Goal: Task Accomplishment & Management: Manage account settings

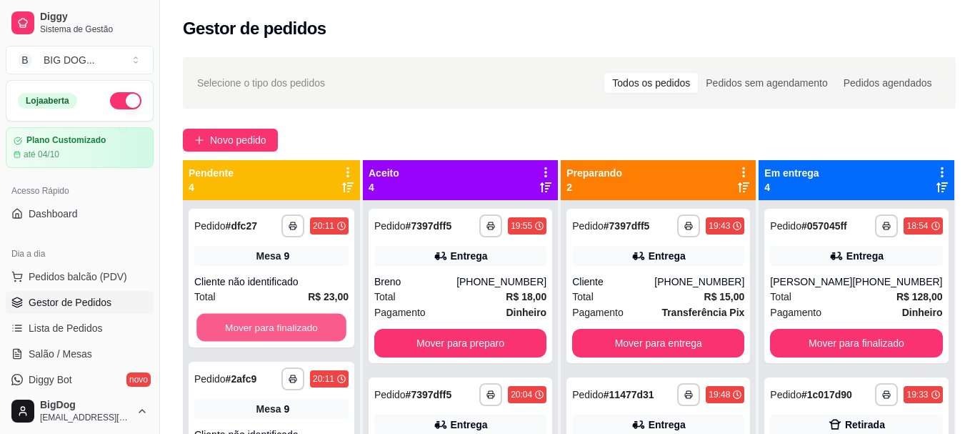
click at [296, 322] on button "Mover para finalizado" at bounding box center [271, 328] width 150 height 28
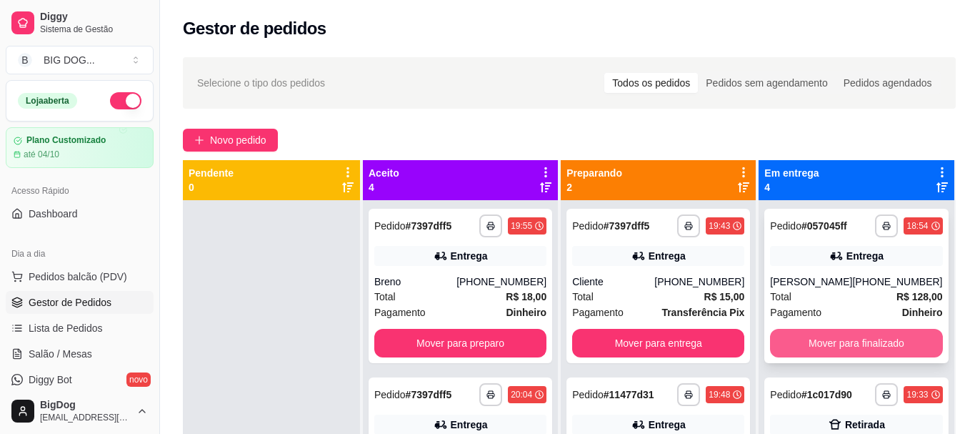
click at [820, 337] on button "Mover para finalizado" at bounding box center [856, 343] width 172 height 29
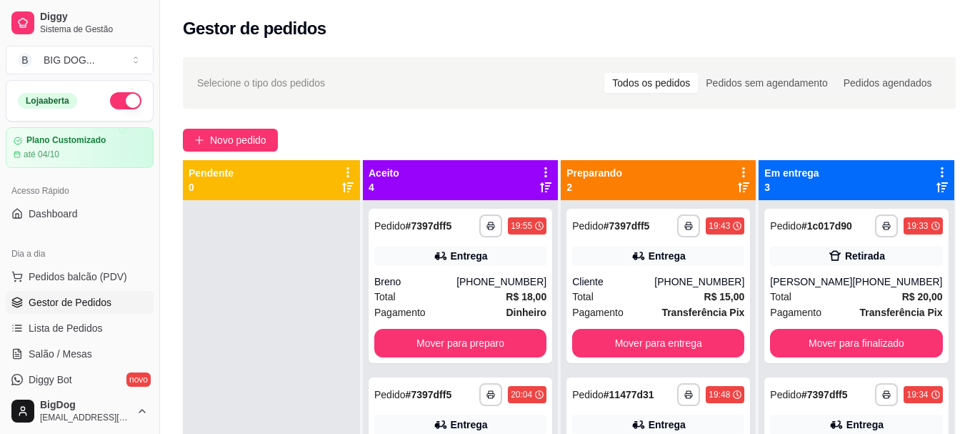
click at [820, 337] on div "**********" at bounding box center [856, 286] width 184 height 154
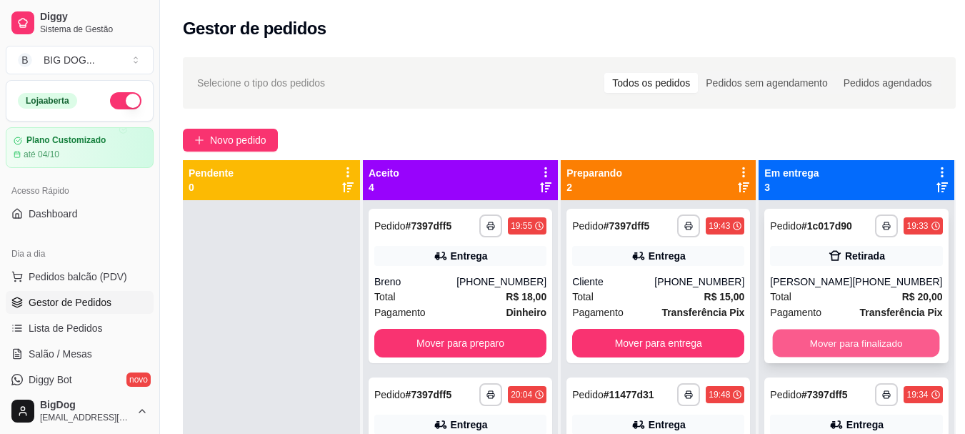
click at [817, 349] on button "Mover para finalizado" at bounding box center [856, 343] width 167 height 28
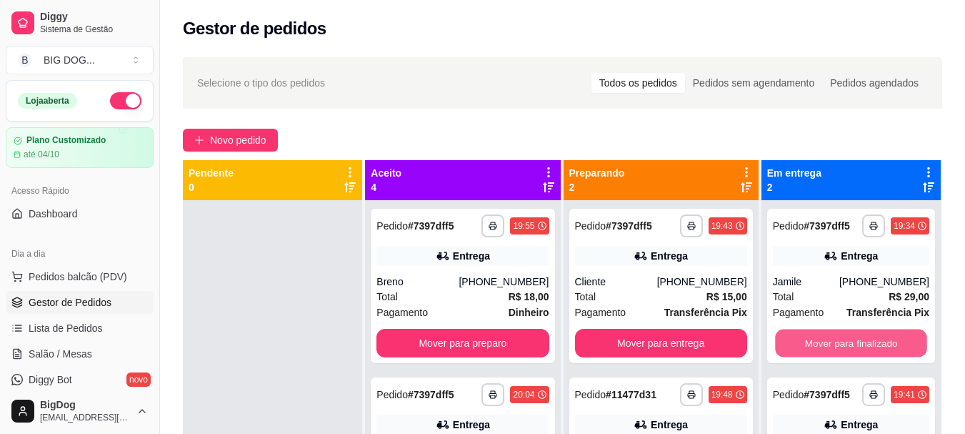
click at [817, 349] on button "Mover para finalizado" at bounding box center [851, 343] width 152 height 28
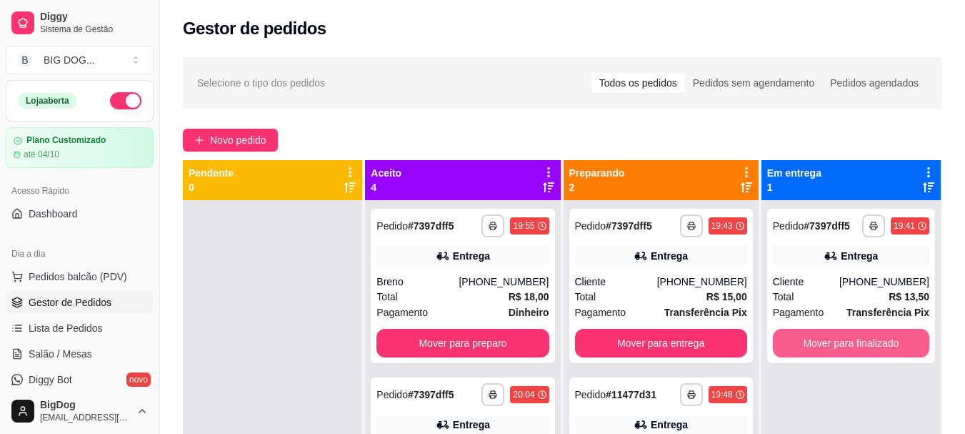
click at [817, 349] on button "Mover para finalizado" at bounding box center [851, 343] width 156 height 29
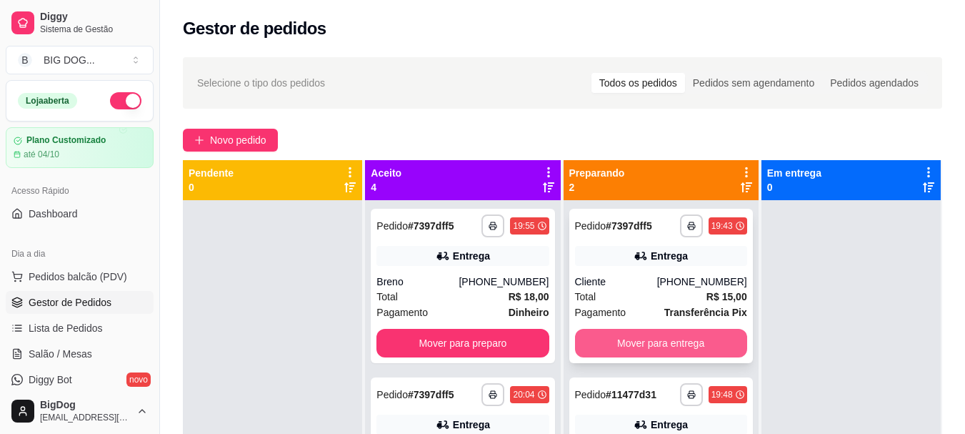
click at [628, 333] on button "Mover para entrega" at bounding box center [661, 343] width 172 height 29
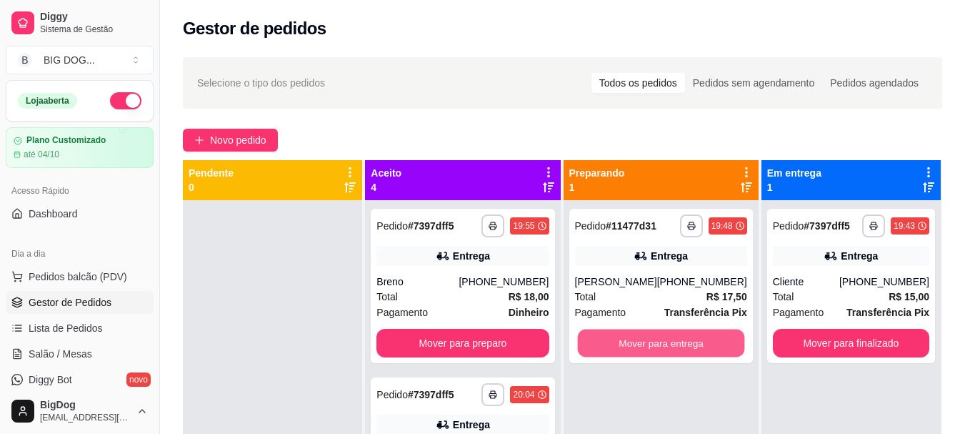
click at [628, 333] on button "Mover para entrega" at bounding box center [660, 343] width 167 height 28
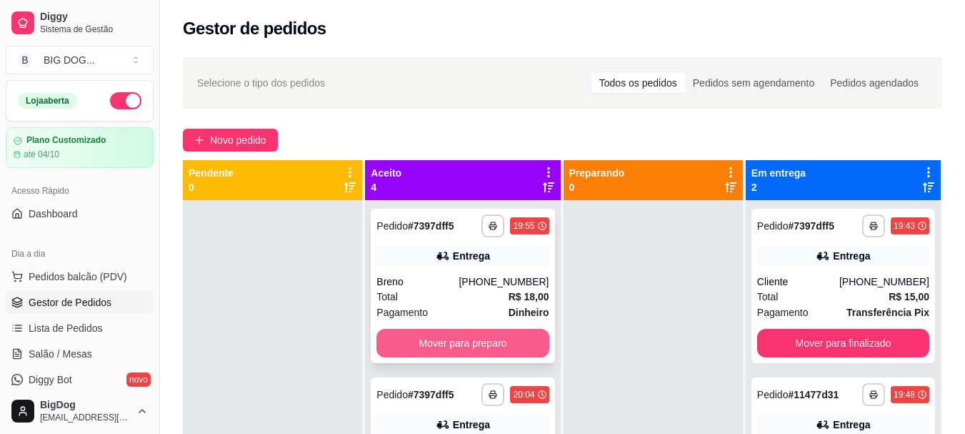
click at [457, 342] on button "Mover para preparo" at bounding box center [463, 343] width 172 height 29
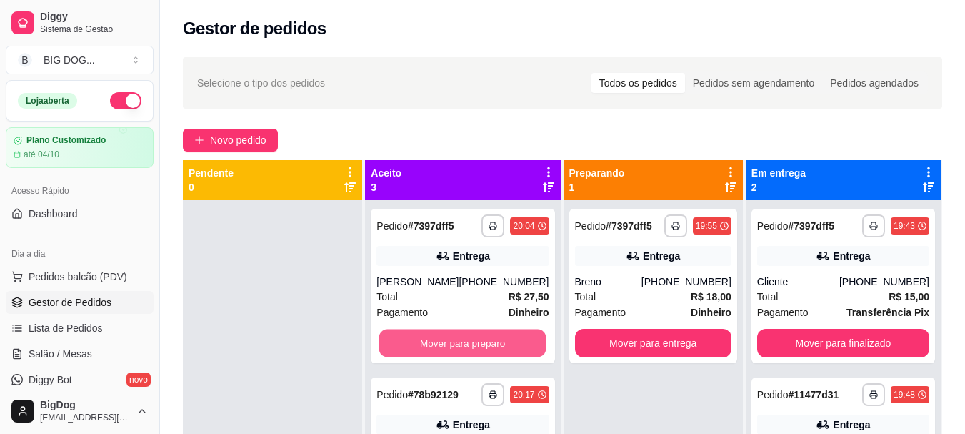
click at [457, 342] on button "Mover para preparo" at bounding box center [462, 343] width 167 height 28
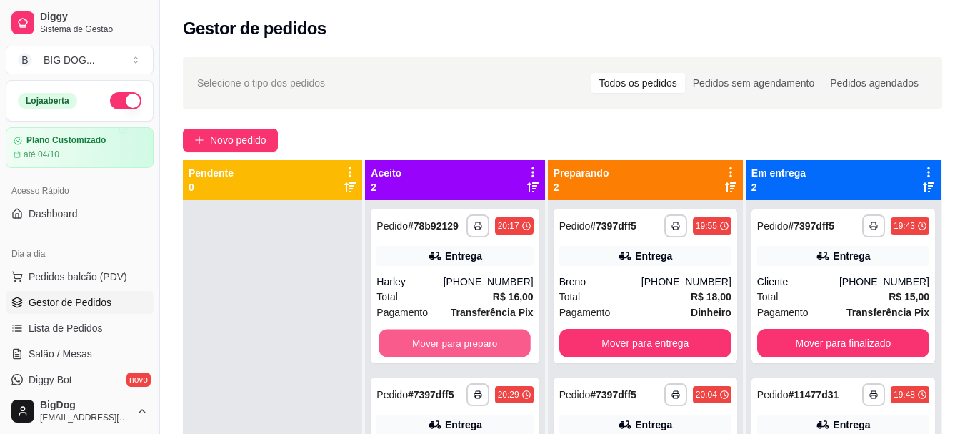
click at [457, 342] on button "Mover para preparo" at bounding box center [455, 343] width 152 height 28
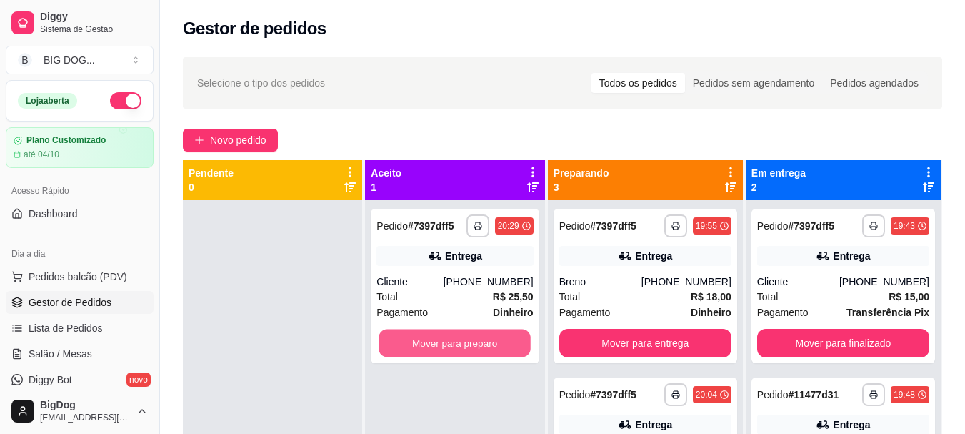
click at [457, 342] on button "Mover para preparo" at bounding box center [455, 343] width 152 height 28
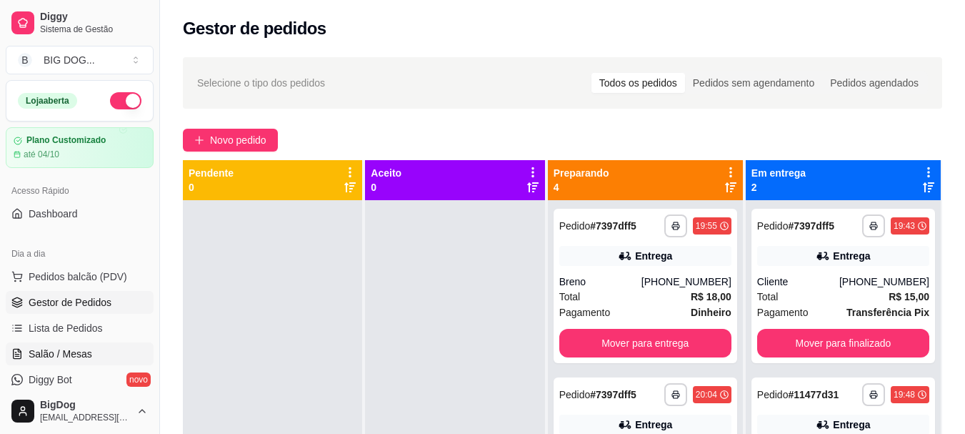
click at [50, 349] on span "Salão / Mesas" at bounding box center [61, 354] width 64 height 14
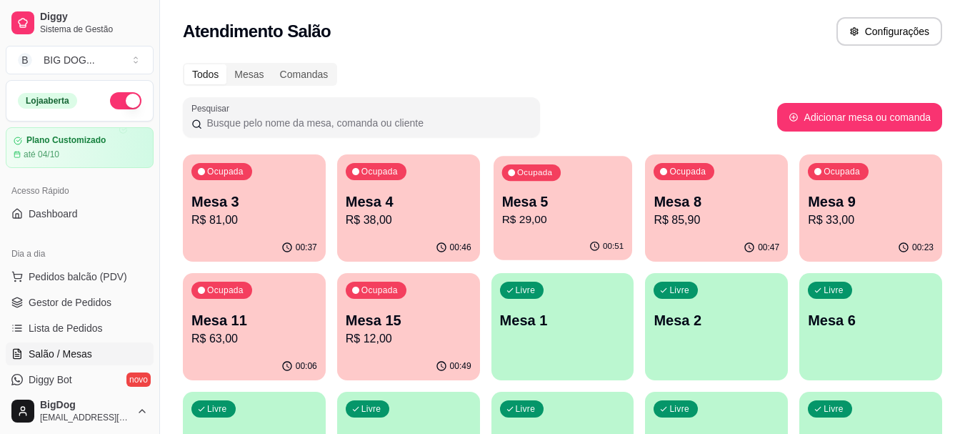
click at [542, 205] on p "Mesa 5" at bounding box center [563, 201] width 122 height 19
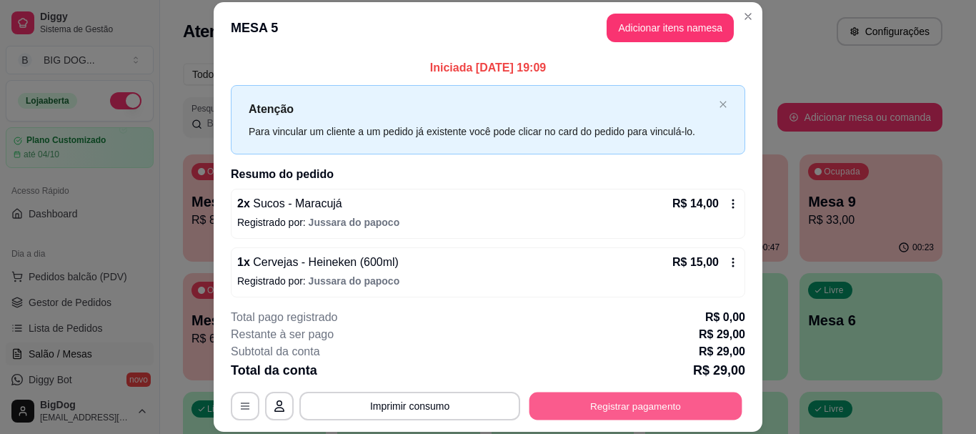
click at [636, 412] on button "Registrar pagamento" at bounding box center [635, 406] width 213 height 28
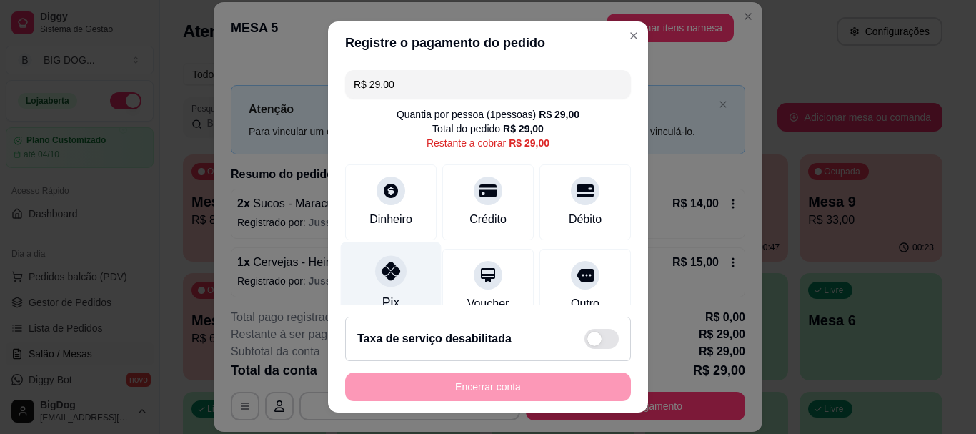
click at [392, 270] on div at bounding box center [390, 271] width 31 height 31
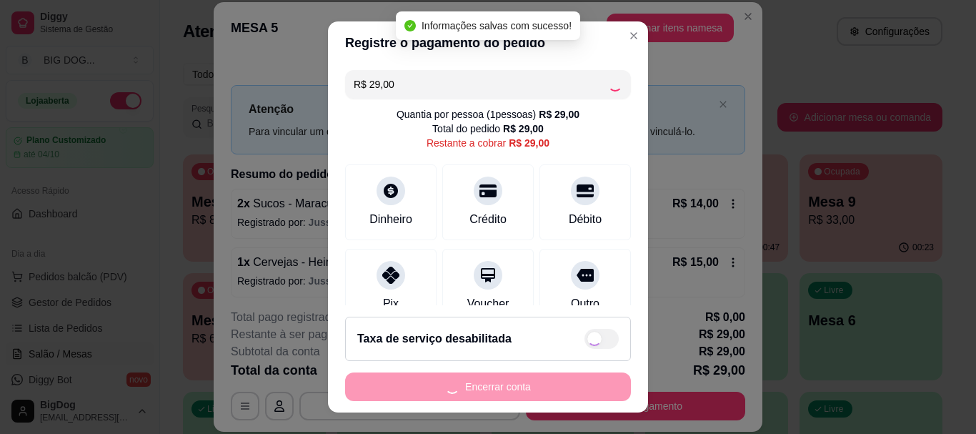
type input "R$ 0,00"
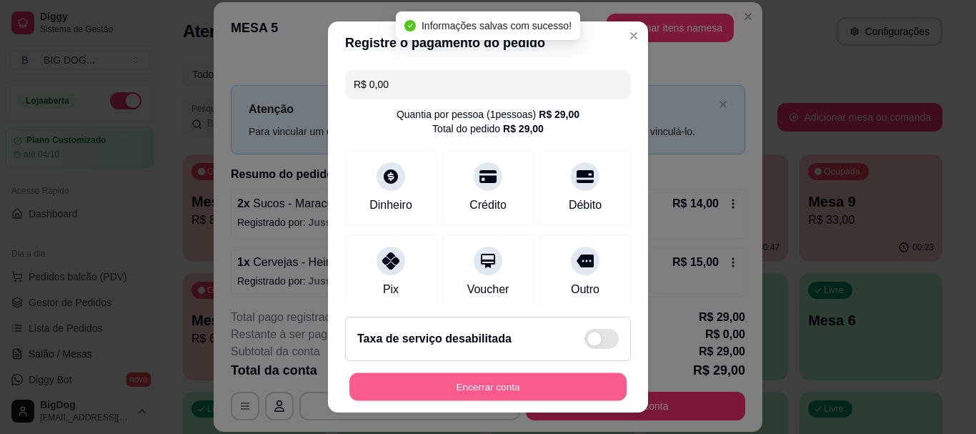
click at [513, 389] on button "Encerrar conta" at bounding box center [487, 386] width 277 height 28
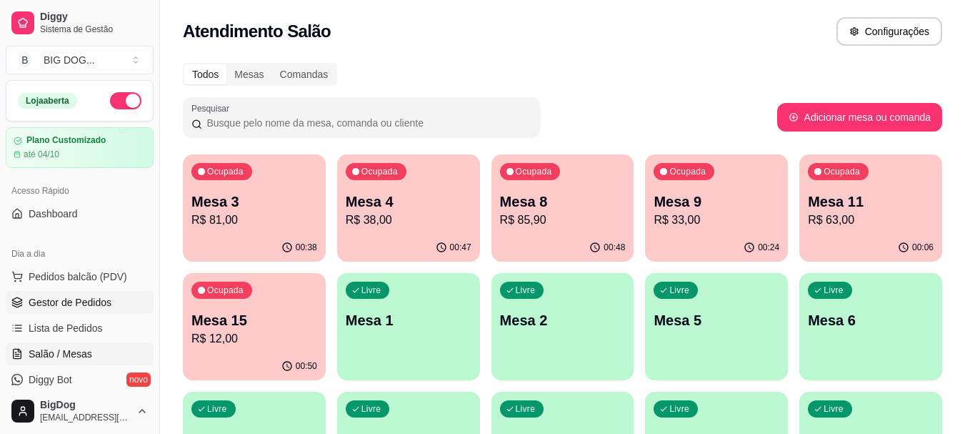
click at [100, 298] on span "Gestor de Pedidos" at bounding box center [70, 302] width 83 height 14
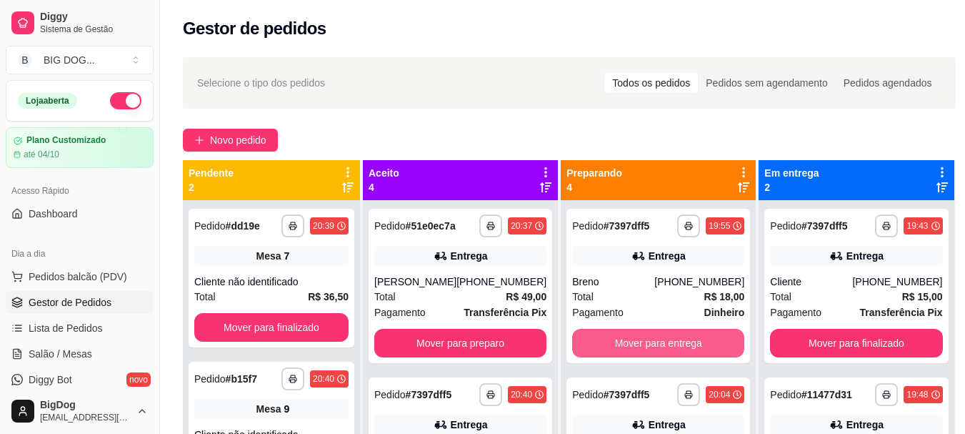
click at [707, 342] on button "Mover para entrega" at bounding box center [658, 343] width 172 height 29
click at [707, 342] on button "Mover para entrega" at bounding box center [658, 343] width 167 height 28
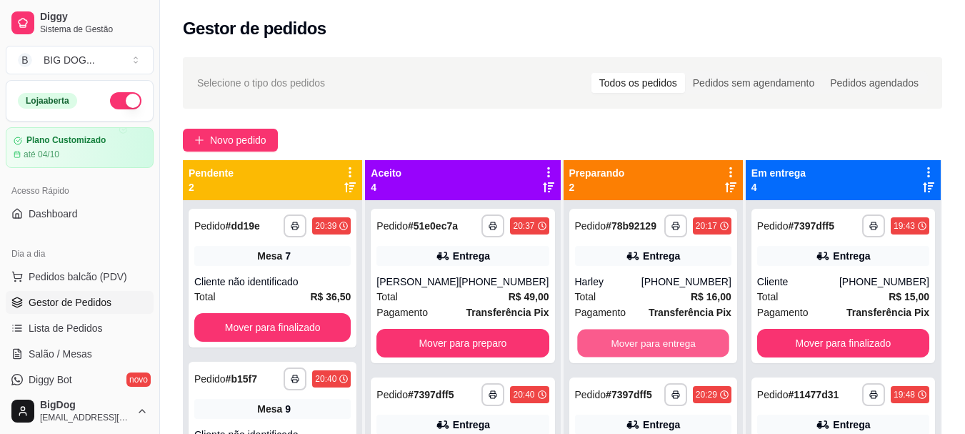
click at [707, 342] on button "Mover para entrega" at bounding box center [653, 343] width 152 height 28
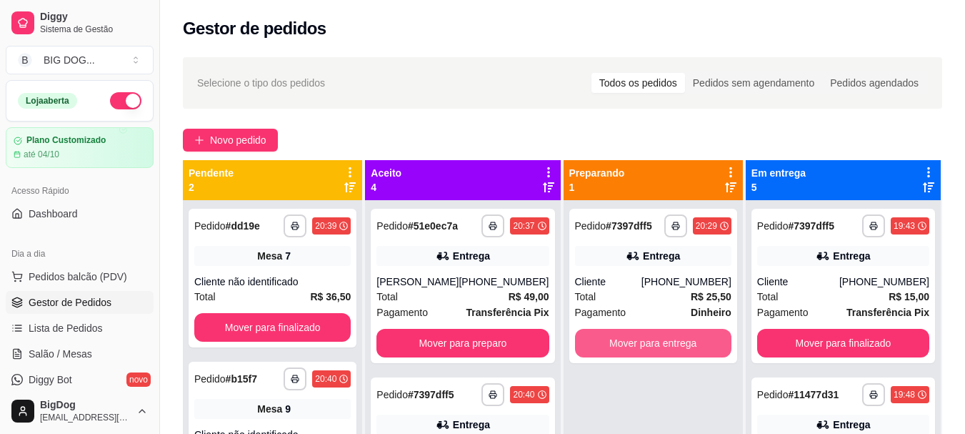
click at [707, 342] on button "Mover para entrega" at bounding box center [653, 343] width 156 height 29
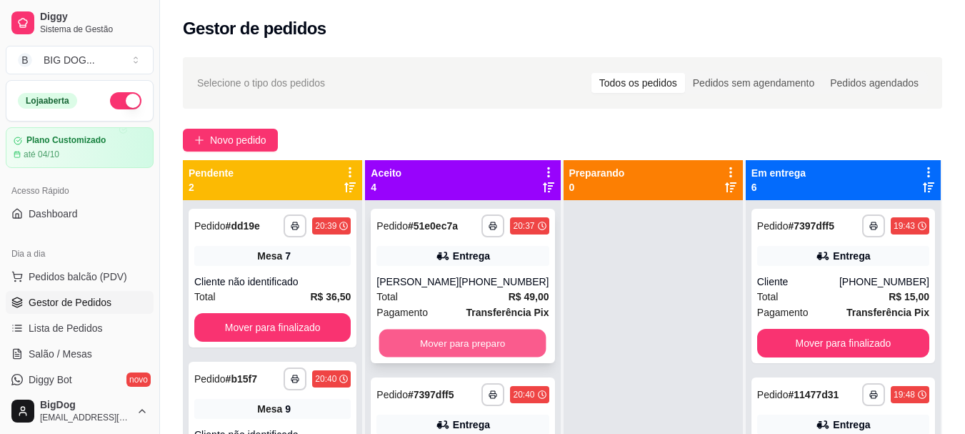
click at [515, 332] on button "Mover para preparo" at bounding box center [462, 343] width 167 height 28
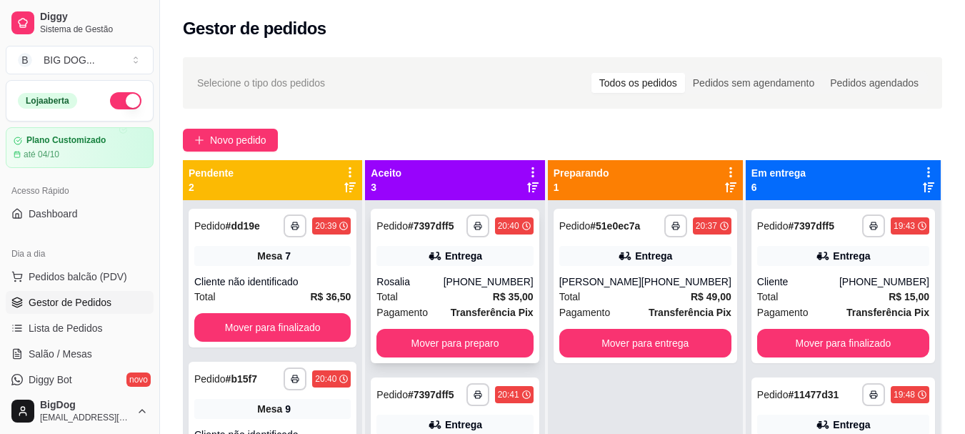
click at [475, 296] on div "Total R$ 35,00" at bounding box center [455, 297] width 156 height 16
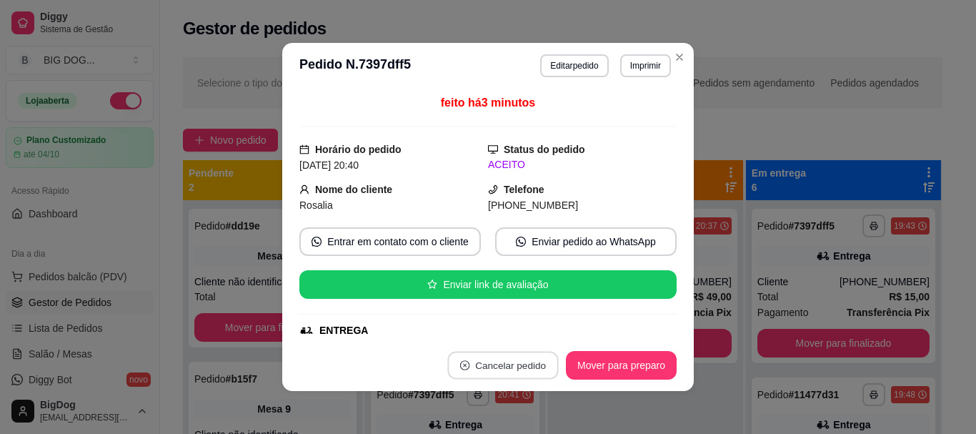
click at [494, 371] on button "Cancelar pedido" at bounding box center [502, 366] width 111 height 28
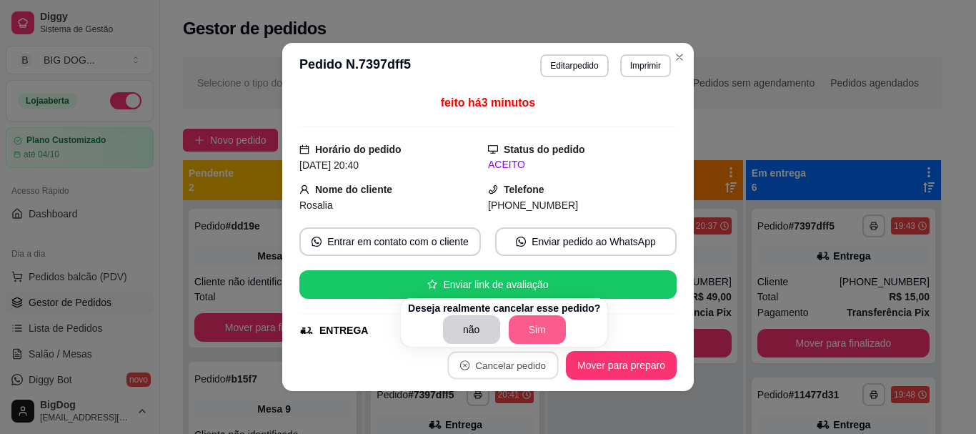
click at [542, 324] on button "Sim" at bounding box center [537, 329] width 57 height 29
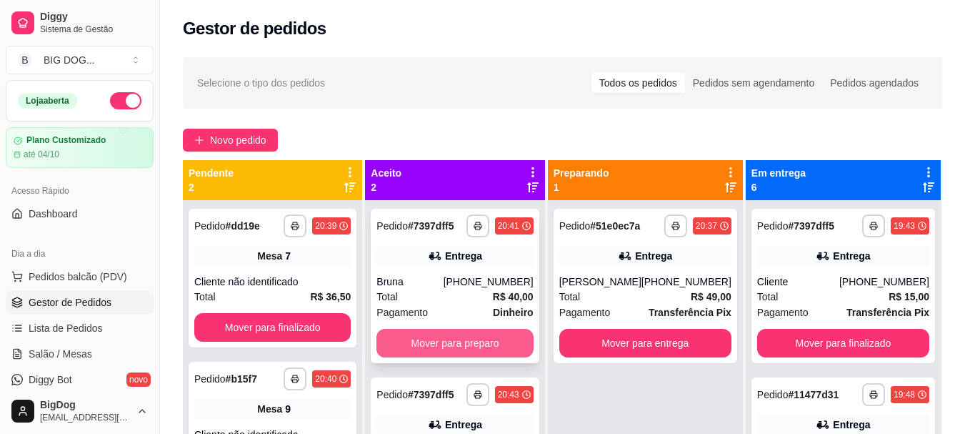
click at [464, 342] on button "Mover para preparo" at bounding box center [455, 343] width 156 height 29
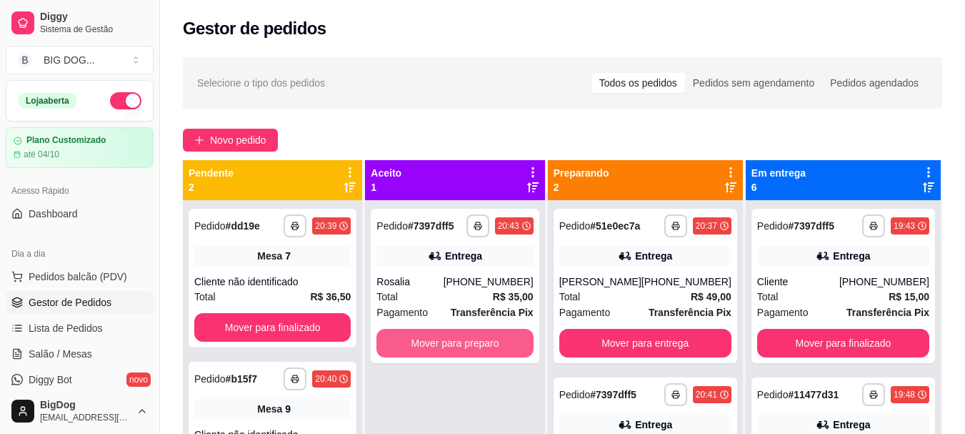
click at [464, 342] on button "Mover para preparo" at bounding box center [455, 343] width 156 height 29
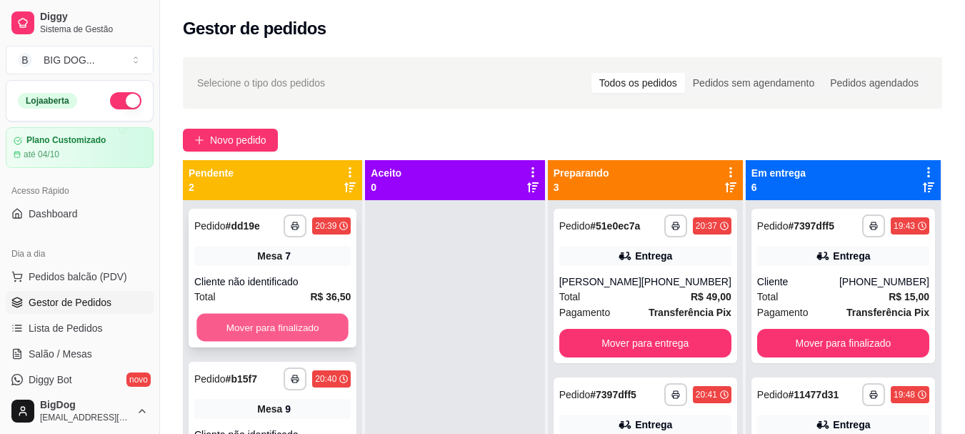
click at [281, 333] on button "Mover para finalizado" at bounding box center [272, 328] width 152 height 28
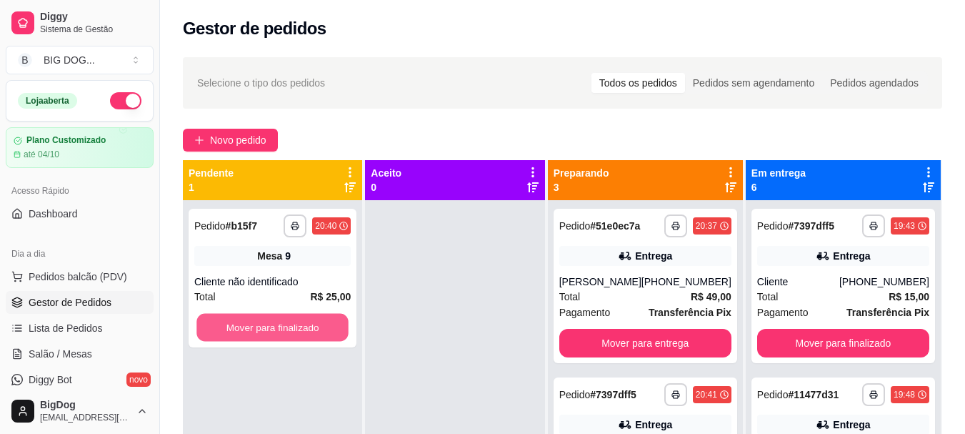
click at [281, 333] on button "Mover para finalizado" at bounding box center [272, 328] width 152 height 28
click at [79, 330] on span "Lista de Pedidos" at bounding box center [66, 328] width 74 height 14
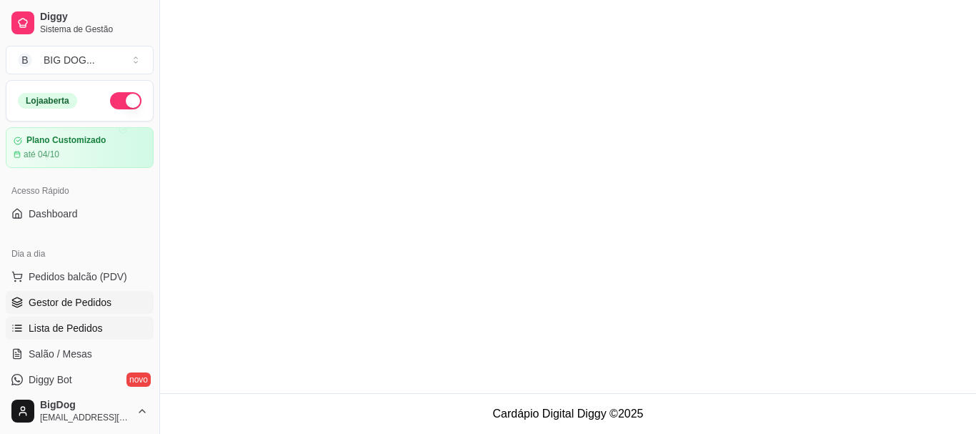
click at [86, 309] on link "Gestor de Pedidos" at bounding box center [80, 302] width 148 height 23
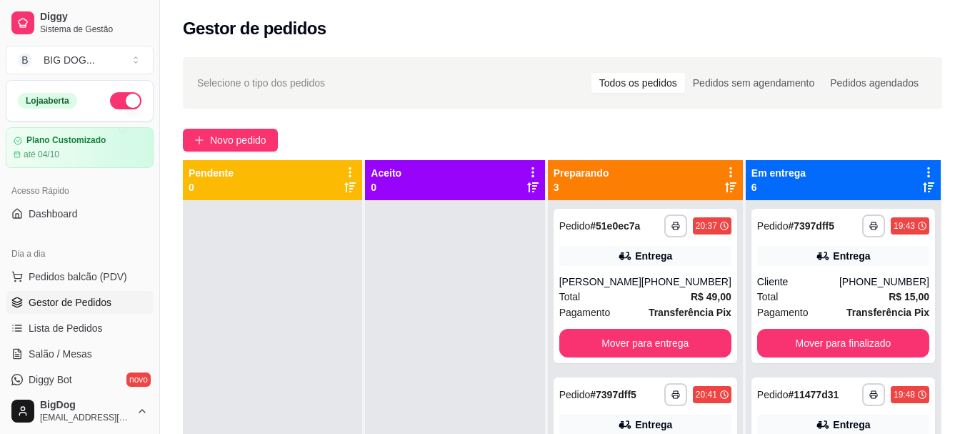
click at [86, 309] on link "Gestor de Pedidos" at bounding box center [80, 302] width 148 height 23
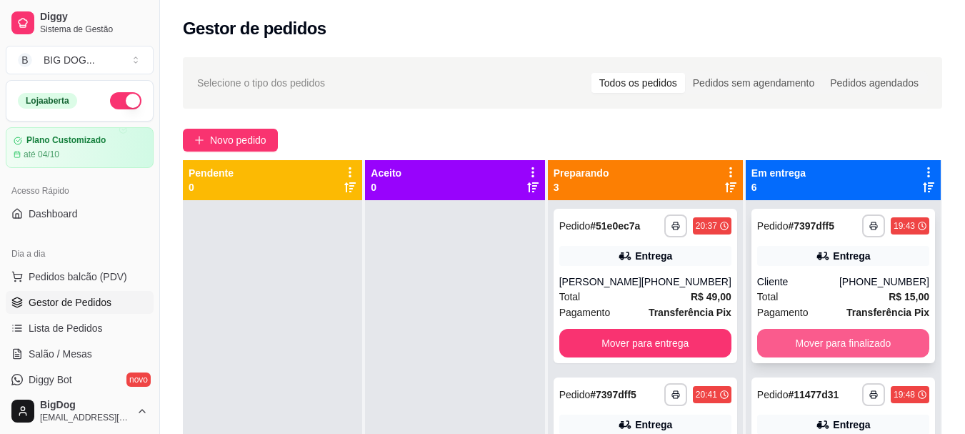
click at [785, 341] on button "Mover para finalizado" at bounding box center [843, 343] width 172 height 29
click at [785, 341] on button "Mover para finalizado" at bounding box center [842, 343] width 167 height 28
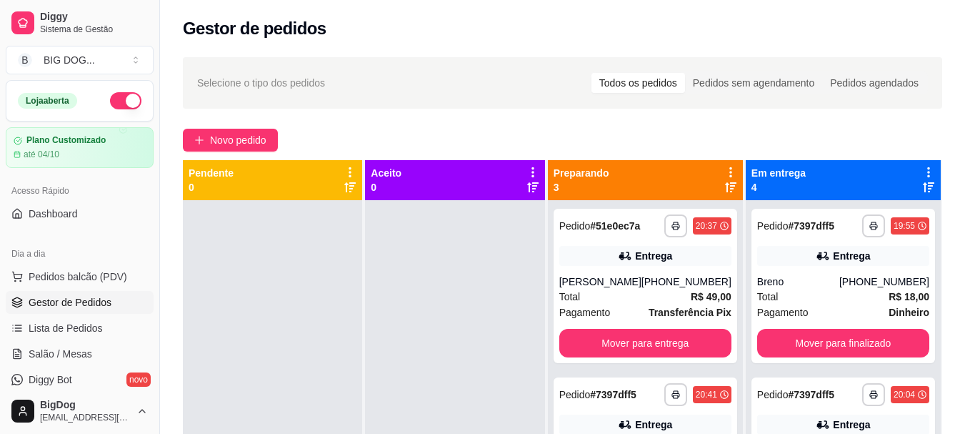
scroll to position [171, 0]
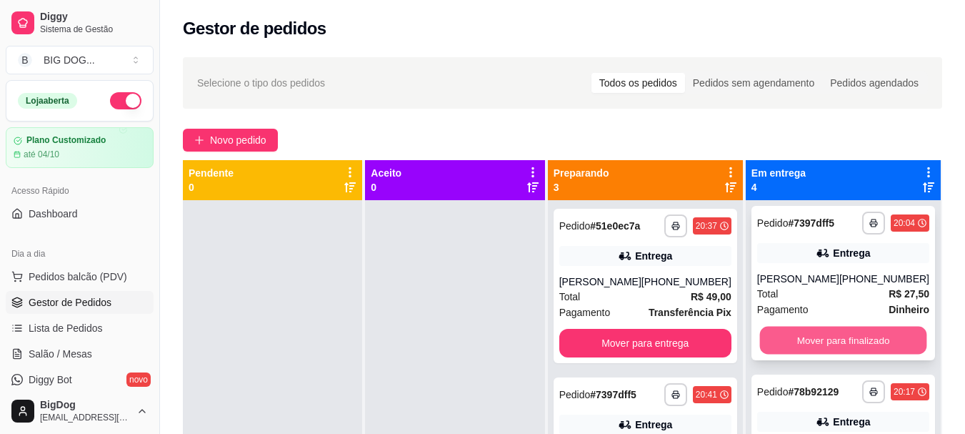
click at [867, 339] on button "Mover para finalizado" at bounding box center [842, 341] width 167 height 28
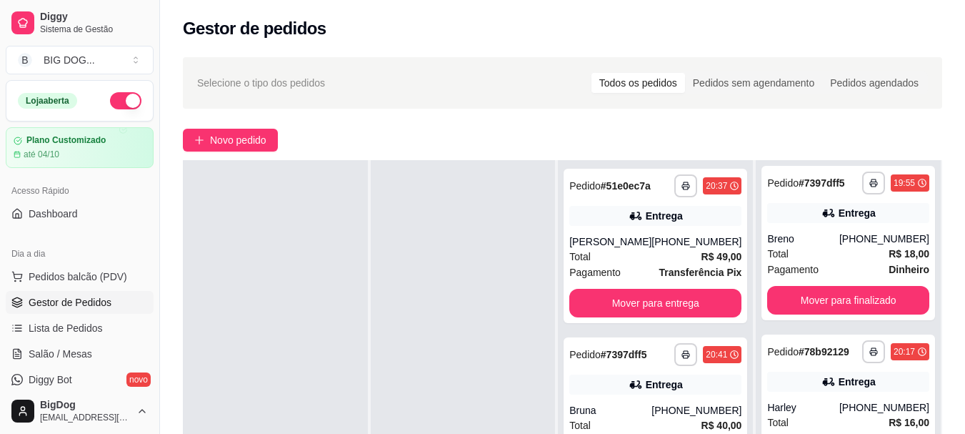
scroll to position [218, 0]
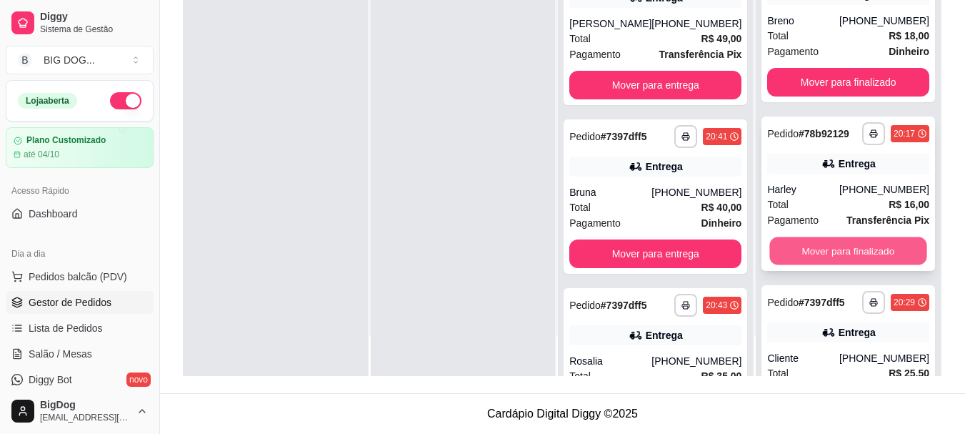
click at [874, 254] on button "Mover para finalizado" at bounding box center [848, 251] width 157 height 28
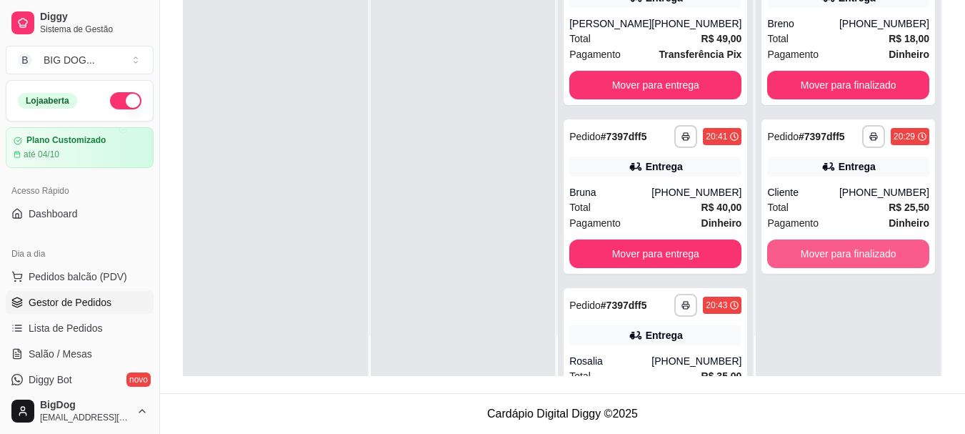
scroll to position [0, 0]
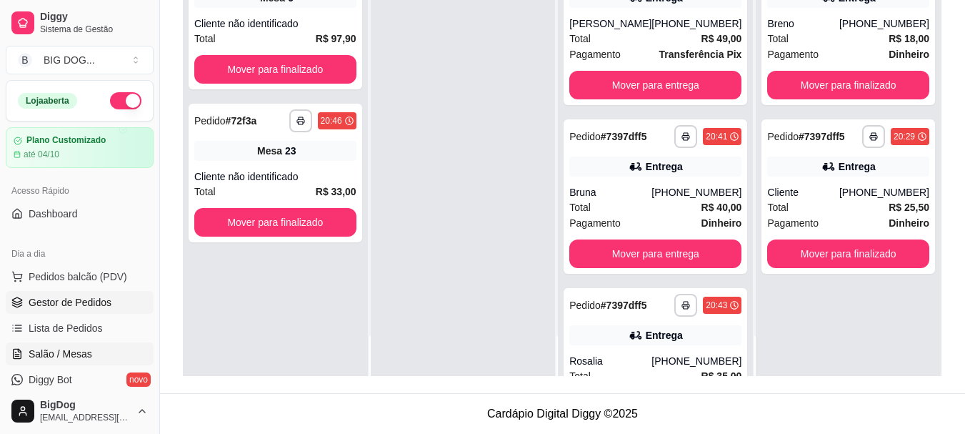
click at [49, 351] on span "Salão / Mesas" at bounding box center [61, 354] width 64 height 14
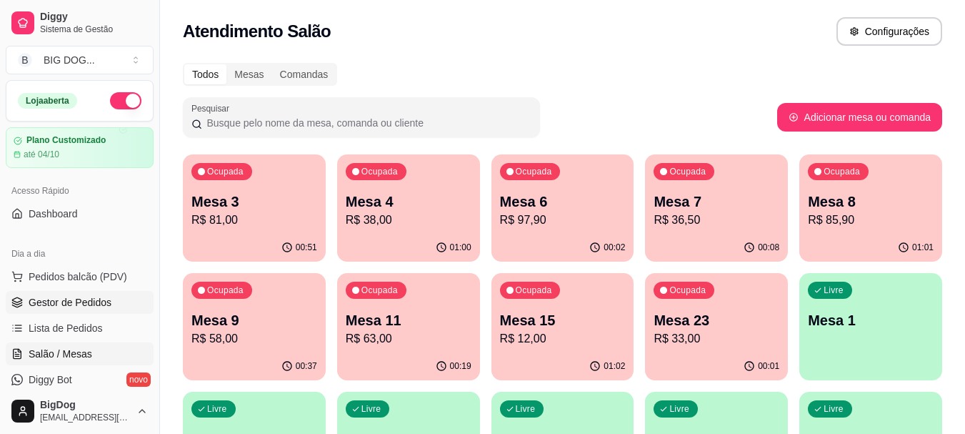
click at [71, 306] on span "Gestor de Pedidos" at bounding box center [70, 302] width 83 height 14
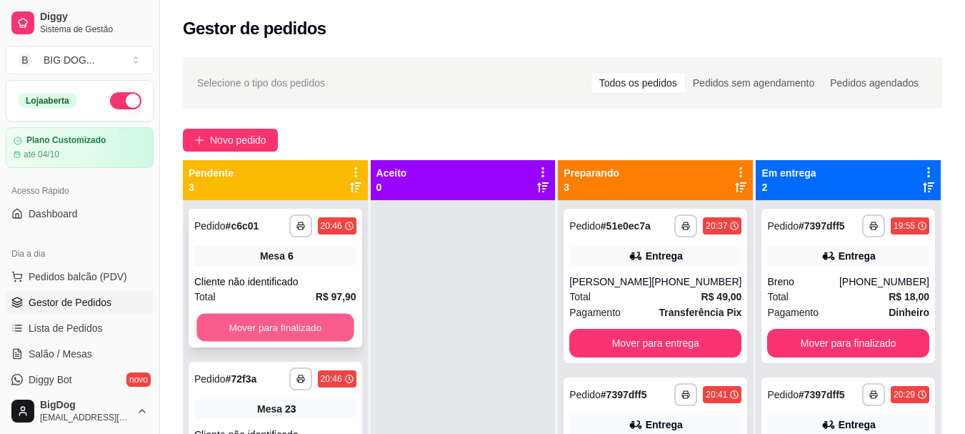
click at [233, 330] on button "Mover para finalizado" at bounding box center [274, 328] width 157 height 28
click at [233, 330] on button "Mover para finalizado" at bounding box center [275, 327] width 162 height 29
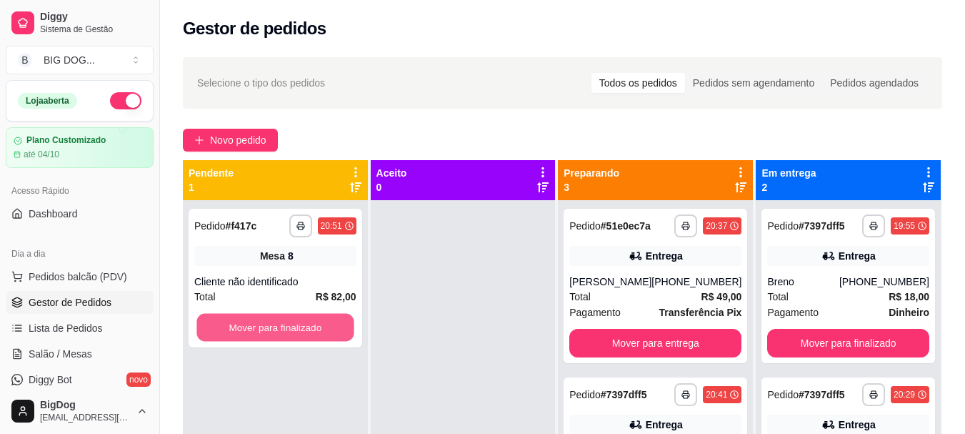
click at [233, 330] on button "Mover para finalizado" at bounding box center [274, 328] width 157 height 28
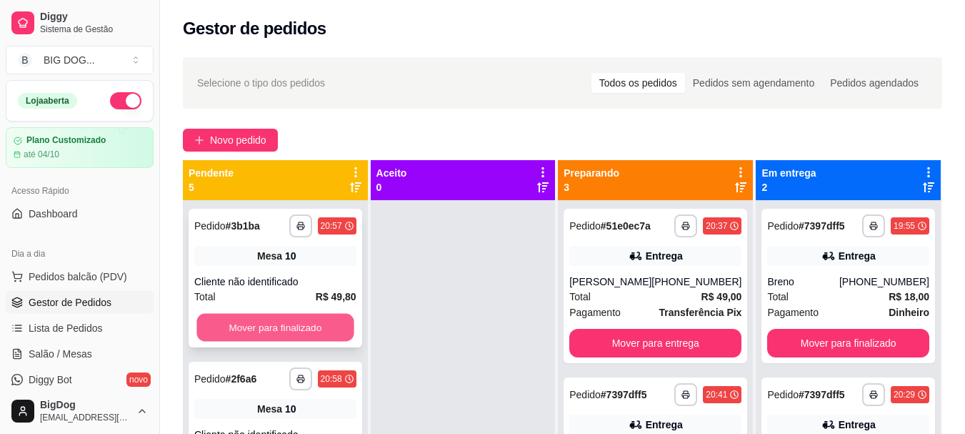
click at [212, 333] on button "Mover para finalizado" at bounding box center [274, 328] width 157 height 28
click at [212, 333] on button "Mover para finalizado" at bounding box center [275, 327] width 162 height 29
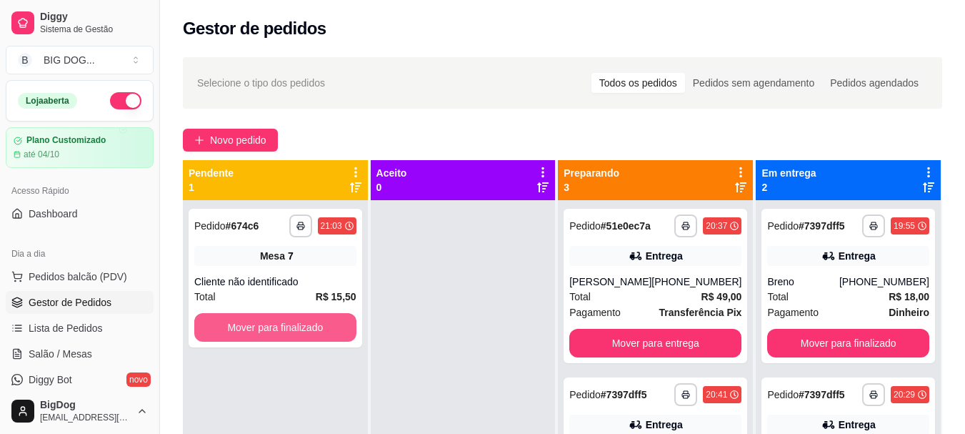
click at [212, 333] on button "Mover para finalizado" at bounding box center [275, 327] width 162 height 29
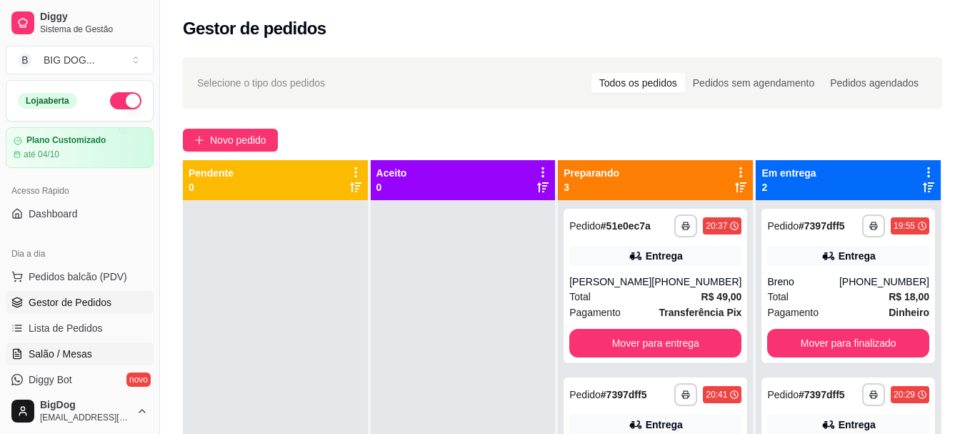
click at [73, 347] on span "Salão / Mesas" at bounding box center [61, 354] width 64 height 14
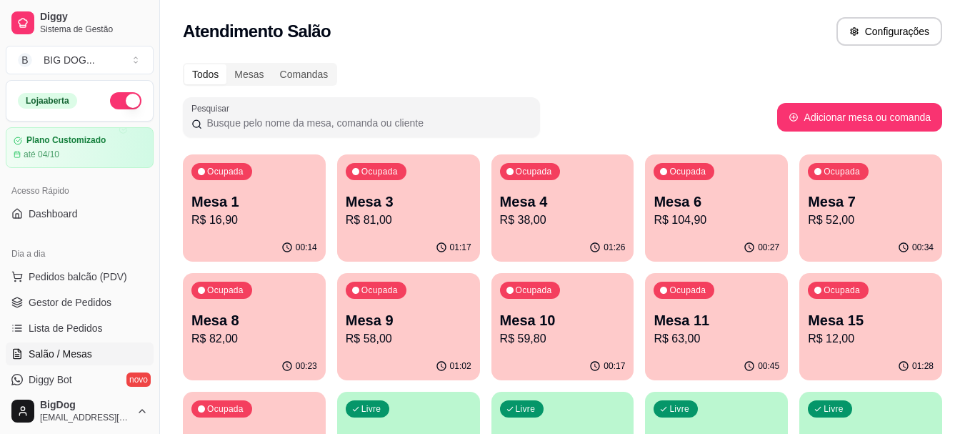
click at [427, 324] on p "Mesa 9" at bounding box center [409, 320] width 126 height 20
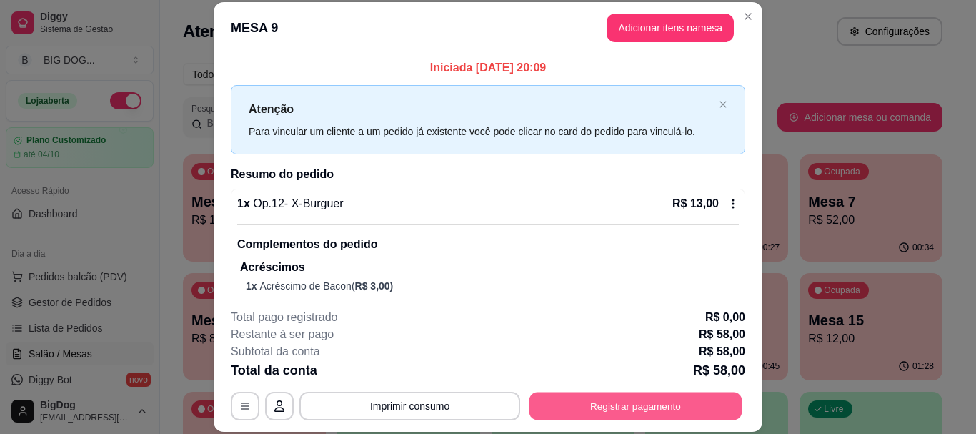
click at [629, 402] on button "Registrar pagamento" at bounding box center [635, 406] width 213 height 28
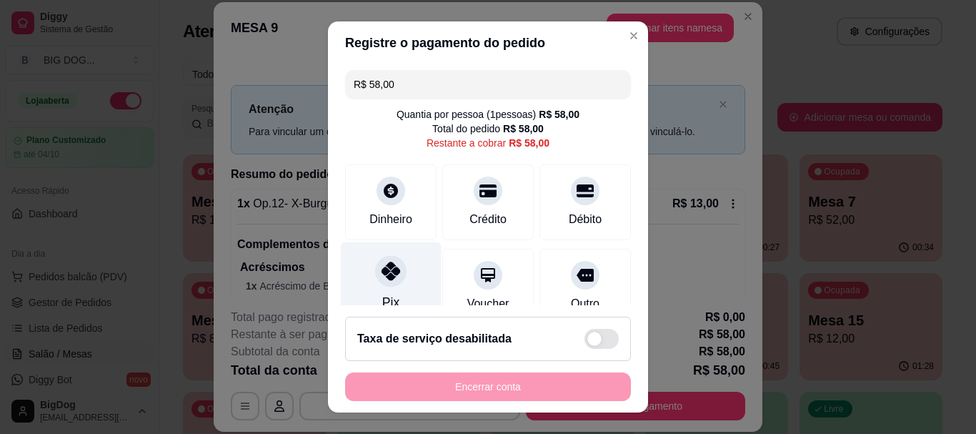
click at [393, 256] on div "Pix" at bounding box center [391, 284] width 101 height 84
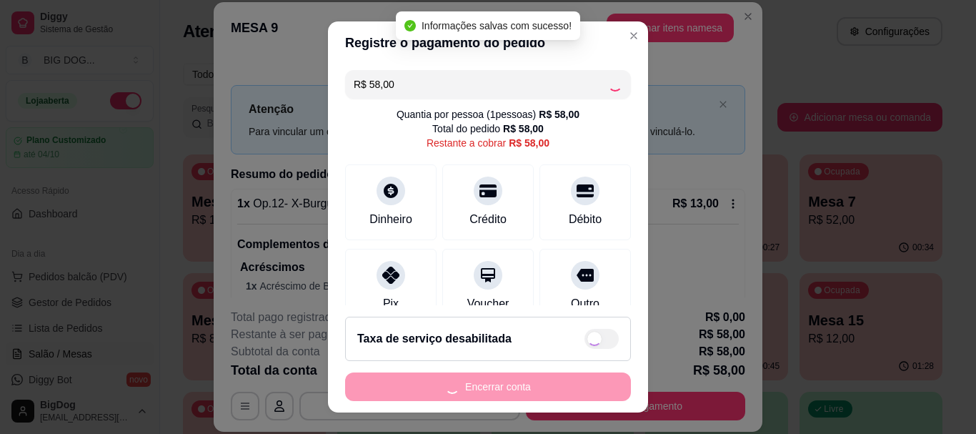
type input "R$ 0,00"
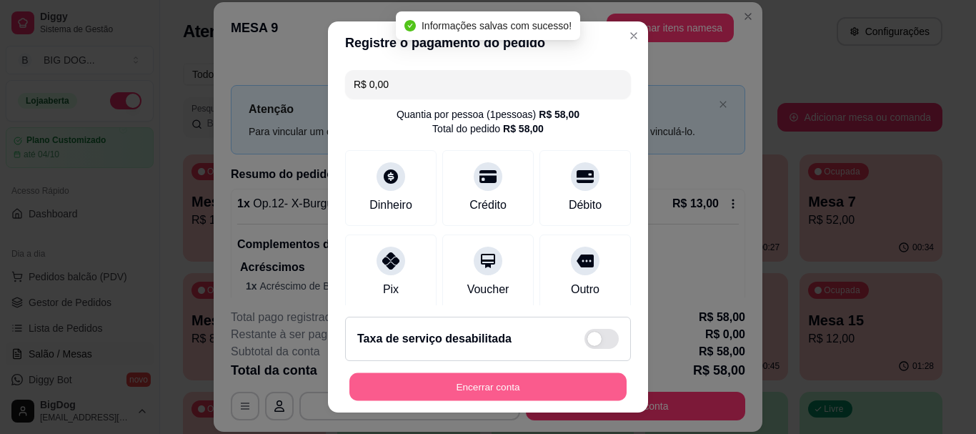
click at [499, 388] on button "Encerrar conta" at bounding box center [487, 386] width 277 height 28
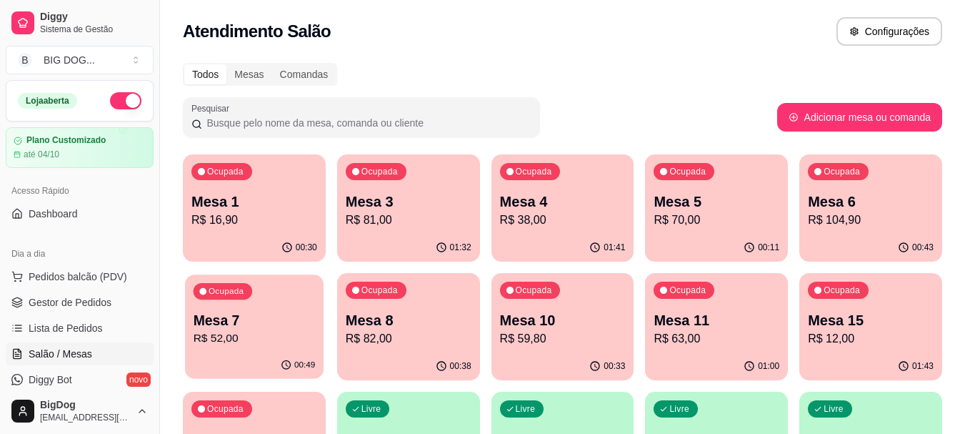
click at [219, 351] on div "Ocupada Mesa 7 R$ 52,00" at bounding box center [254, 312] width 139 height 77
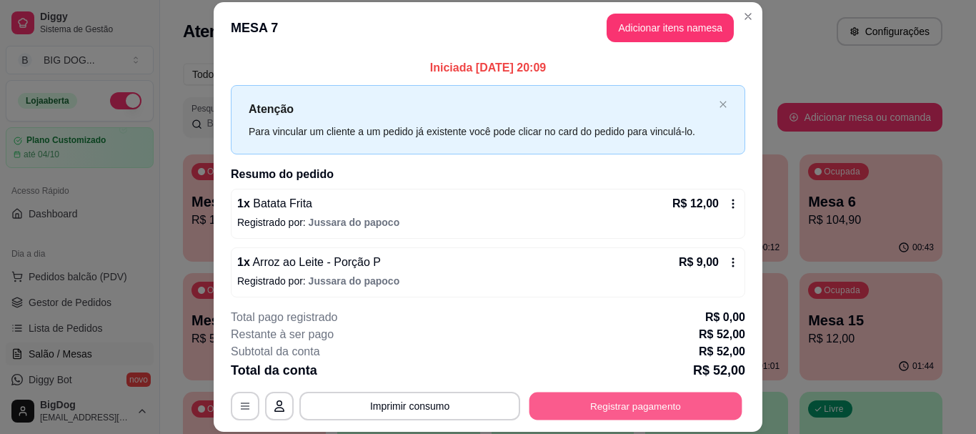
click at [568, 399] on button "Registrar pagamento" at bounding box center [635, 406] width 213 height 28
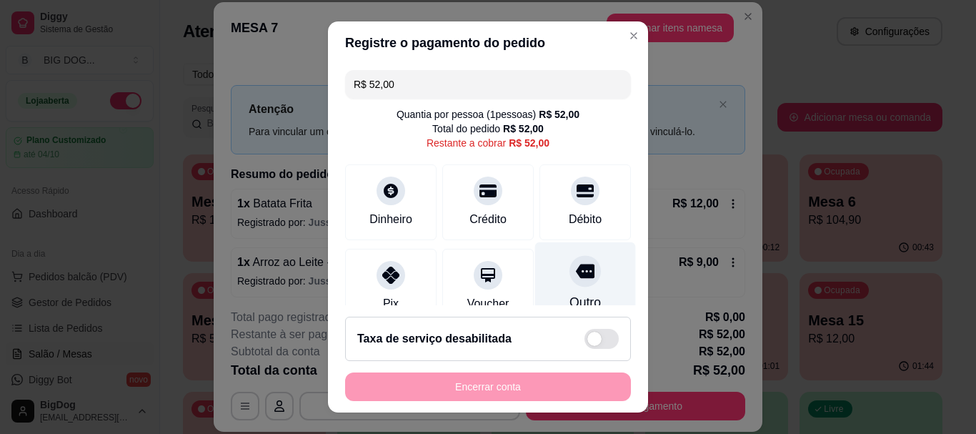
click at [576, 268] on icon at bounding box center [585, 271] width 19 height 14
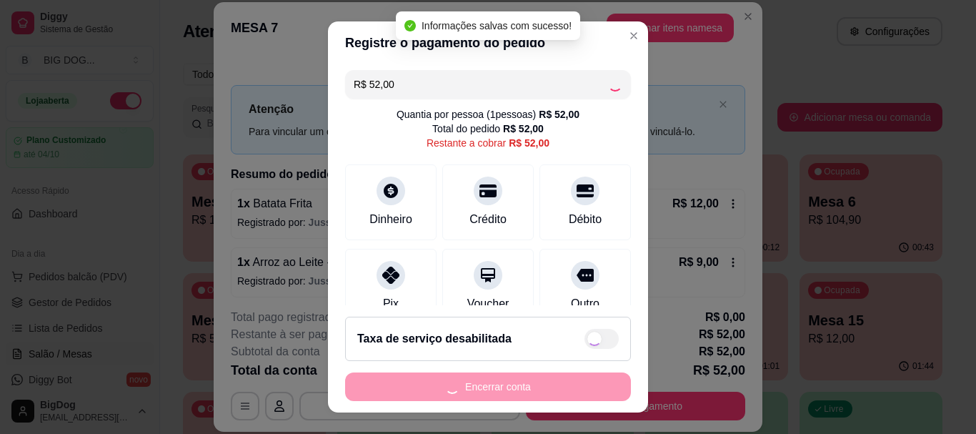
type input "R$ 0,00"
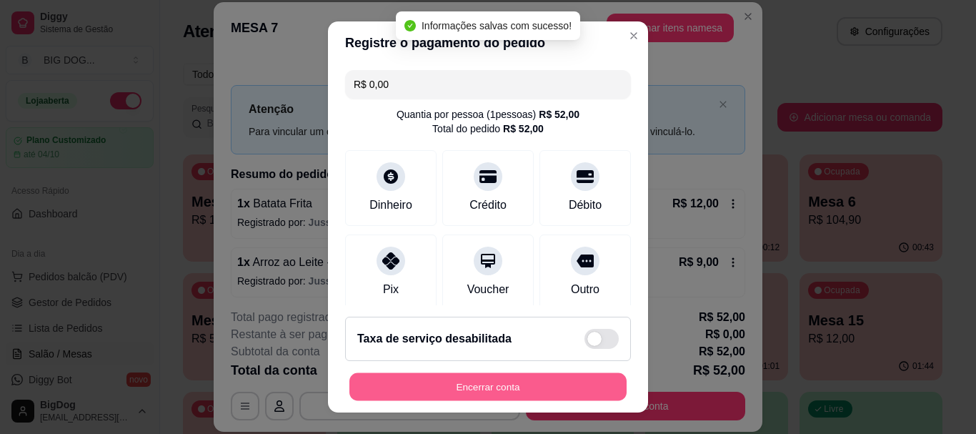
click at [537, 374] on button "Encerrar conta" at bounding box center [487, 386] width 277 height 28
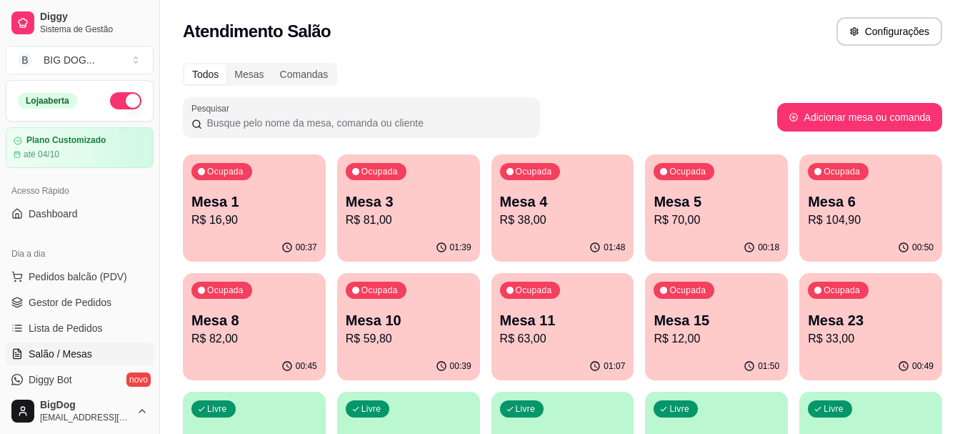
click at [267, 216] on p "R$ 16,90" at bounding box center [254, 219] width 126 height 17
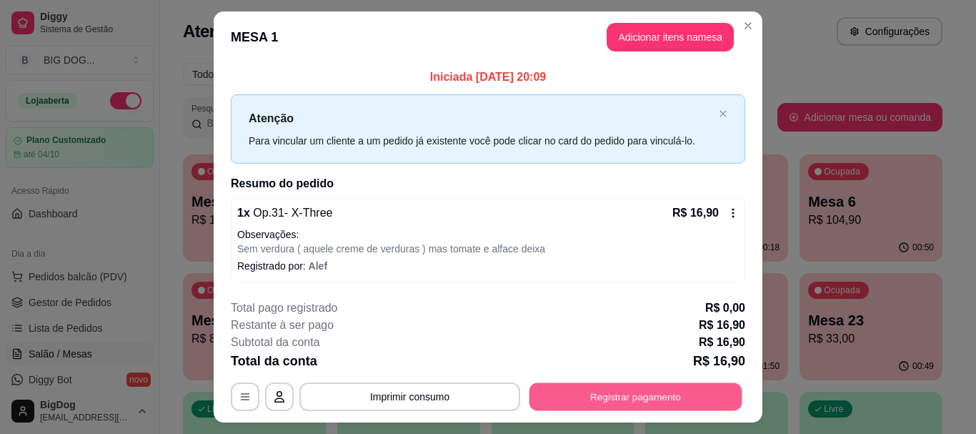
click at [621, 386] on button "Registrar pagamento" at bounding box center [635, 397] width 213 height 28
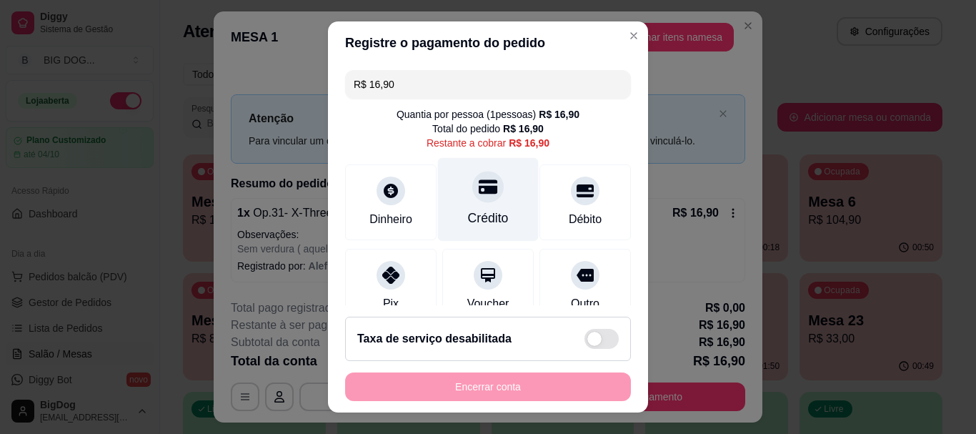
click at [469, 214] on div "Crédito" at bounding box center [488, 218] width 41 height 19
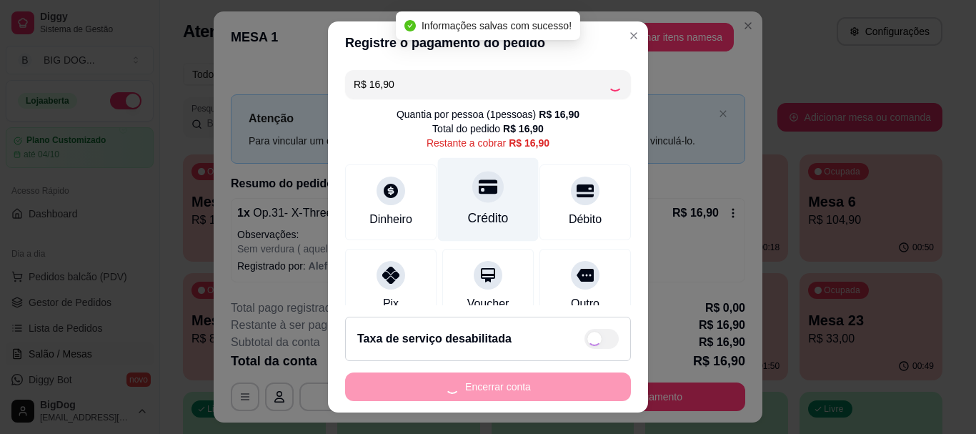
type input "R$ 0,00"
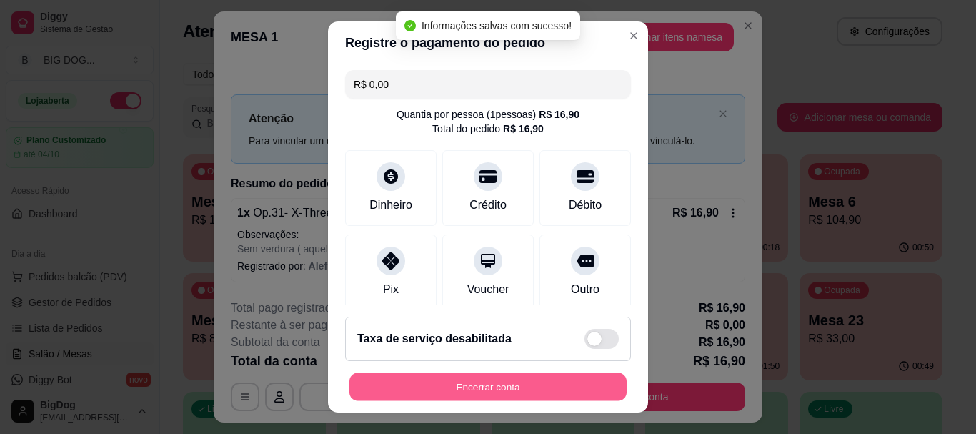
click at [509, 387] on button "Encerrar conta" at bounding box center [487, 386] width 277 height 28
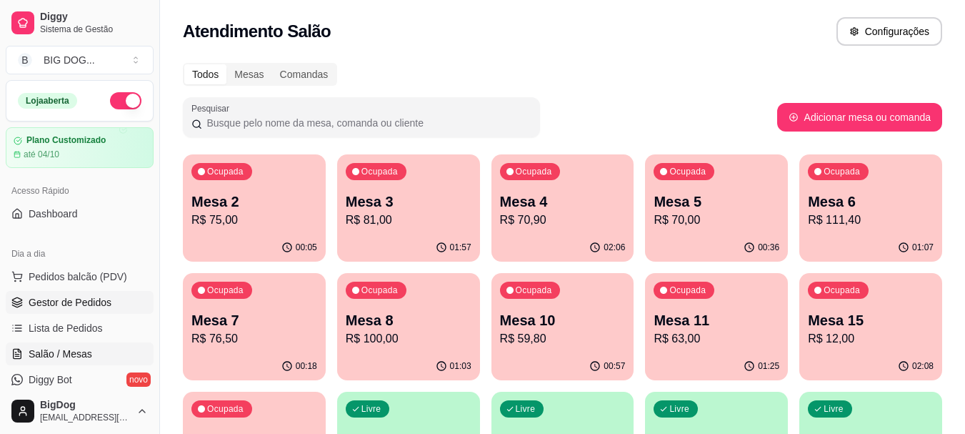
click at [61, 300] on span "Gestor de Pedidos" at bounding box center [70, 302] width 83 height 14
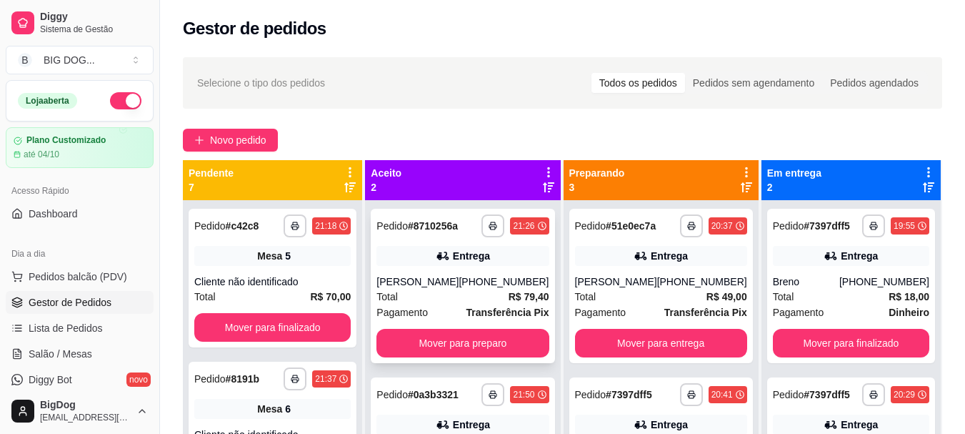
click at [457, 288] on div "[PERSON_NAME]" at bounding box center [418, 281] width 82 height 14
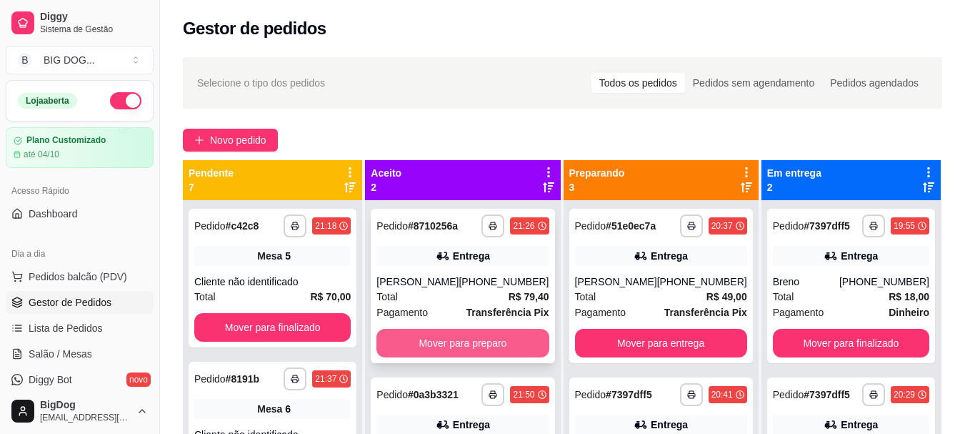
click at [464, 348] on button "Mover para preparo" at bounding box center [463, 343] width 172 height 29
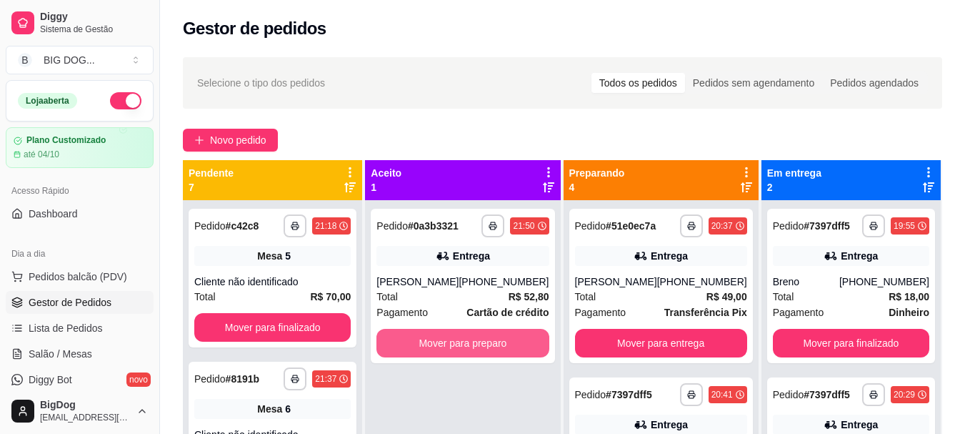
click at [464, 348] on button "Mover para preparo" at bounding box center [463, 343] width 172 height 29
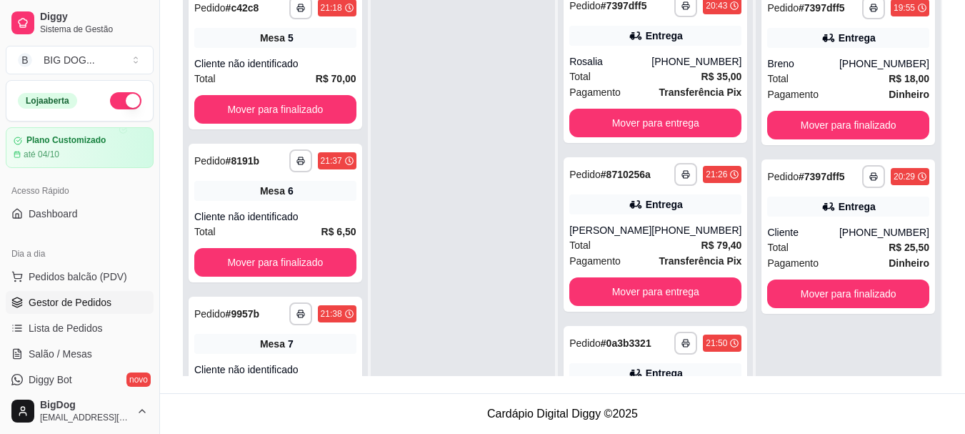
scroll to position [424, 0]
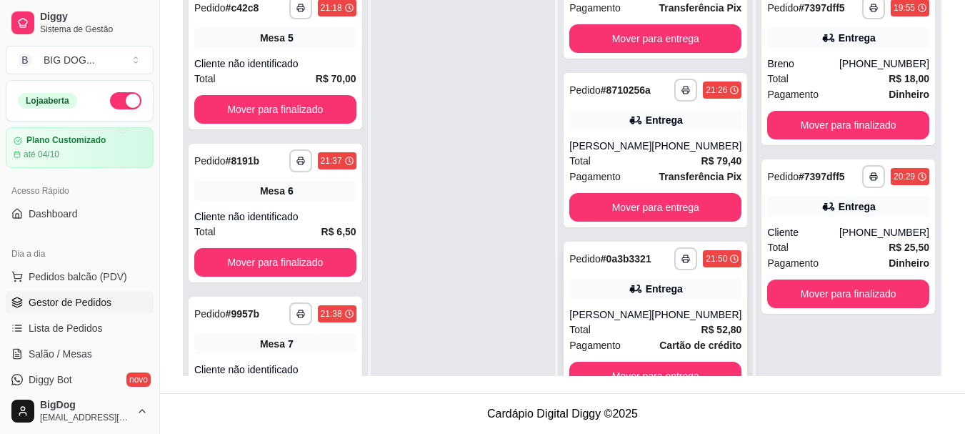
click at [674, 341] on strong "Cartão de crédito" at bounding box center [700, 344] width 82 height 11
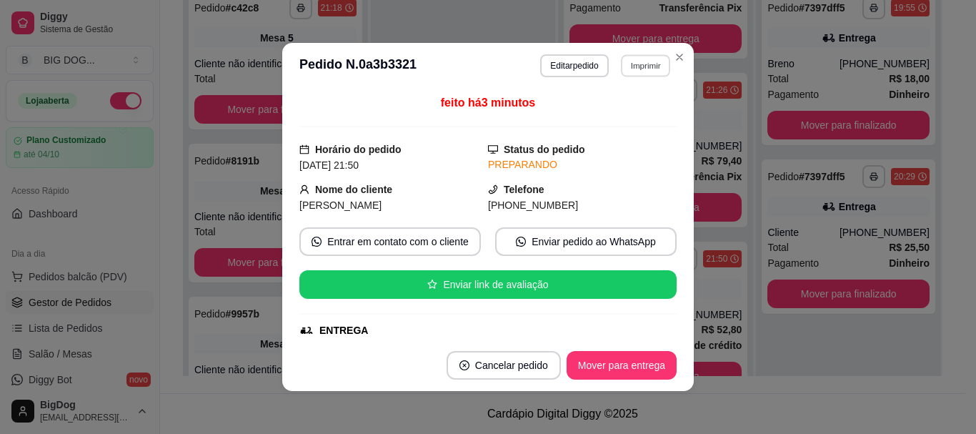
click at [625, 58] on button "Imprimir" at bounding box center [645, 65] width 49 height 22
click at [632, 118] on button "IMPRESSORA" at bounding box center [614, 115] width 100 height 22
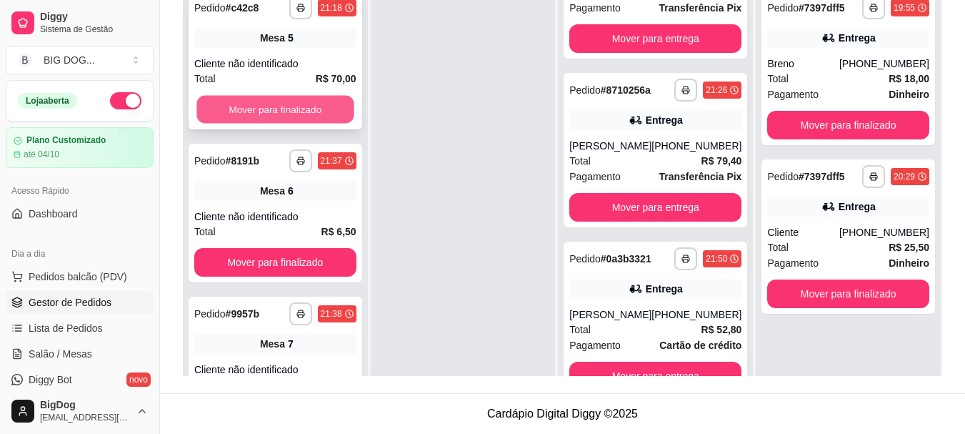
click at [300, 102] on button "Mover para finalizado" at bounding box center [274, 110] width 157 height 28
click at [300, 102] on button "Mover para finalizado" at bounding box center [275, 109] width 162 height 29
click at [300, 102] on button "Mover para finalizado" at bounding box center [274, 110] width 157 height 28
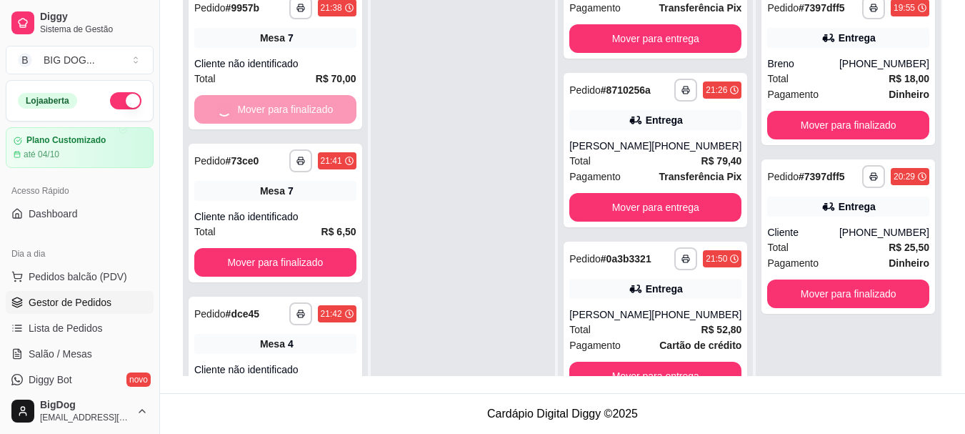
click at [300, 248] on button "Mover para finalizado" at bounding box center [275, 262] width 162 height 29
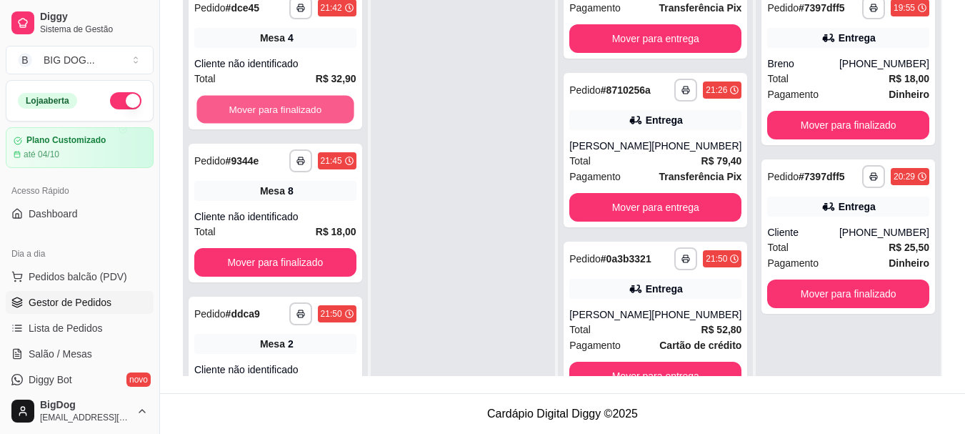
click at [300, 102] on button "Mover para finalizado" at bounding box center [274, 110] width 157 height 28
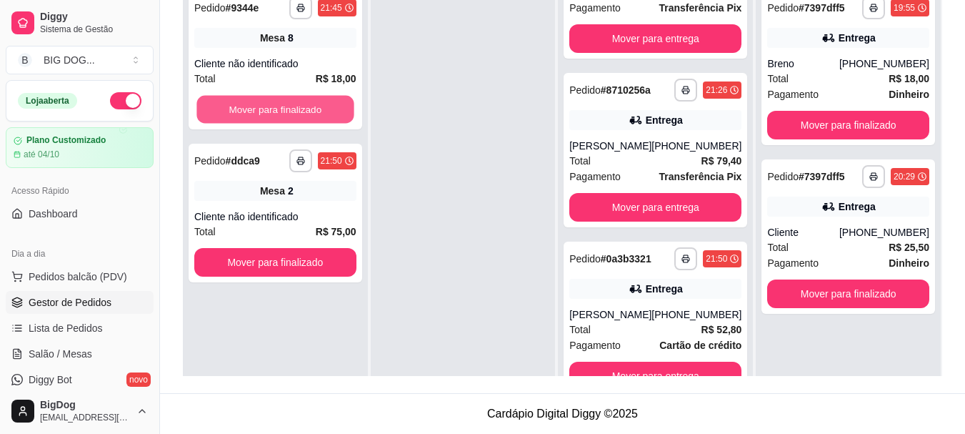
click at [300, 102] on button "Mover para finalizado" at bounding box center [274, 110] width 157 height 28
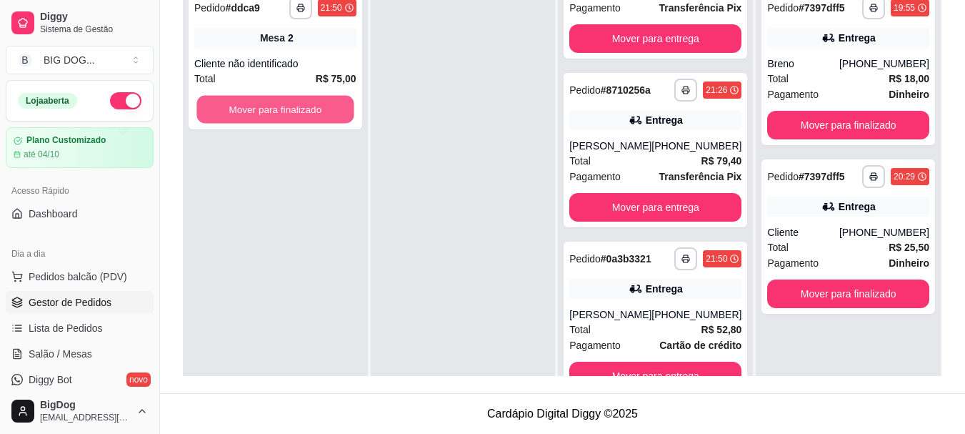
click at [300, 102] on button "Mover para finalizado" at bounding box center [274, 110] width 157 height 28
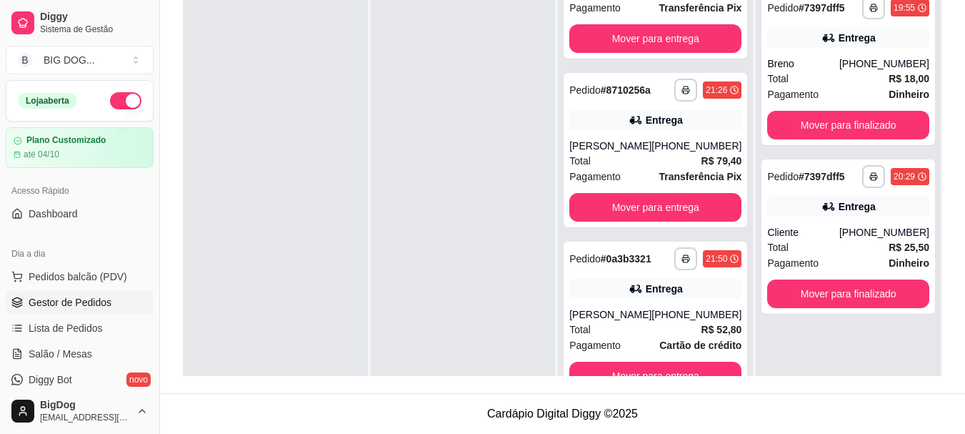
click at [300, 102] on div at bounding box center [275, 199] width 185 height 434
click at [49, 359] on span "Salão / Mesas" at bounding box center [61, 354] width 64 height 14
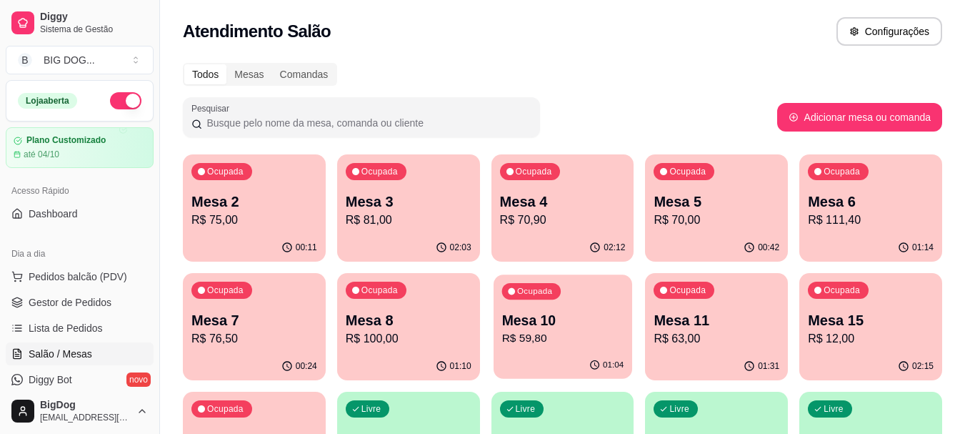
click at [543, 302] on div "Ocupada Mesa 10 R$ 59,80" at bounding box center [563, 312] width 139 height 77
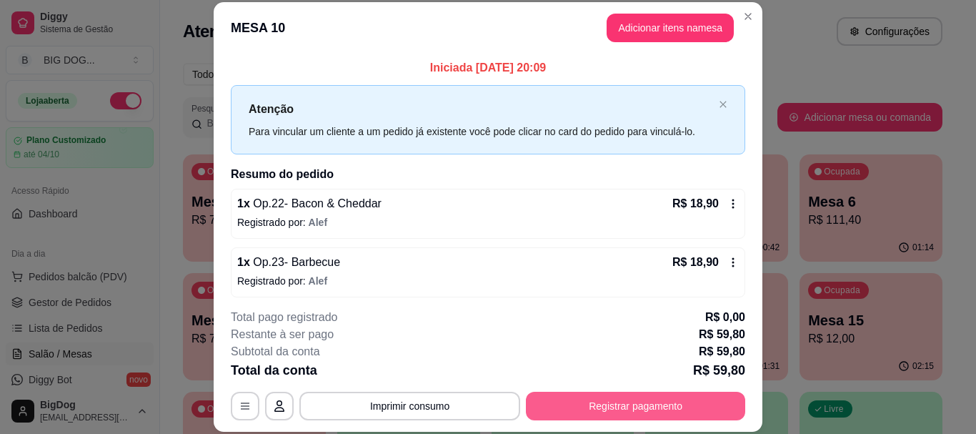
click at [544, 407] on button "Registrar pagamento" at bounding box center [635, 406] width 219 height 29
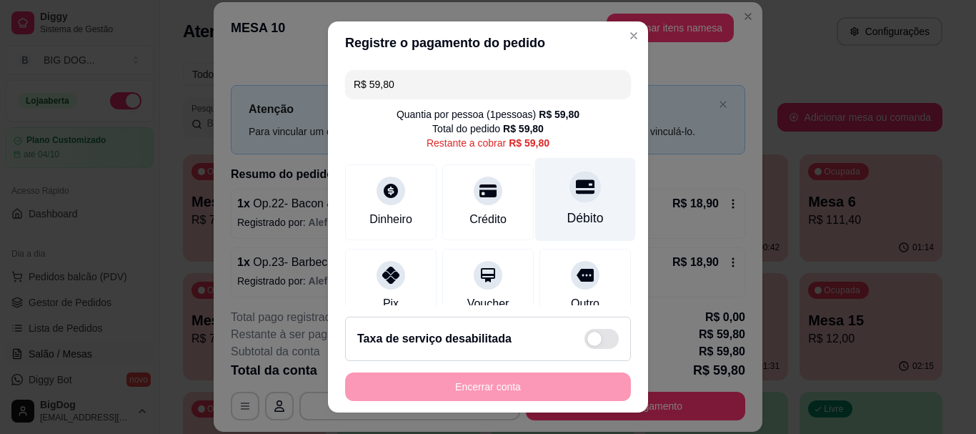
click at [574, 195] on div at bounding box center [584, 186] width 31 height 31
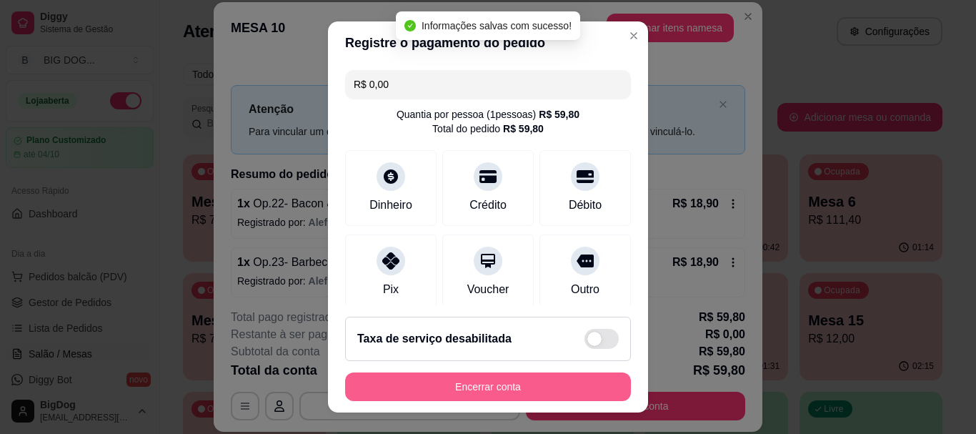
type input "R$ 0,00"
click at [489, 378] on button "Encerrar conta" at bounding box center [488, 386] width 286 height 29
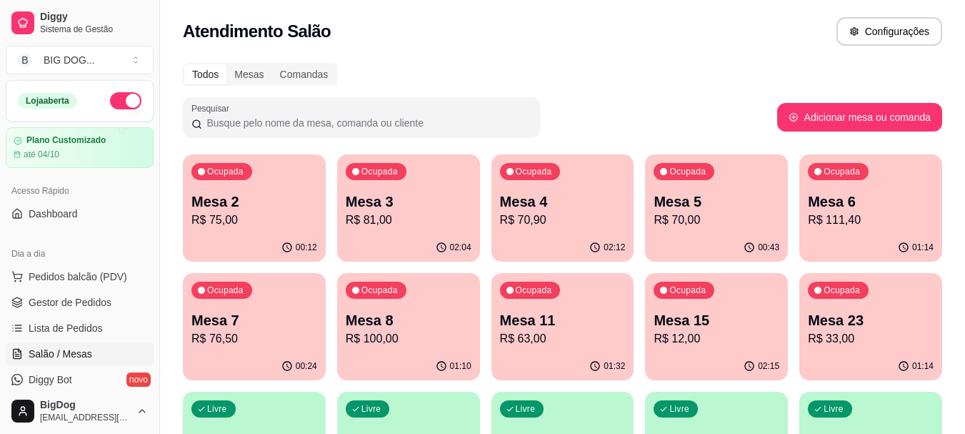
click at [575, 346] on p "R$ 63,00" at bounding box center [563, 338] width 126 height 17
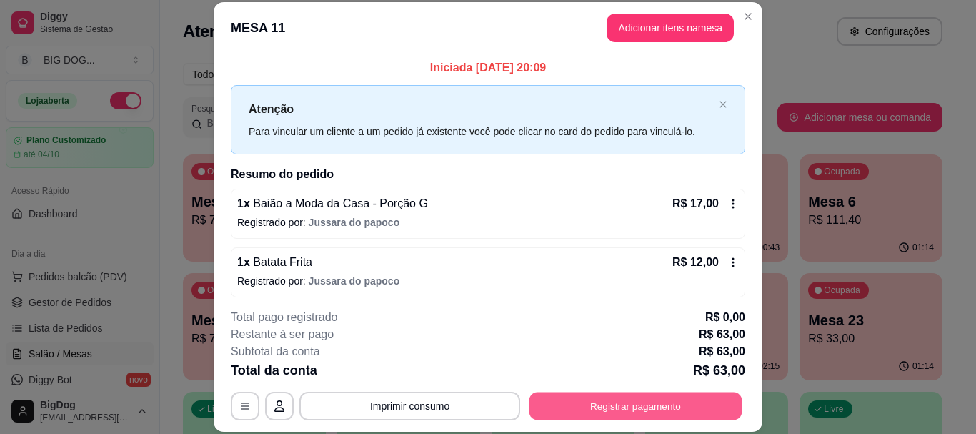
click at [657, 408] on button "Registrar pagamento" at bounding box center [635, 406] width 213 height 28
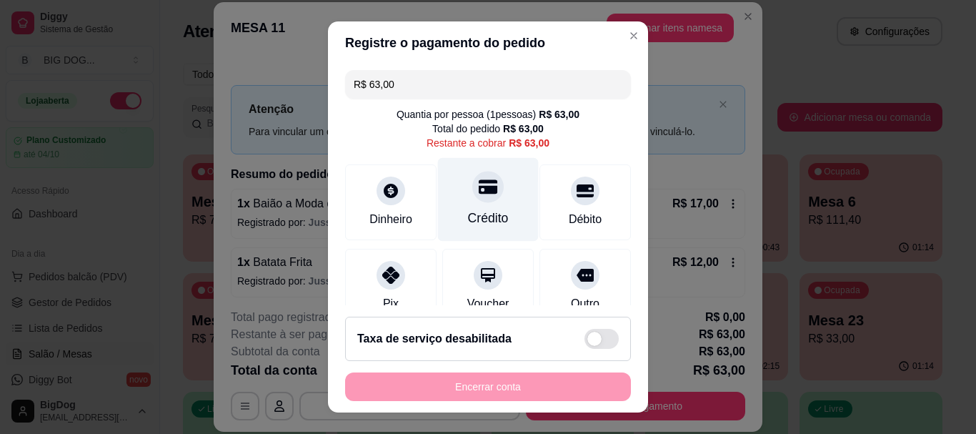
click at [479, 191] on icon at bounding box center [488, 187] width 19 height 19
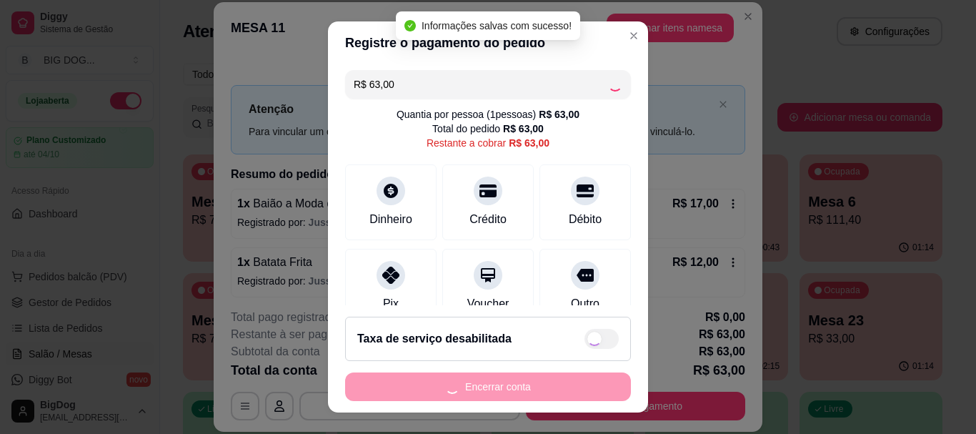
type input "R$ 0,00"
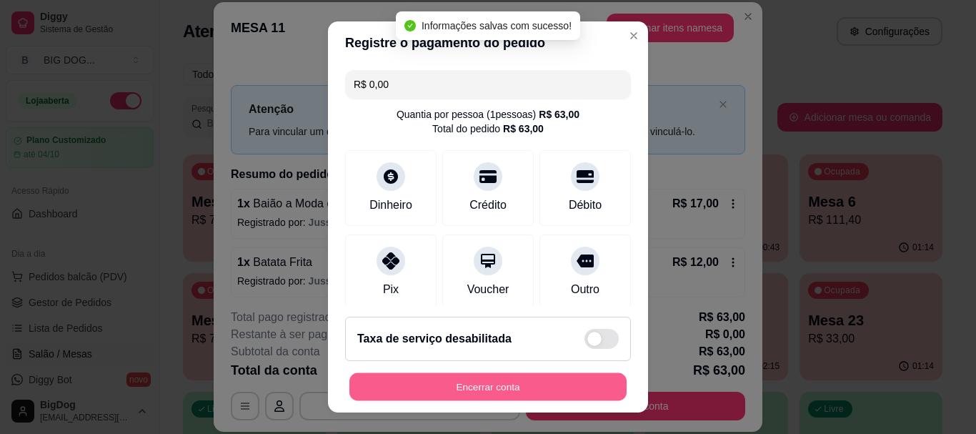
click at [489, 389] on button "Encerrar conta" at bounding box center [487, 386] width 277 height 28
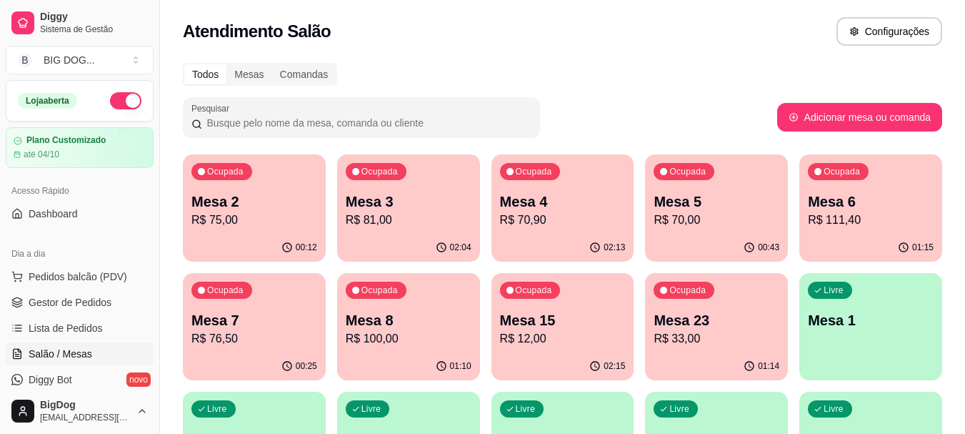
click at [709, 342] on p "R$ 33,00" at bounding box center [717, 338] width 126 height 17
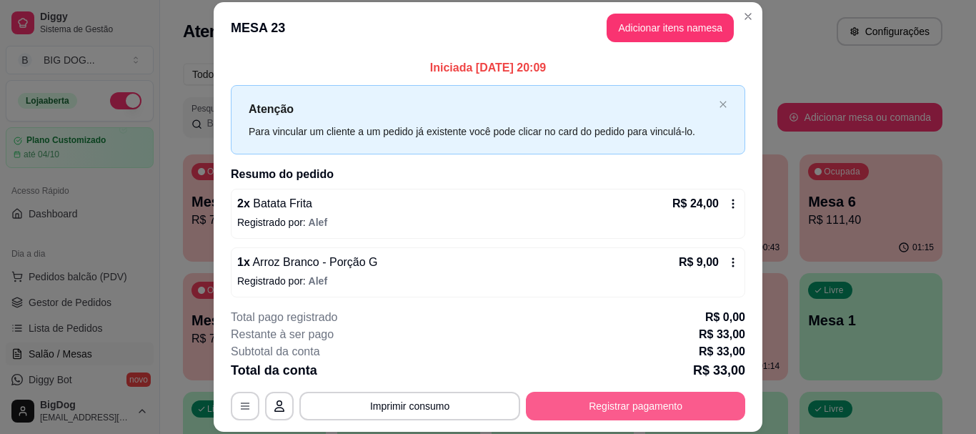
click at [711, 396] on button "Registrar pagamento" at bounding box center [635, 406] width 219 height 29
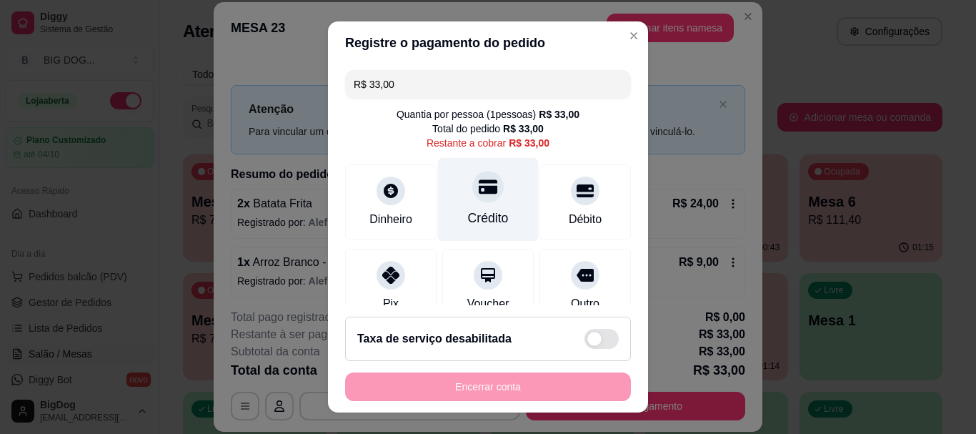
click at [485, 191] on div at bounding box center [487, 186] width 31 height 31
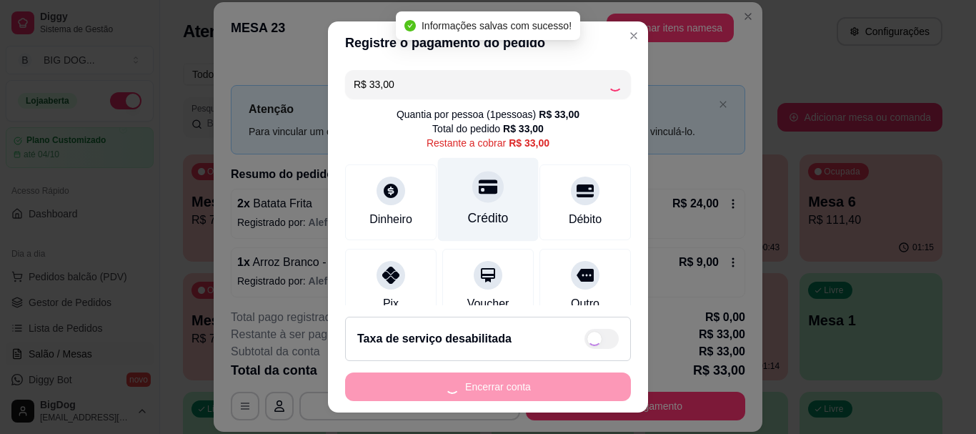
type input "R$ 0,00"
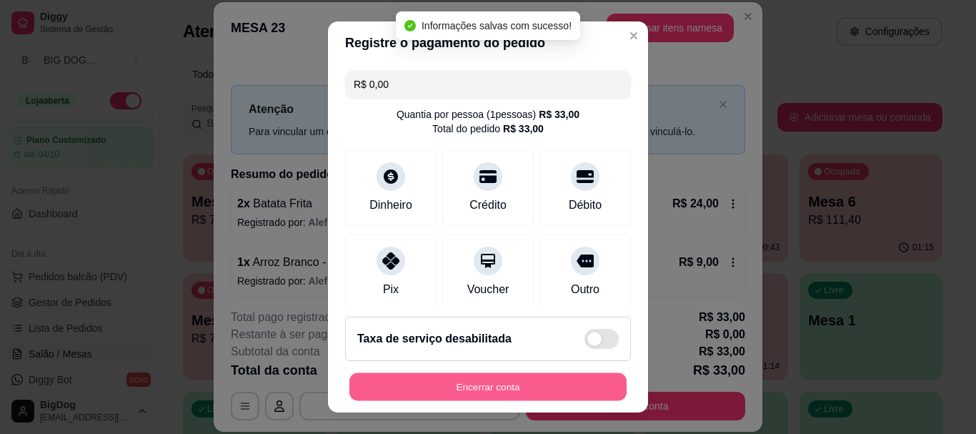
click at [463, 376] on button "Encerrar conta" at bounding box center [487, 386] width 277 height 28
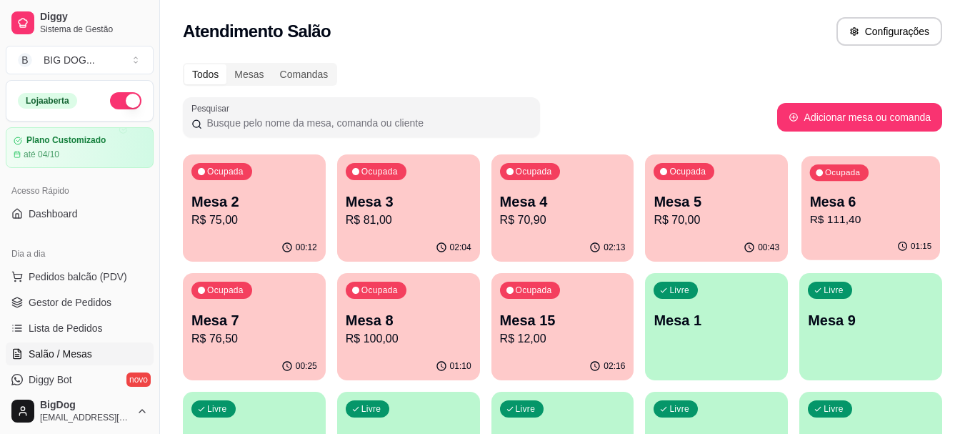
click at [842, 204] on p "Mesa 6" at bounding box center [871, 201] width 122 height 19
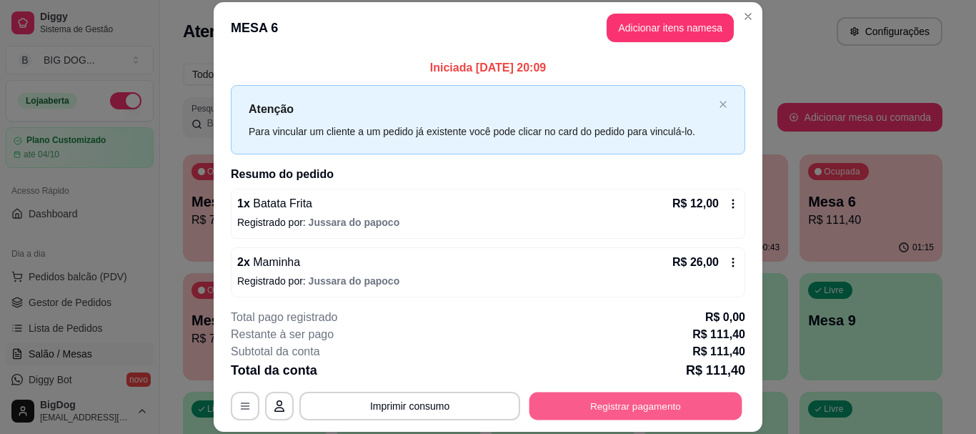
click at [562, 410] on button "Registrar pagamento" at bounding box center [635, 406] width 213 height 28
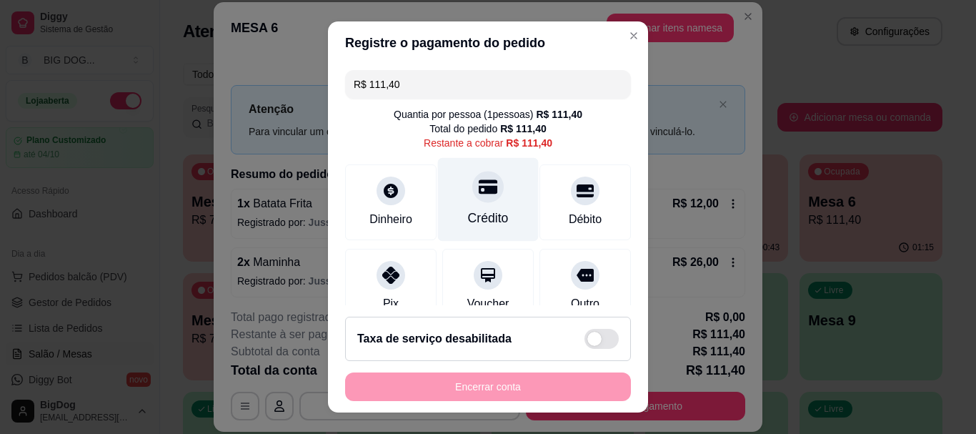
click at [502, 208] on div "Crédito" at bounding box center [488, 200] width 101 height 84
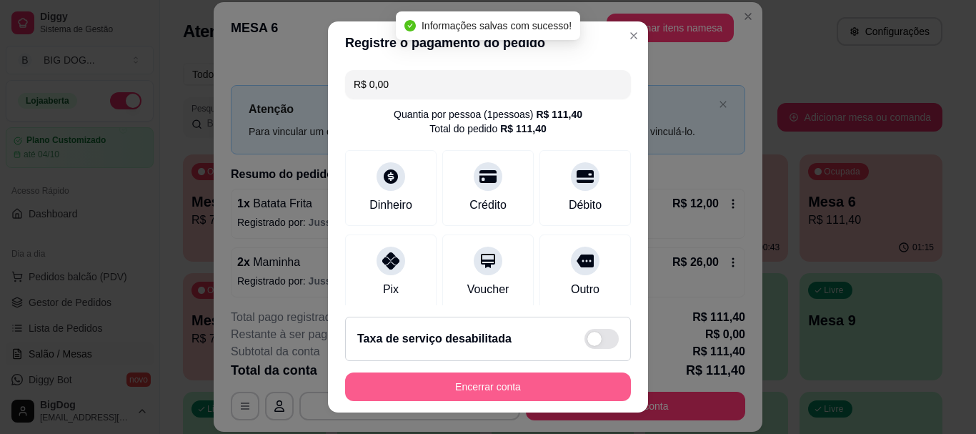
type input "R$ 0,00"
click at [492, 383] on button "Encerrar conta" at bounding box center [488, 386] width 286 height 29
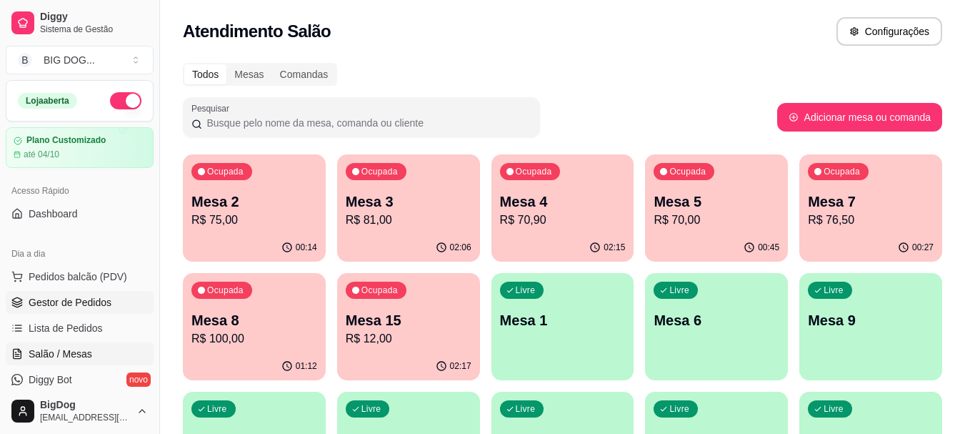
click at [104, 299] on span "Gestor de Pedidos" at bounding box center [70, 302] width 83 height 14
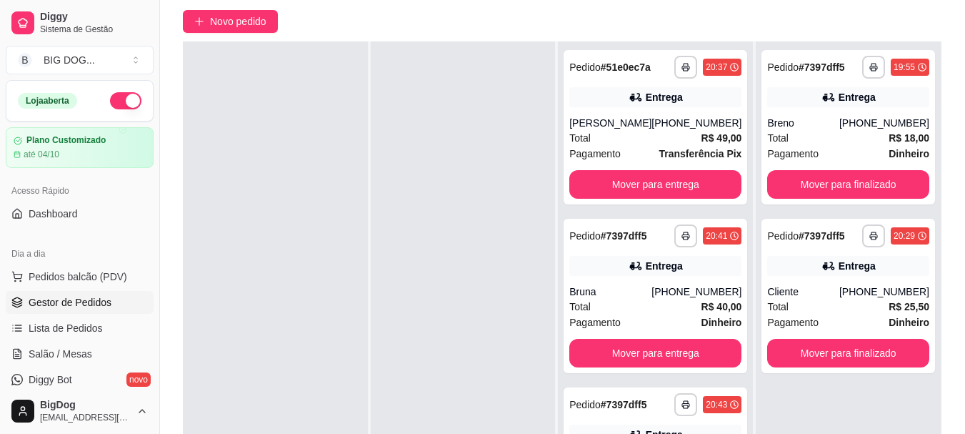
scroll to position [194, 0]
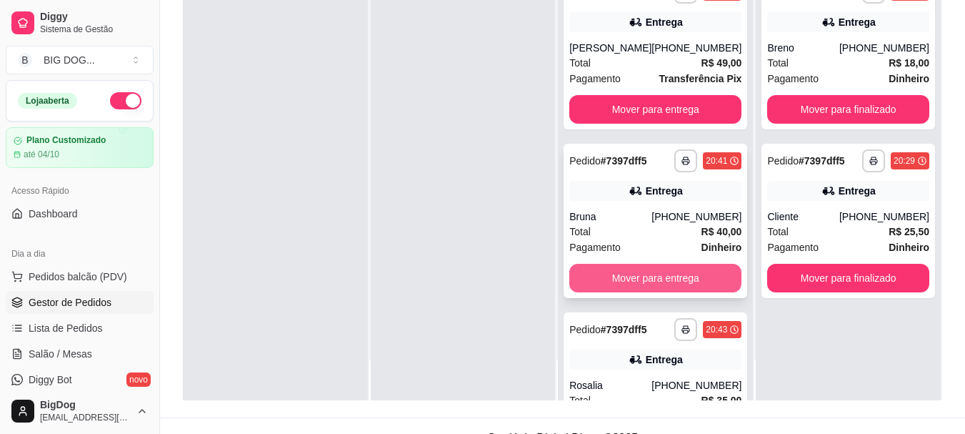
click at [702, 276] on button "Mover para entrega" at bounding box center [655, 278] width 172 height 29
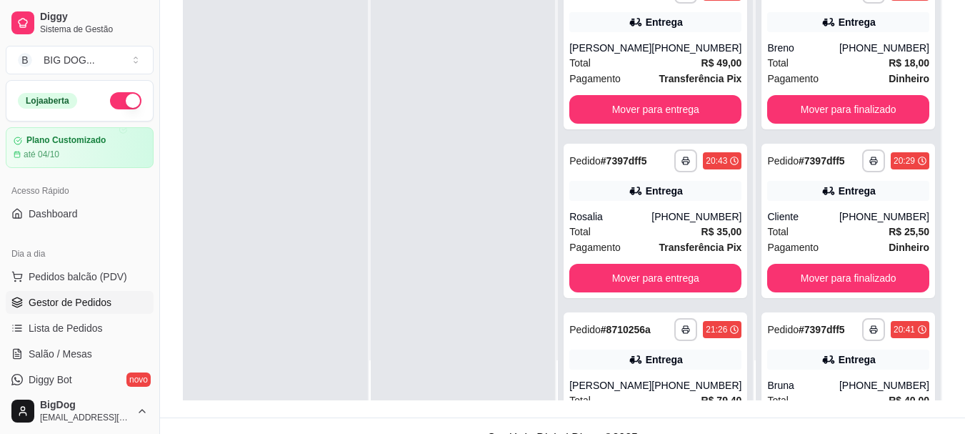
scroll to position [86, 0]
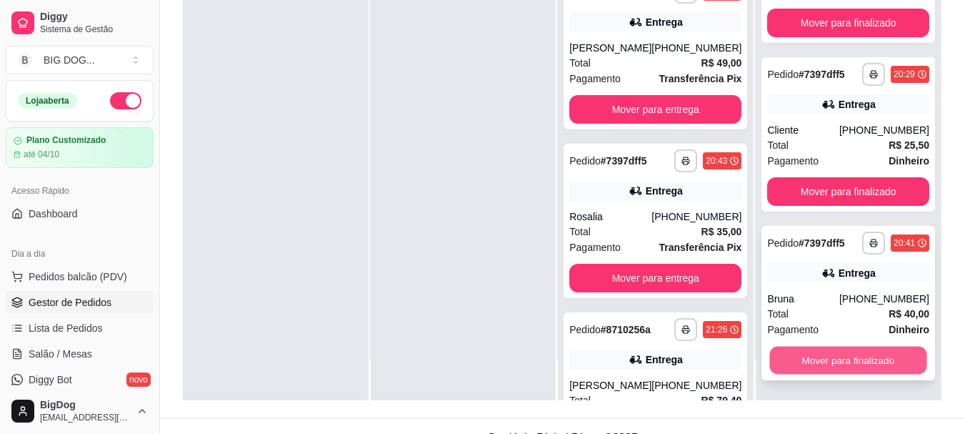
click at [871, 349] on button "Mover para finalizado" at bounding box center [848, 361] width 157 height 28
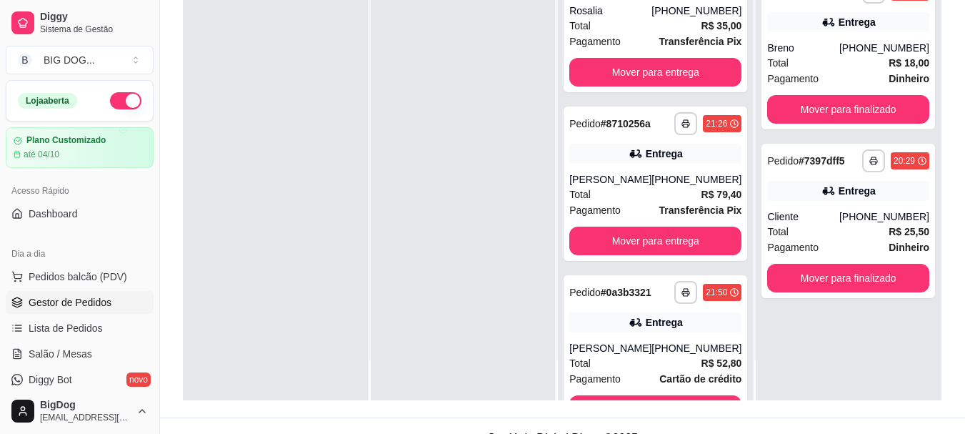
scroll to position [218, 0]
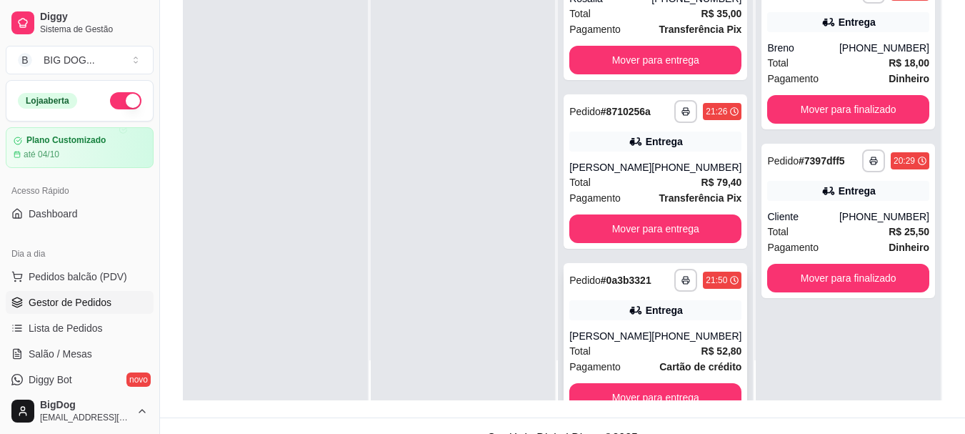
click at [685, 339] on div "[PHONE_NUMBER]" at bounding box center [697, 336] width 90 height 14
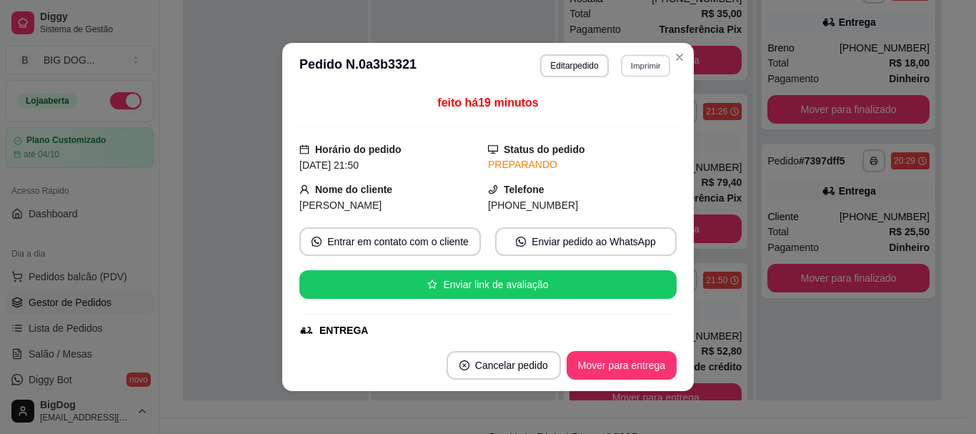
click at [643, 56] on button "Imprimir" at bounding box center [645, 65] width 49 height 22
click at [614, 121] on button "IMPRESSORA" at bounding box center [615, 115] width 104 height 23
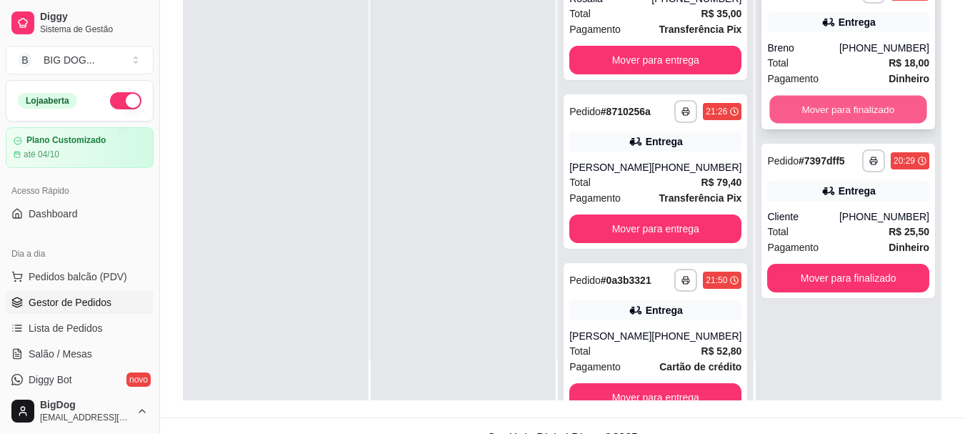
click at [811, 113] on button "Mover para finalizado" at bounding box center [848, 110] width 157 height 28
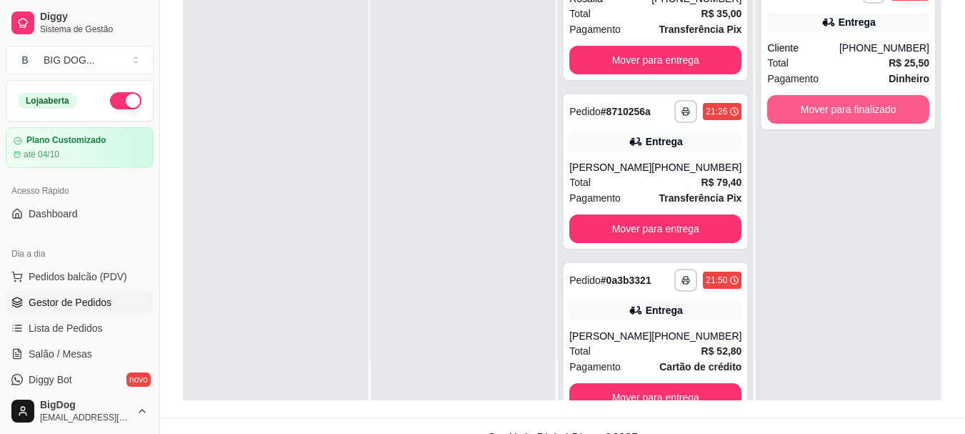
click at [811, 113] on button "Mover para finalizado" at bounding box center [848, 109] width 162 height 29
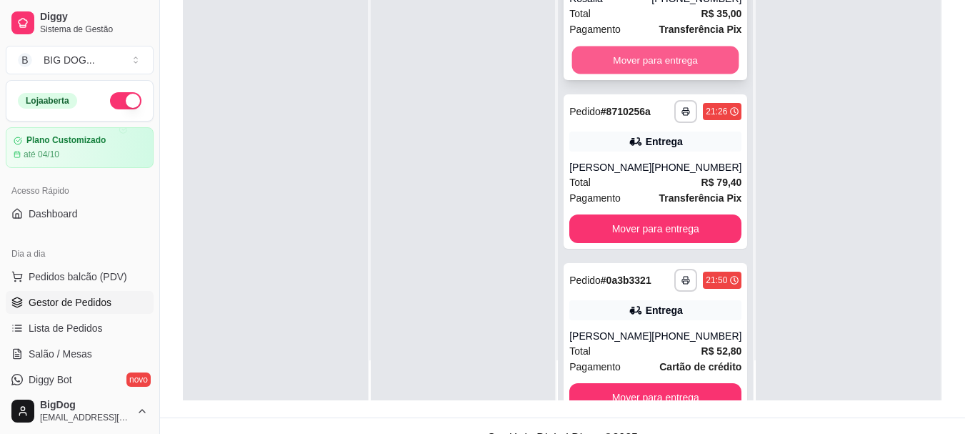
click at [688, 60] on button "Mover para entrega" at bounding box center [655, 60] width 167 height 28
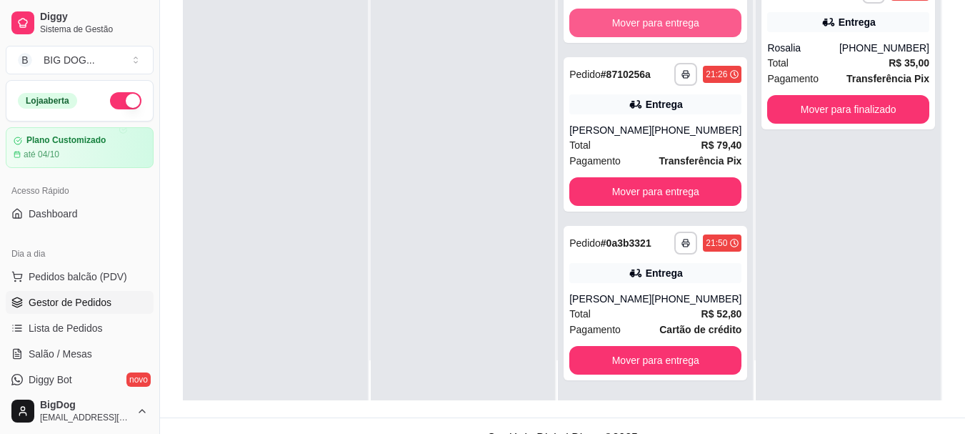
scroll to position [49, 0]
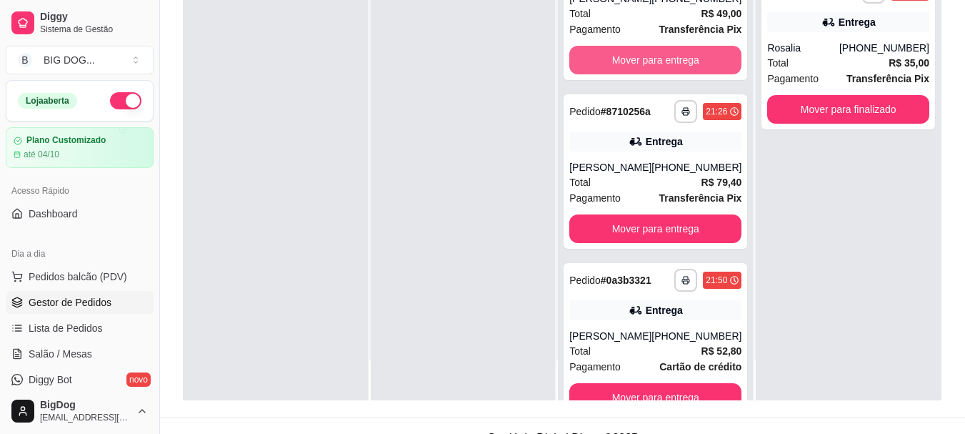
click at [688, 60] on button "Mover para entrega" at bounding box center [655, 60] width 172 height 29
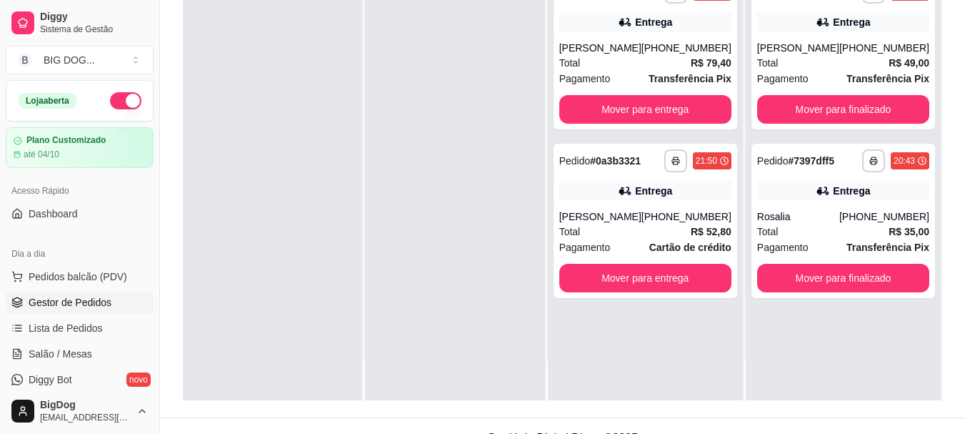
scroll to position [0, 0]
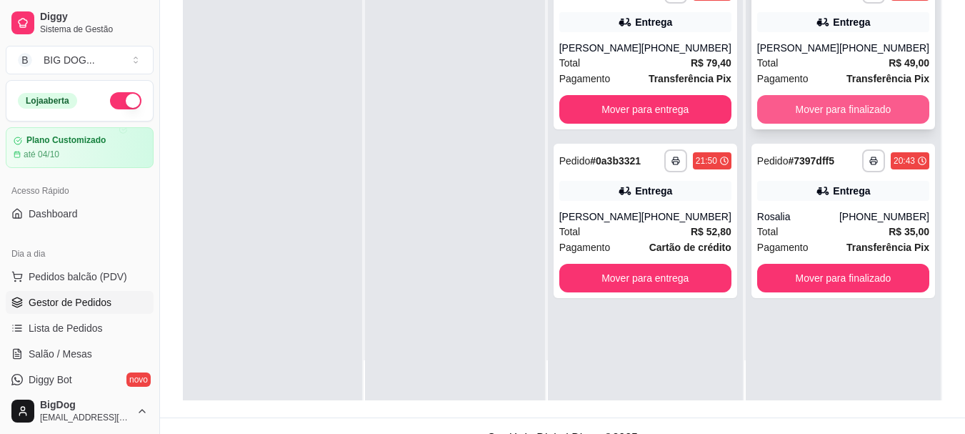
click at [916, 119] on div "Mover para finalizado" at bounding box center [843, 109] width 172 height 29
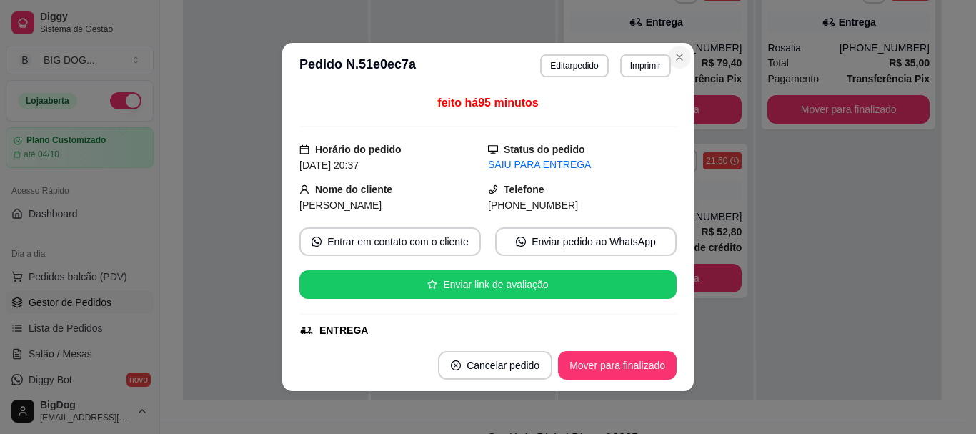
click at [785, 114] on div "**********" at bounding box center [488, 217] width 976 height 434
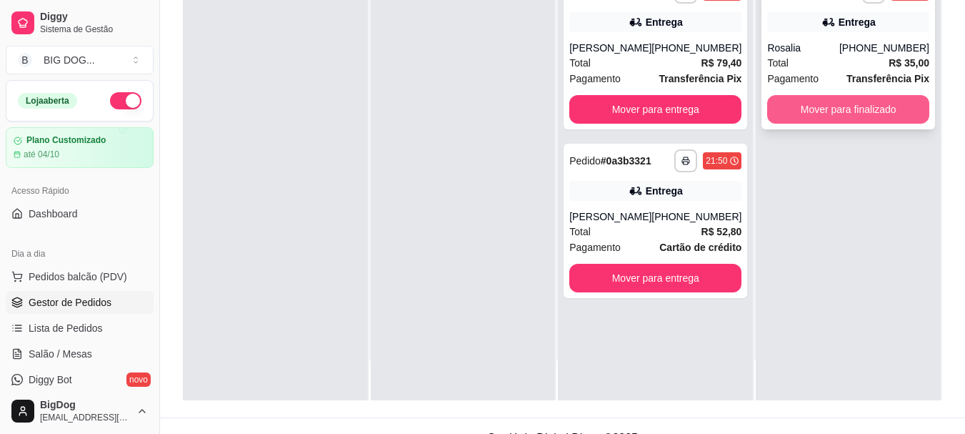
click at [800, 113] on button "Mover para finalizado" at bounding box center [848, 109] width 162 height 29
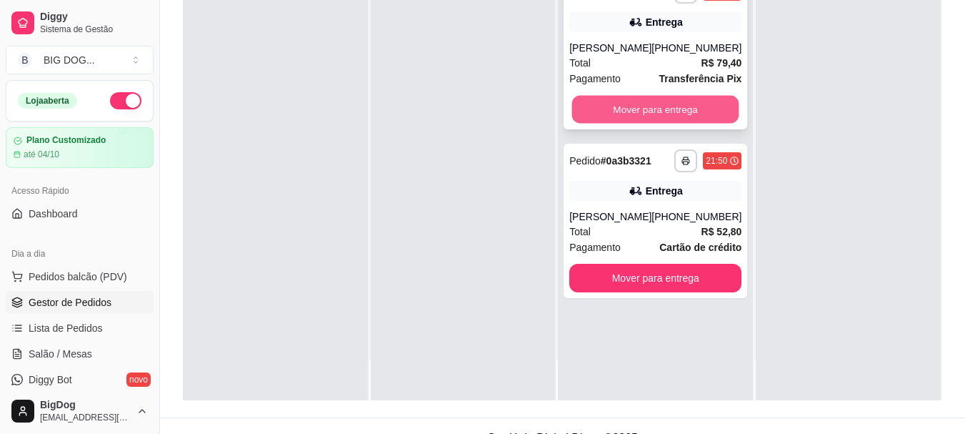
click at [686, 110] on button "Mover para entrega" at bounding box center [655, 110] width 167 height 28
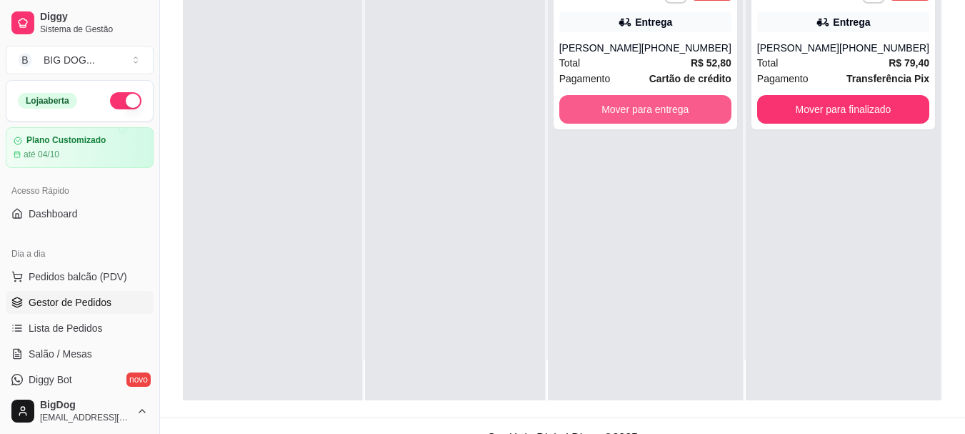
click at [686, 110] on button "Mover para entrega" at bounding box center [645, 109] width 172 height 29
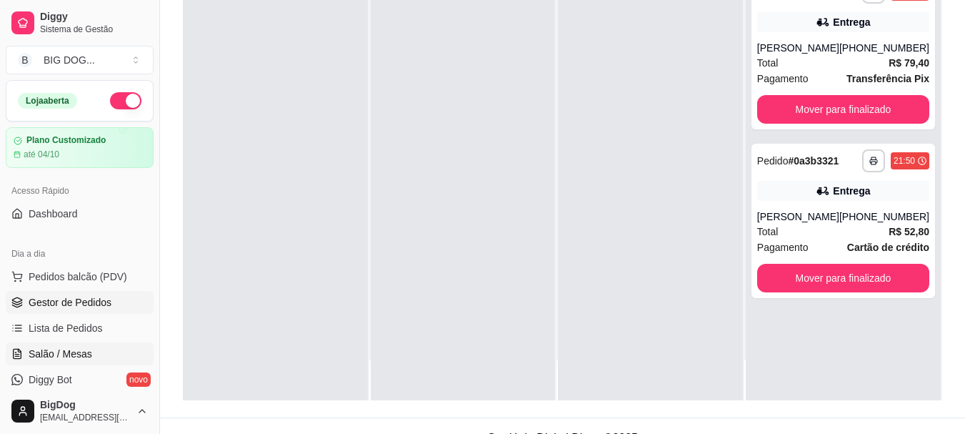
click at [51, 355] on span "Salão / Mesas" at bounding box center [61, 354] width 64 height 14
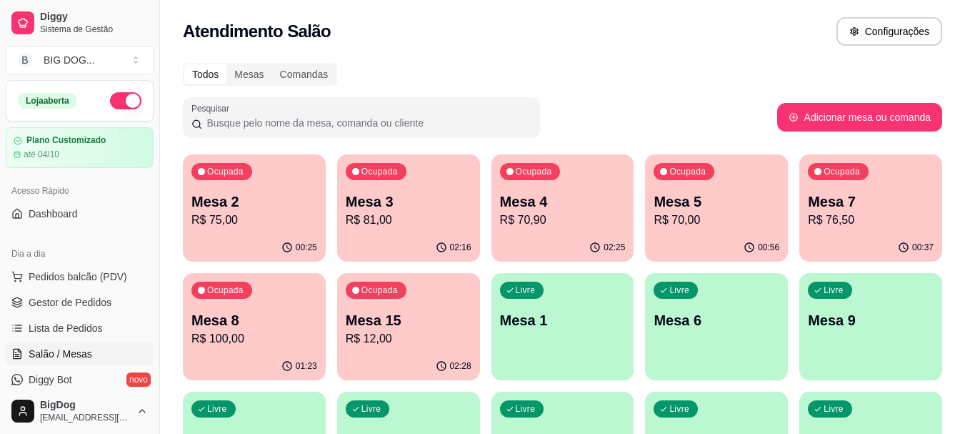
click at [679, 209] on p "Mesa 5" at bounding box center [717, 201] width 126 height 20
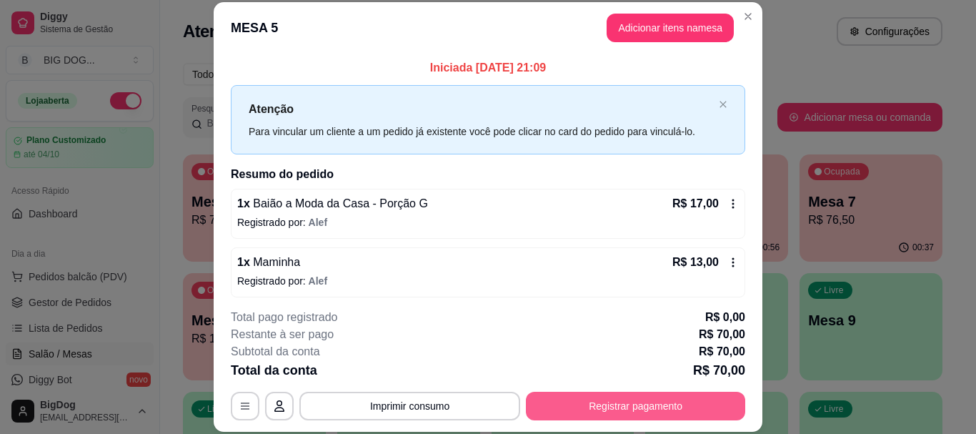
click at [608, 415] on button "Registrar pagamento" at bounding box center [635, 406] width 219 height 29
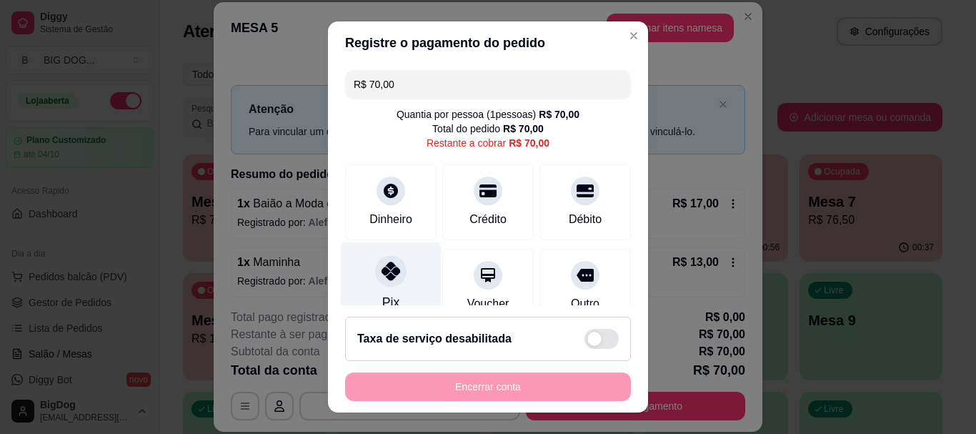
click at [384, 258] on div at bounding box center [390, 271] width 31 height 31
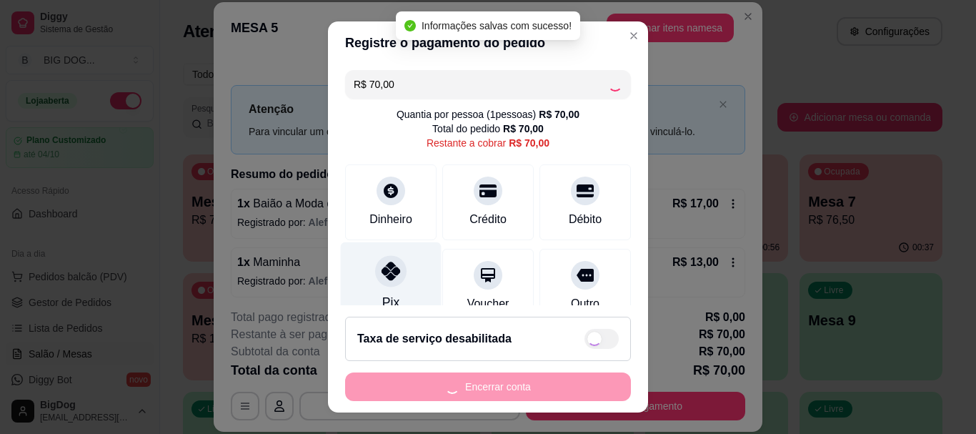
type input "R$ 0,00"
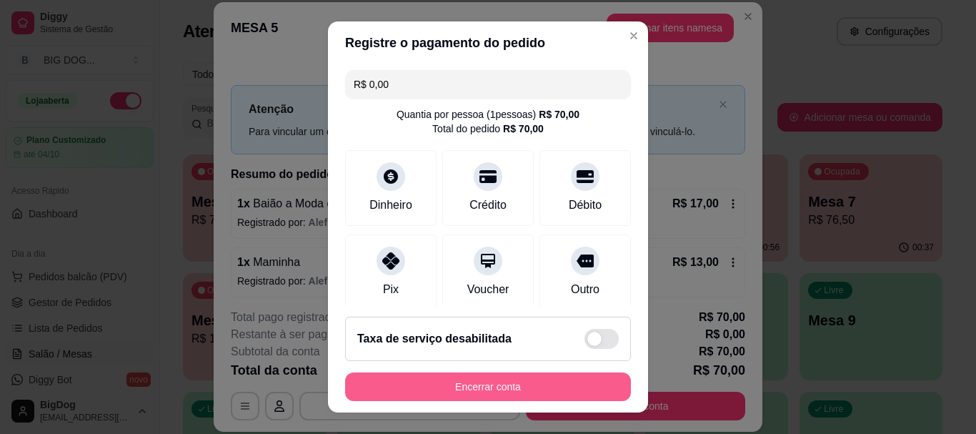
click at [442, 384] on button "Encerrar conta" at bounding box center [488, 386] width 286 height 29
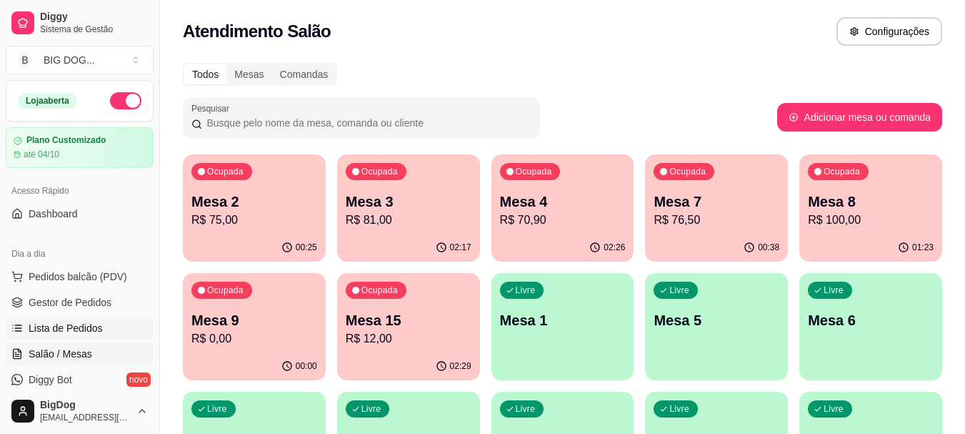
click at [71, 329] on span "Lista de Pedidos" at bounding box center [66, 328] width 74 height 14
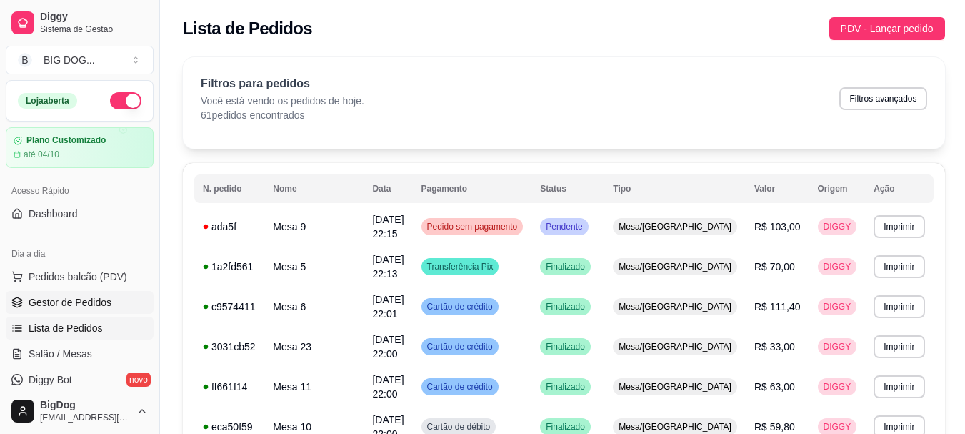
click at [74, 304] on span "Gestor de Pedidos" at bounding box center [70, 302] width 83 height 14
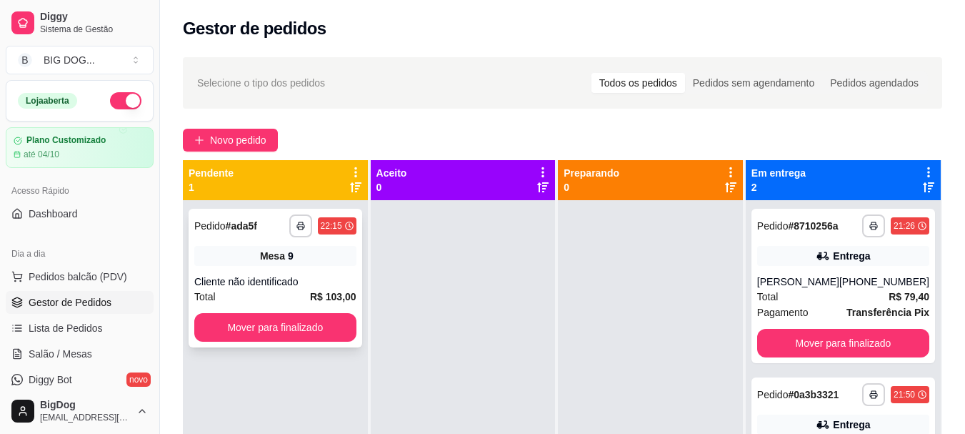
click at [262, 281] on div "Cliente não identificado" at bounding box center [275, 281] width 162 height 14
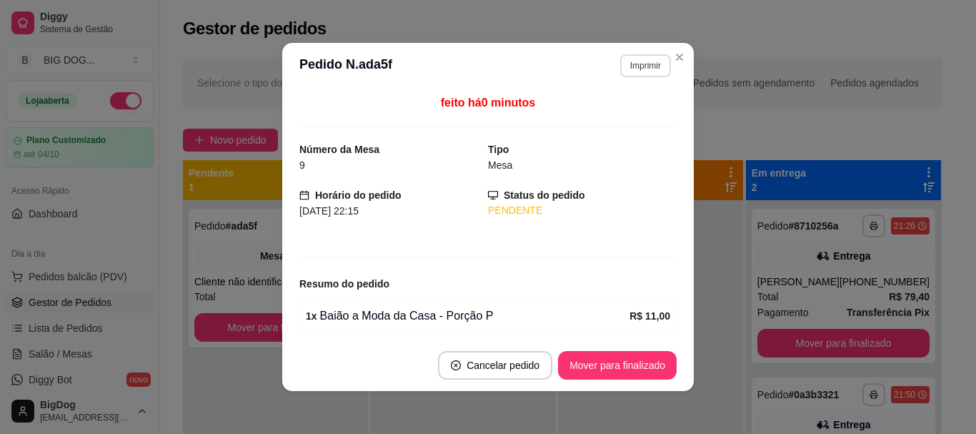
click at [650, 59] on button "Imprimir" at bounding box center [645, 65] width 51 height 23
click at [623, 110] on button "IMPRESSORA" at bounding box center [615, 115] width 104 height 23
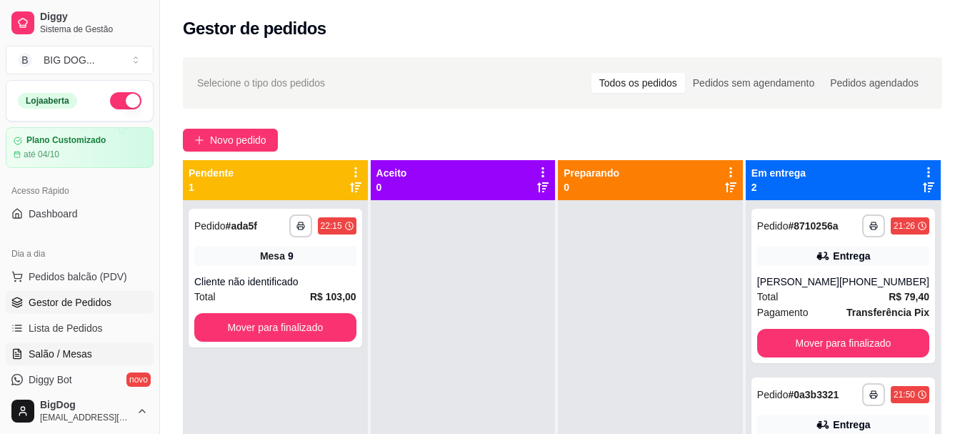
click at [79, 355] on span "Salão / Mesas" at bounding box center [61, 354] width 64 height 14
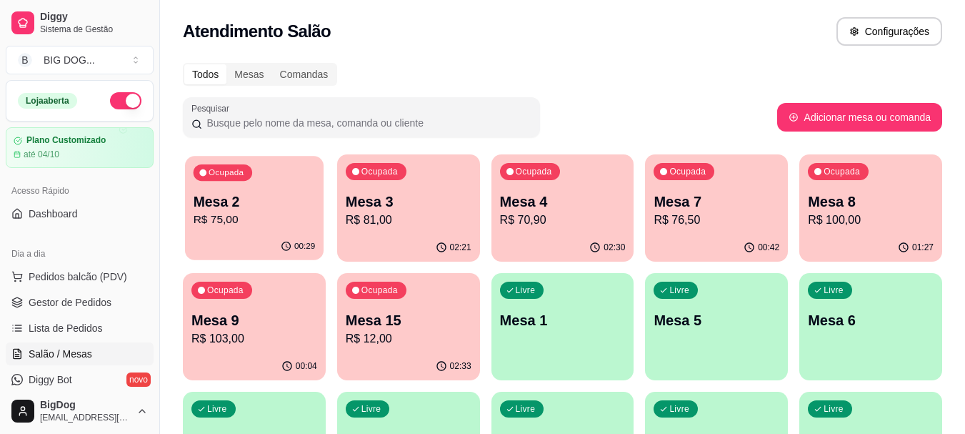
click at [289, 221] on p "R$ 75,00" at bounding box center [255, 219] width 122 height 16
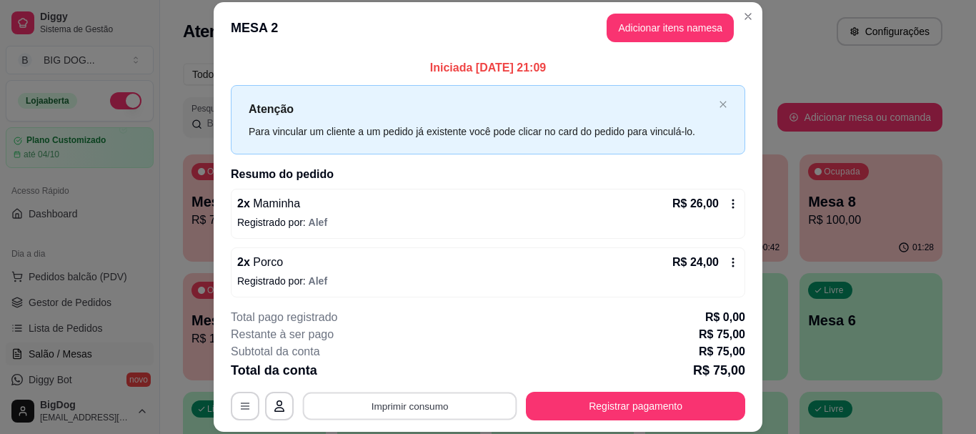
click at [462, 405] on button "Imprimir consumo" at bounding box center [410, 406] width 214 height 28
click at [422, 367] on button "IMPRESSORA" at bounding box center [409, 373] width 100 height 22
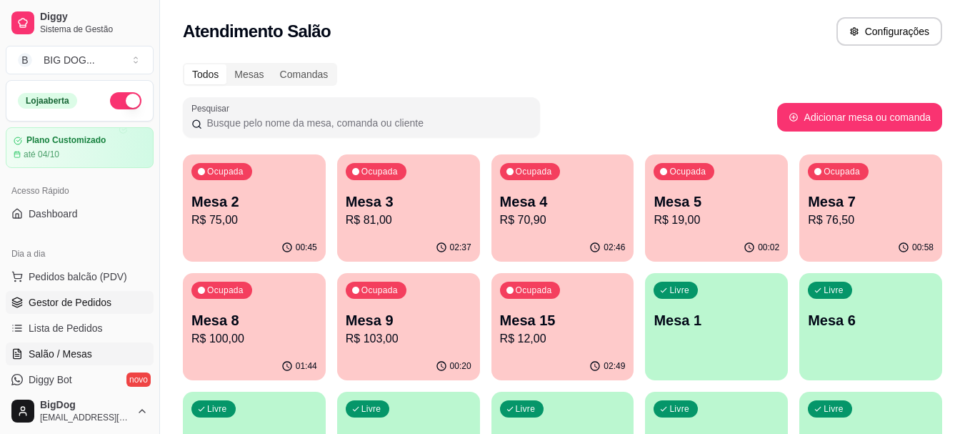
click at [36, 296] on span "Gestor de Pedidos" at bounding box center [70, 302] width 83 height 14
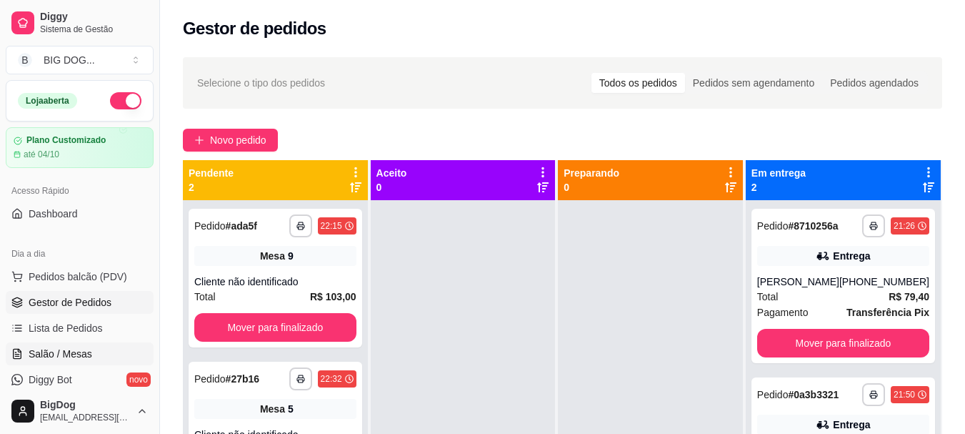
click at [67, 345] on link "Salão / Mesas" at bounding box center [80, 353] width 148 height 23
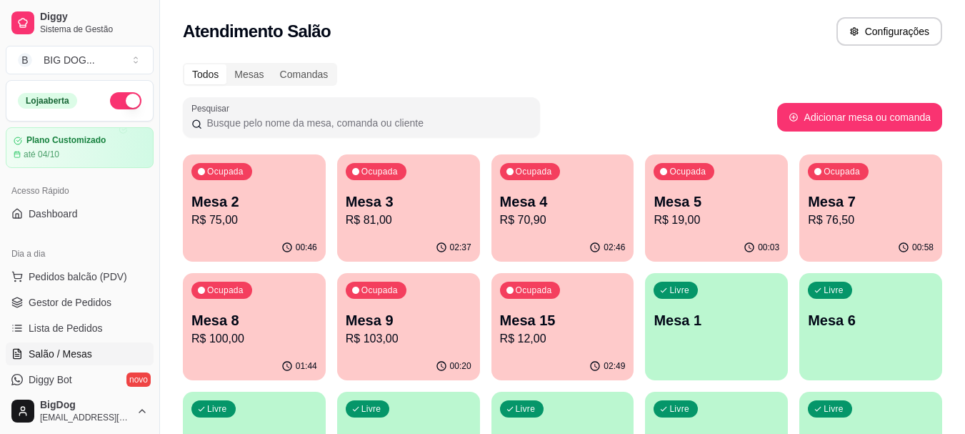
click at [587, 191] on div "Ocupada Mesa 4 R$ 70,90" at bounding box center [563, 193] width 143 height 79
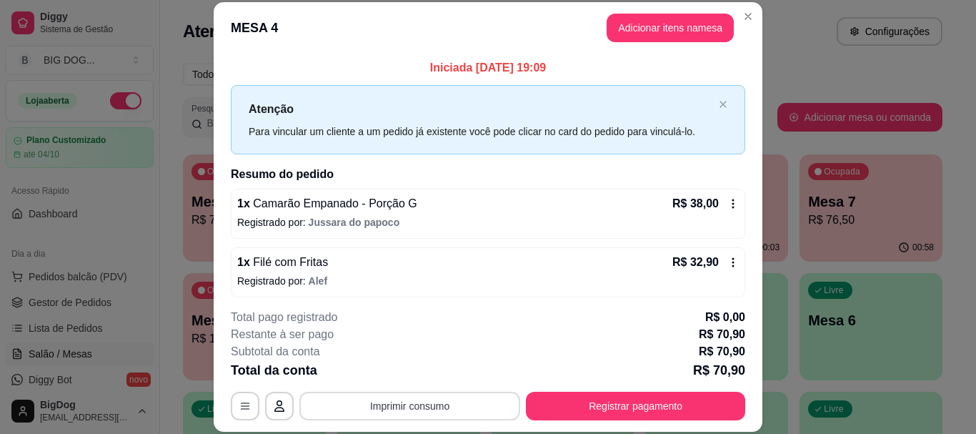
click at [405, 394] on button "Imprimir consumo" at bounding box center [409, 406] width 221 height 29
click at [402, 375] on button "IMPRESSORA" at bounding box center [409, 373] width 100 height 22
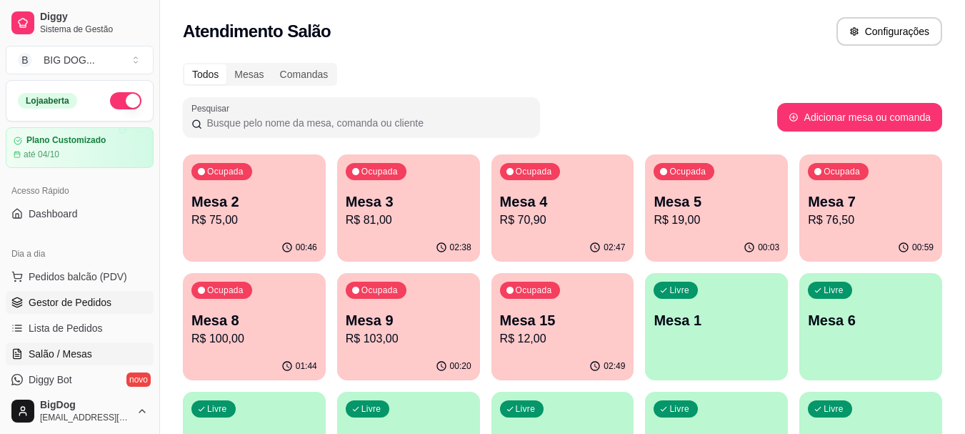
click at [66, 308] on span "Gestor de Pedidos" at bounding box center [70, 302] width 83 height 14
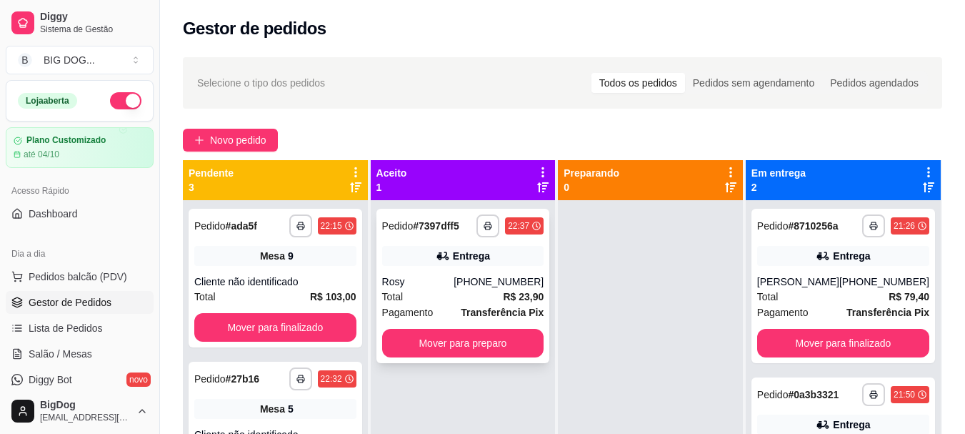
click at [473, 287] on div "[PHONE_NUMBER]" at bounding box center [499, 281] width 90 height 14
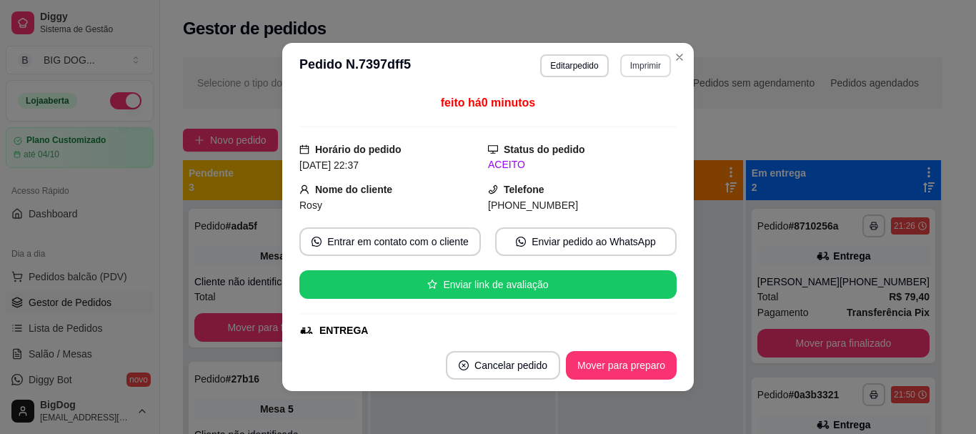
click at [621, 71] on button "Imprimir" at bounding box center [645, 65] width 51 height 23
click at [602, 116] on button "IMPRESSORA" at bounding box center [614, 115] width 100 height 22
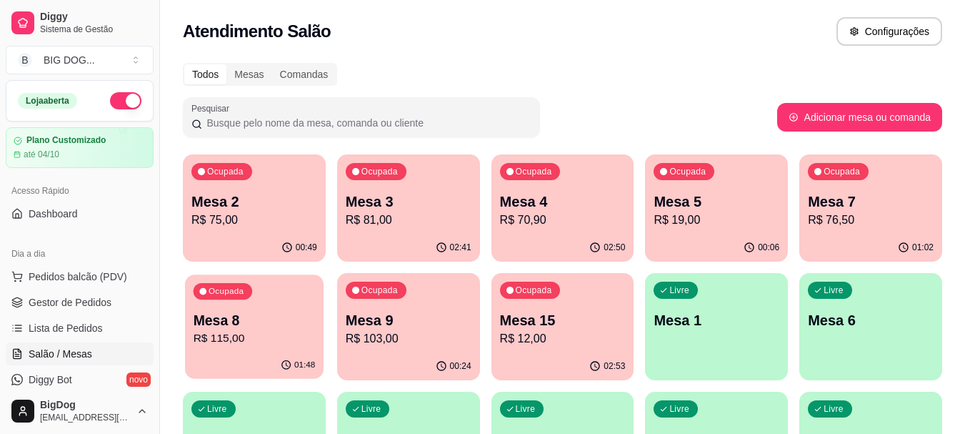
click at [279, 334] on p "R$ 115,00" at bounding box center [255, 338] width 122 height 16
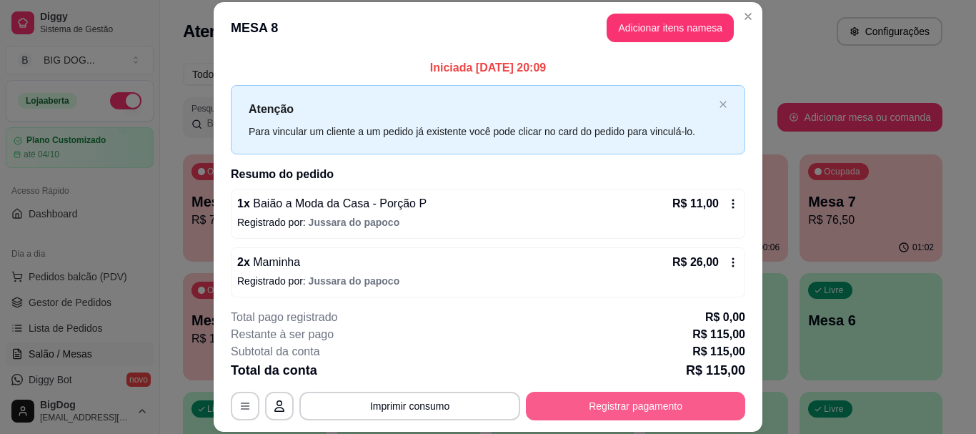
click at [567, 397] on button "Registrar pagamento" at bounding box center [635, 406] width 219 height 29
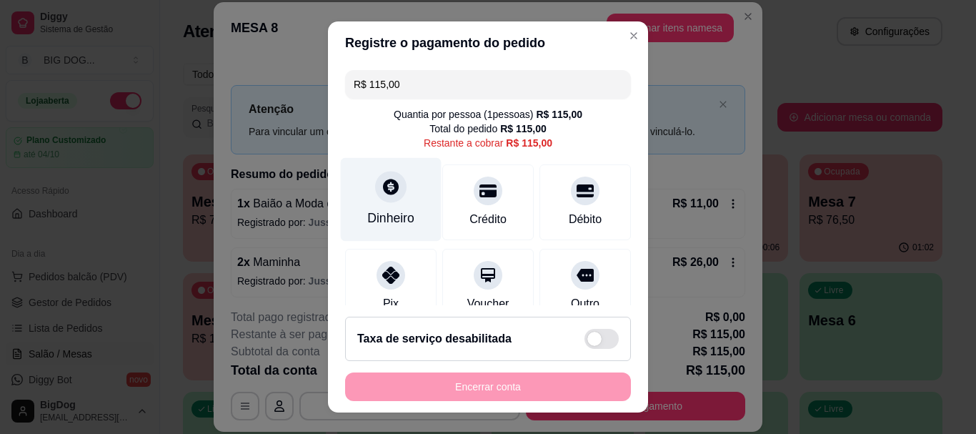
click at [377, 201] on div at bounding box center [390, 186] width 31 height 31
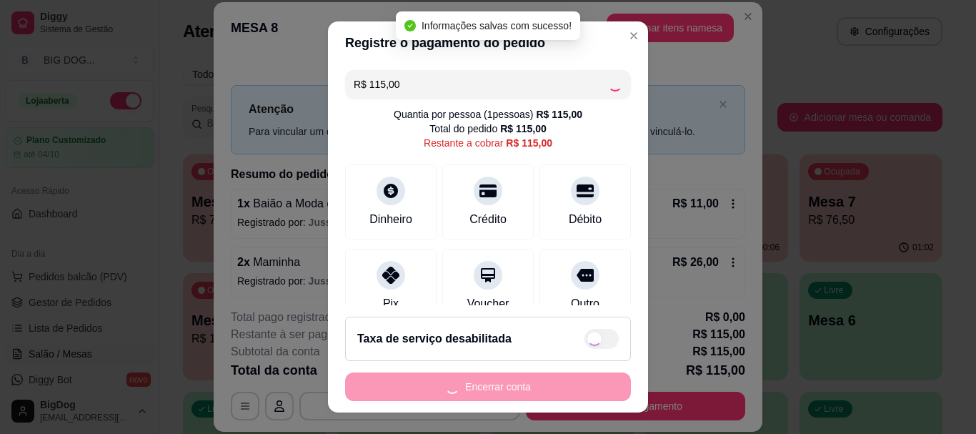
type input "R$ 0,00"
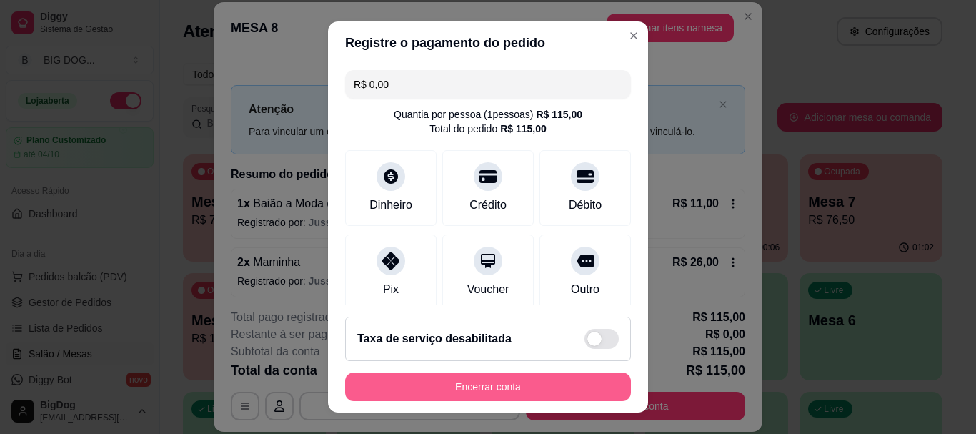
click at [434, 381] on button "Encerrar conta" at bounding box center [488, 386] width 286 height 29
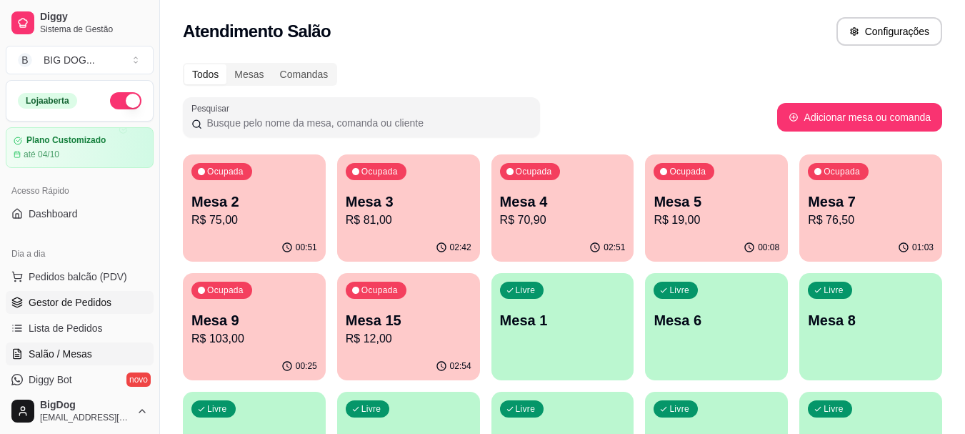
click at [84, 299] on span "Gestor de Pedidos" at bounding box center [70, 302] width 83 height 14
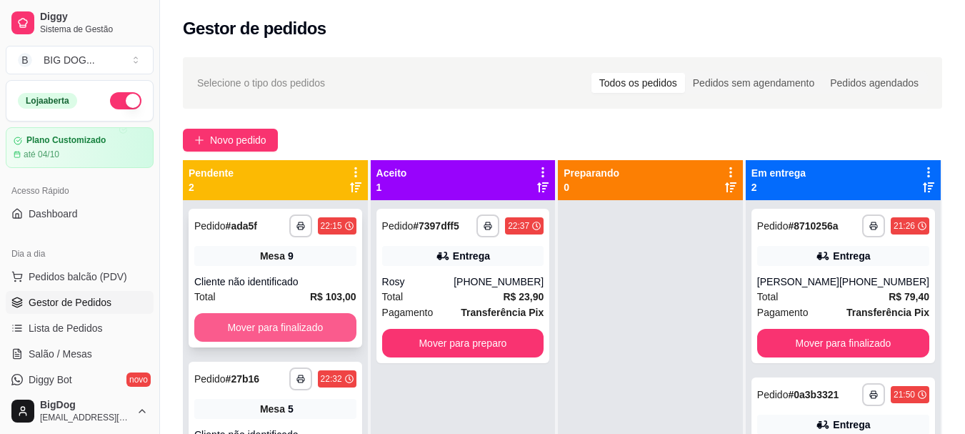
click at [259, 319] on button "Mover para finalizado" at bounding box center [275, 327] width 162 height 29
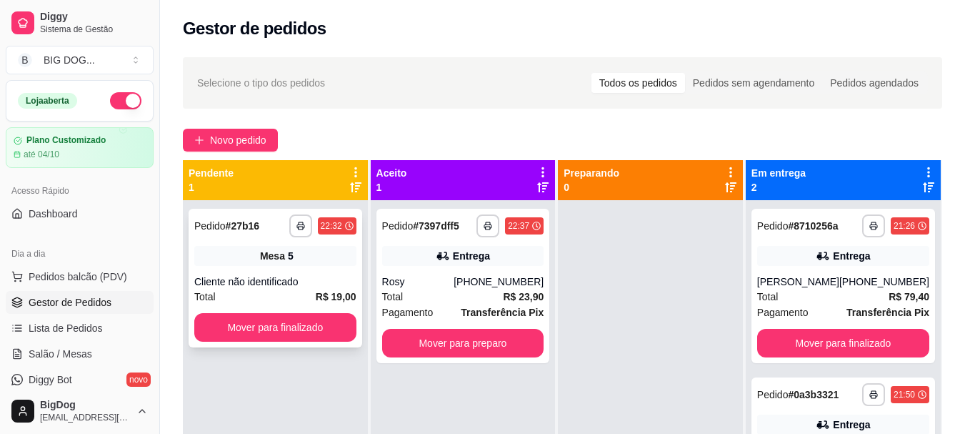
click at [295, 291] on div "Total R$ 19,00" at bounding box center [275, 297] width 162 height 16
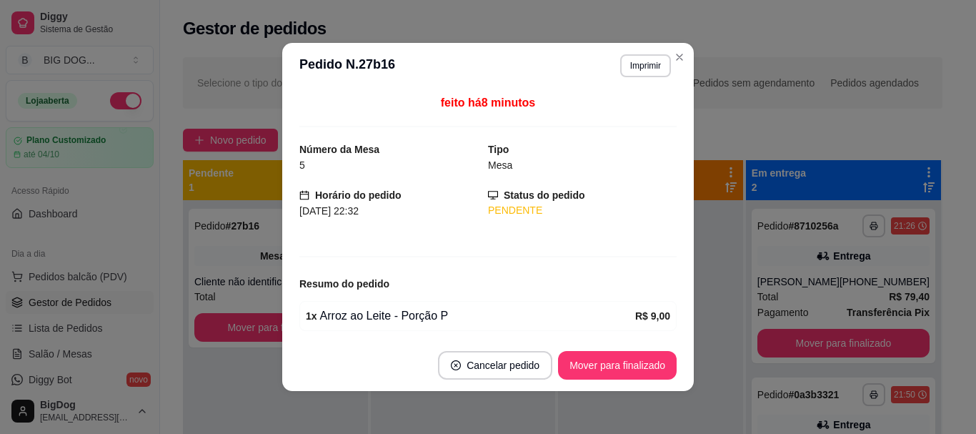
scroll to position [97, 0]
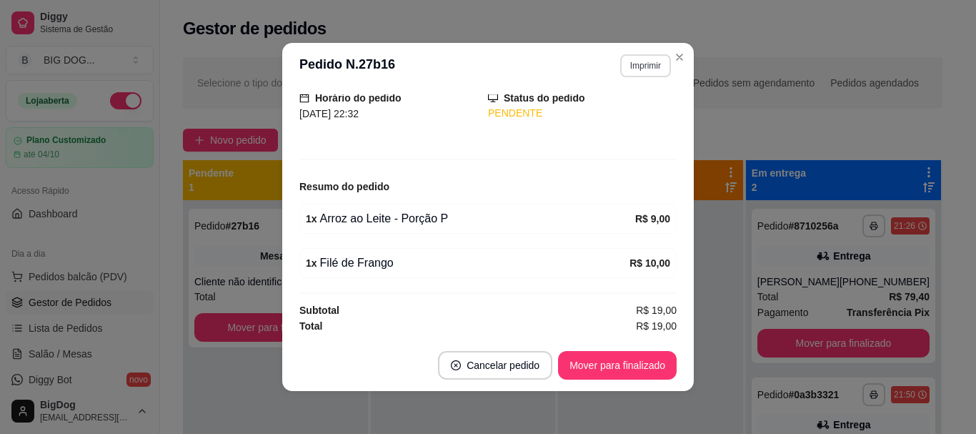
click at [633, 69] on button "Imprimir" at bounding box center [645, 65] width 51 height 23
click at [598, 121] on button "IMPRESSORA" at bounding box center [614, 115] width 100 height 22
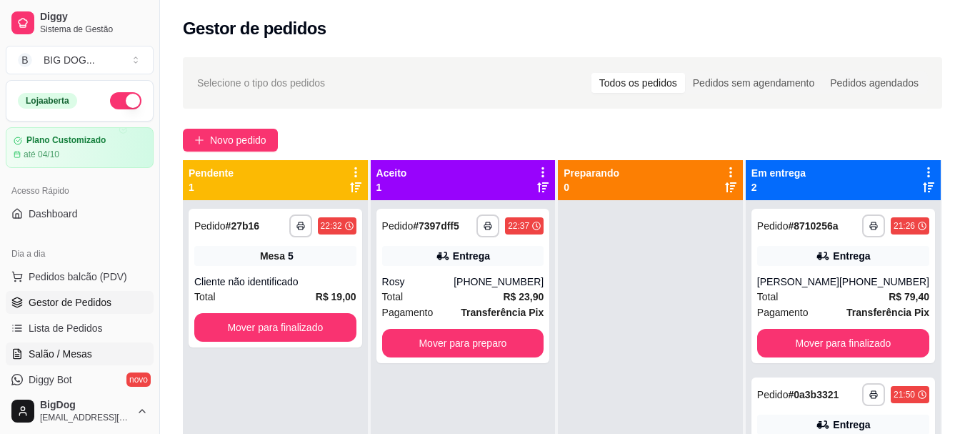
click at [84, 352] on span "Salão / Mesas" at bounding box center [61, 354] width 64 height 14
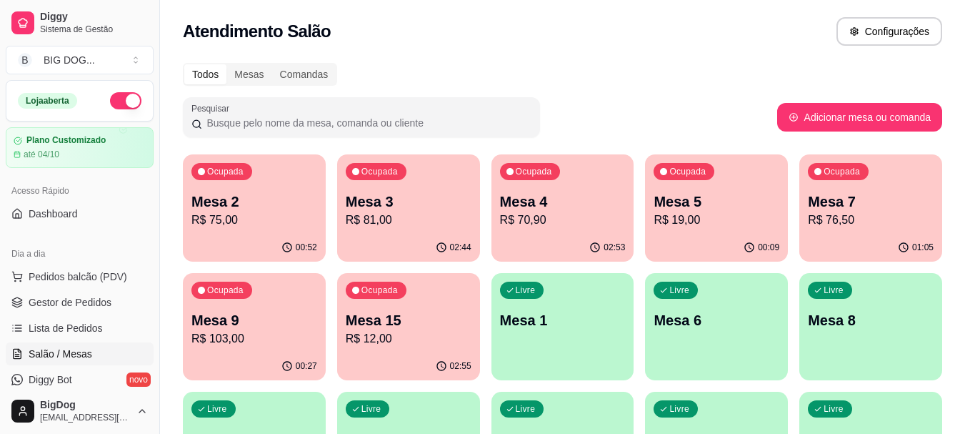
click at [858, 209] on p "Mesa 7" at bounding box center [871, 201] width 126 height 20
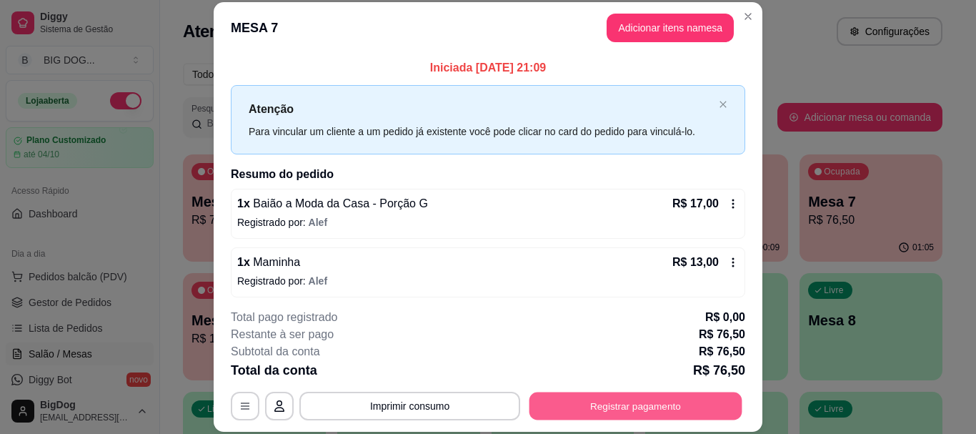
click at [645, 414] on button "Registrar pagamento" at bounding box center [635, 406] width 213 height 28
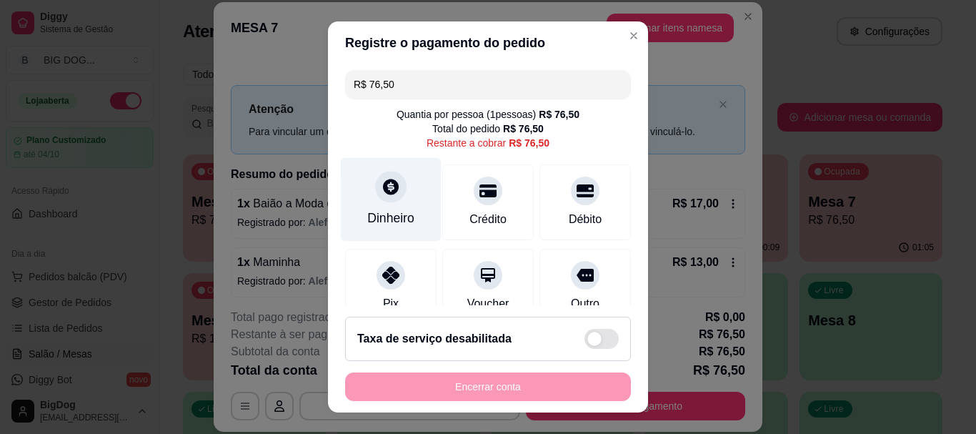
click at [394, 191] on div at bounding box center [390, 186] width 31 height 31
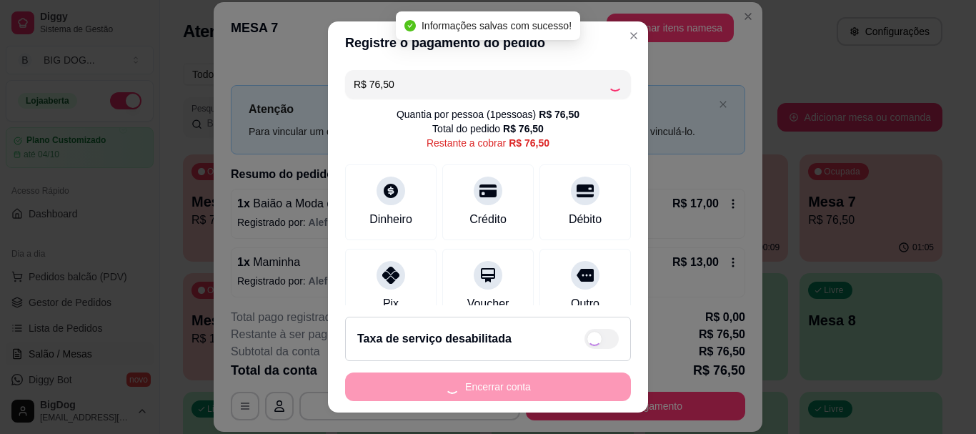
type input "R$ 0,00"
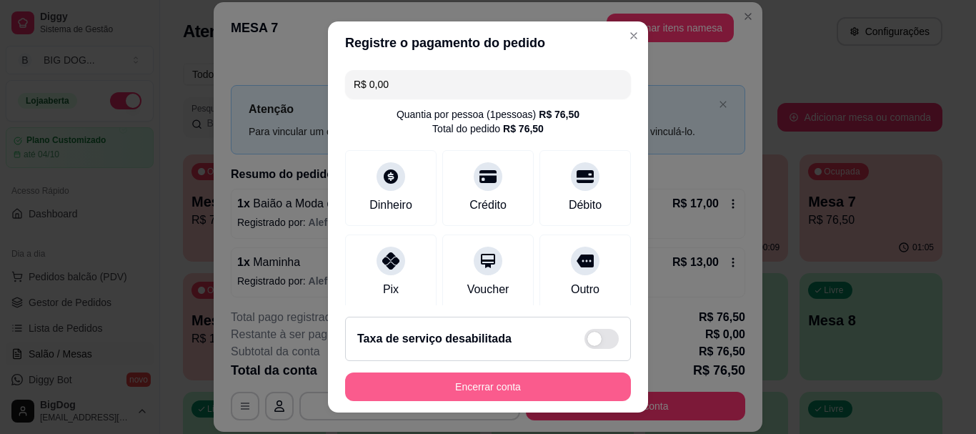
click at [512, 387] on button "Encerrar conta" at bounding box center [488, 386] width 286 height 29
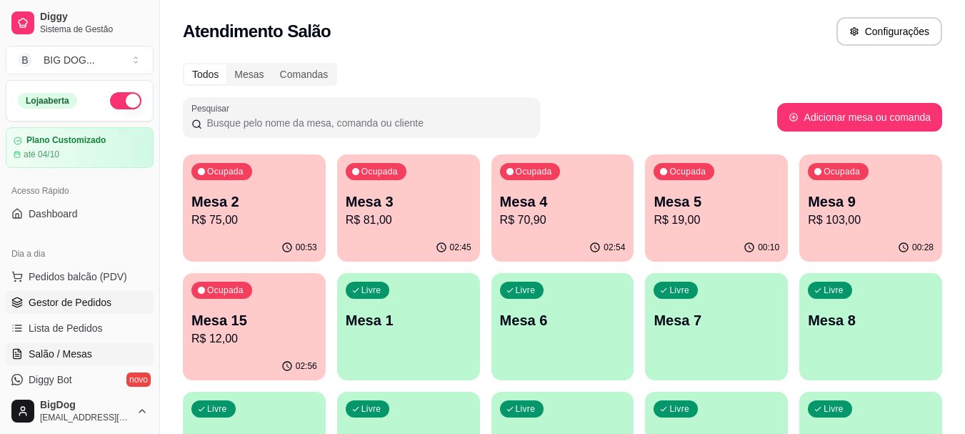
click at [51, 301] on span "Gestor de Pedidos" at bounding box center [70, 302] width 83 height 14
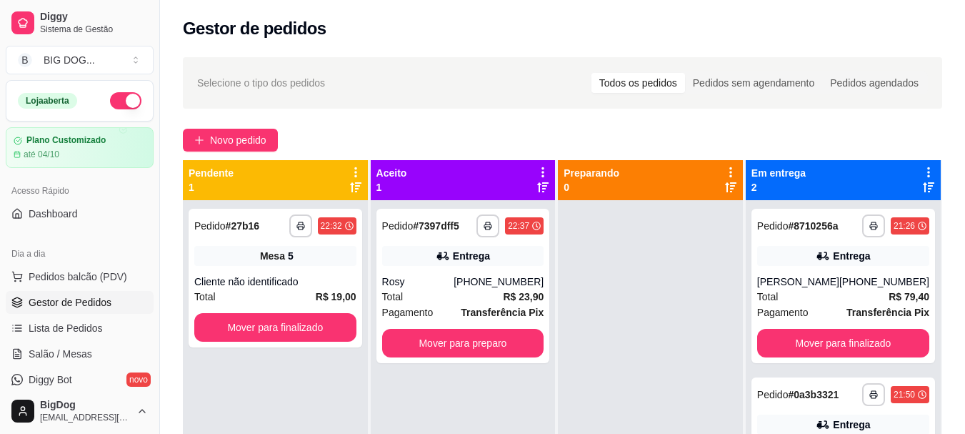
click at [51, 301] on span "Gestor de Pedidos" at bounding box center [70, 302] width 83 height 14
click at [75, 324] on span "Lista de Pedidos" at bounding box center [66, 328] width 74 height 14
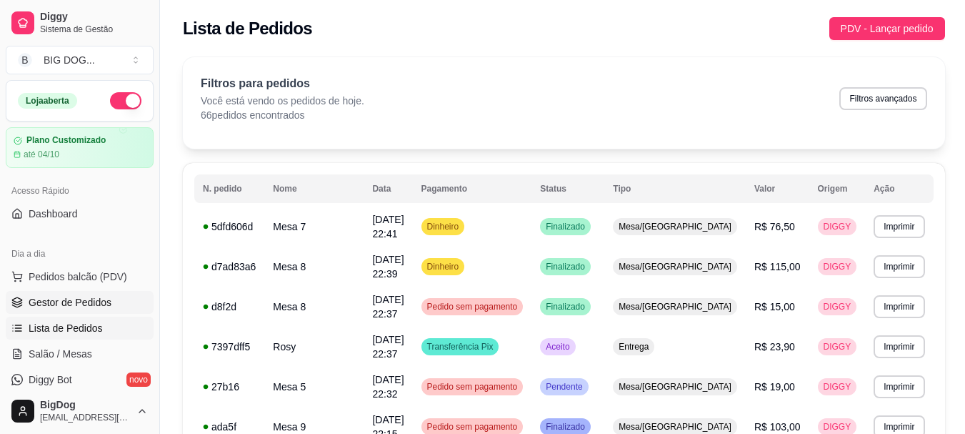
click at [44, 301] on span "Gestor de Pedidos" at bounding box center [70, 302] width 83 height 14
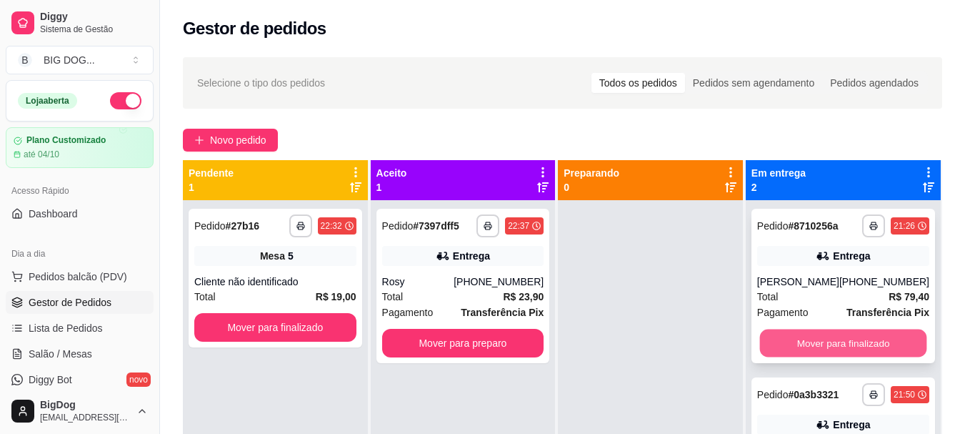
click at [815, 341] on button "Mover para finalizado" at bounding box center [842, 343] width 167 height 28
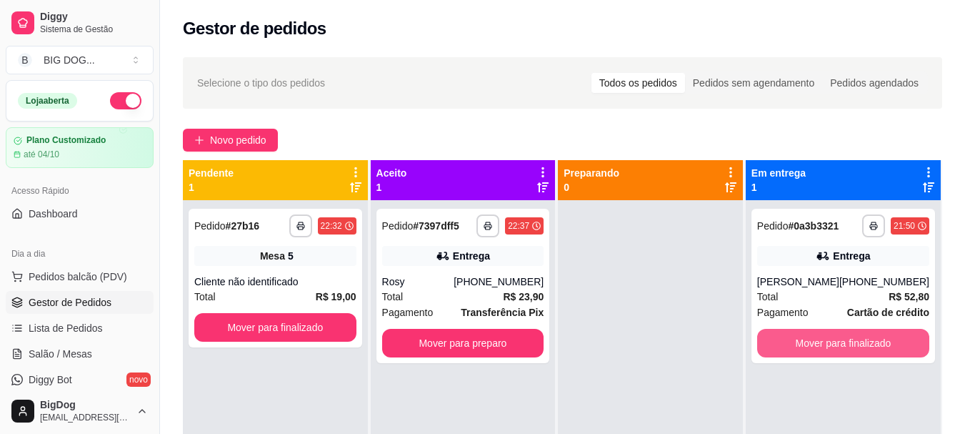
click at [815, 341] on button "Mover para finalizado" at bounding box center [843, 343] width 172 height 29
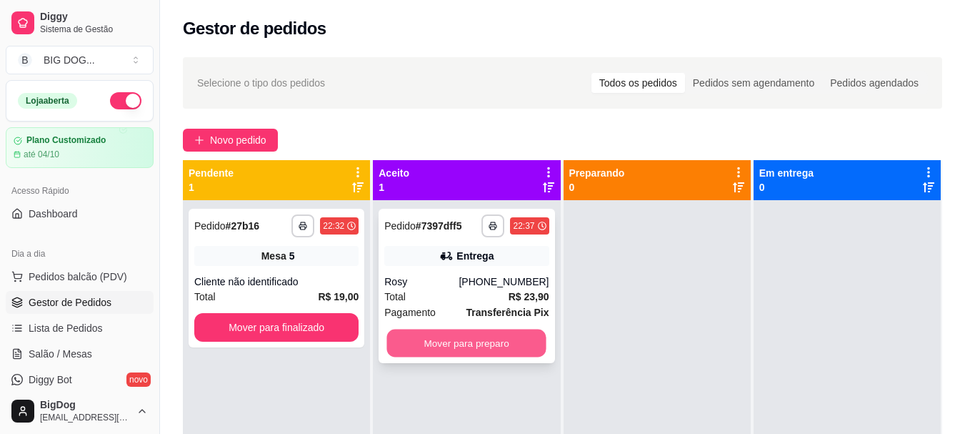
click at [497, 337] on button "Mover para preparo" at bounding box center [466, 343] width 159 height 28
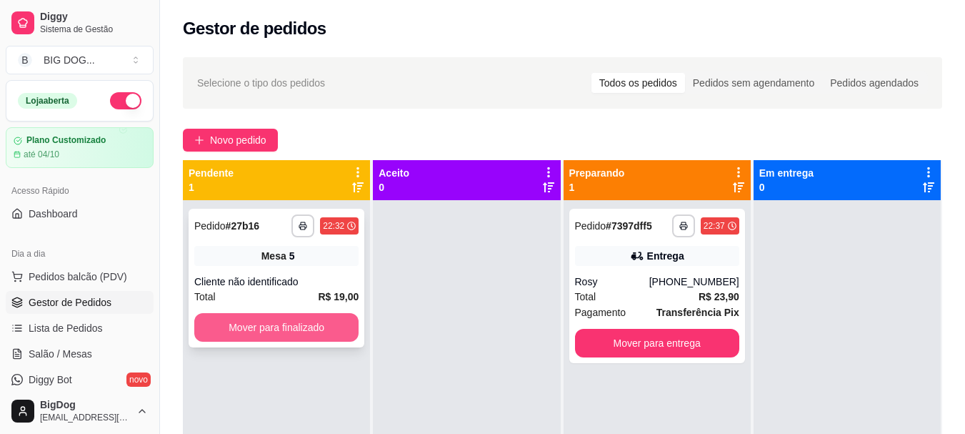
click at [281, 328] on button "Mover para finalizado" at bounding box center [276, 327] width 164 height 29
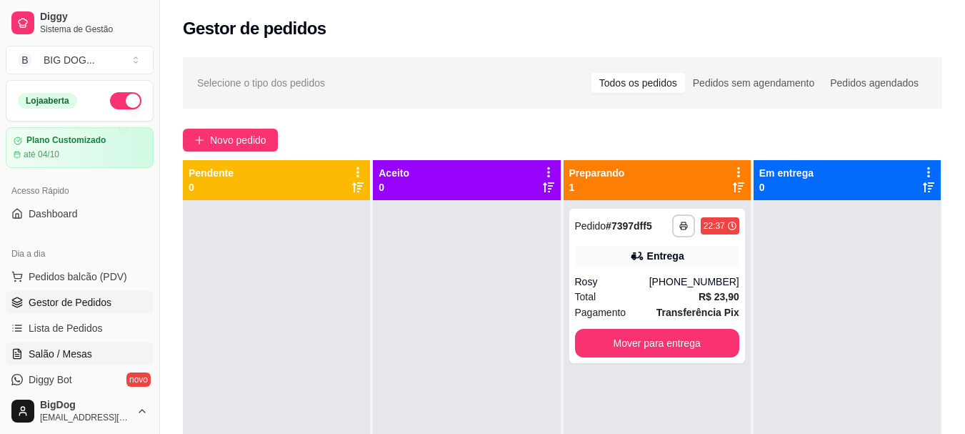
click at [91, 347] on link "Salão / Mesas" at bounding box center [80, 353] width 148 height 23
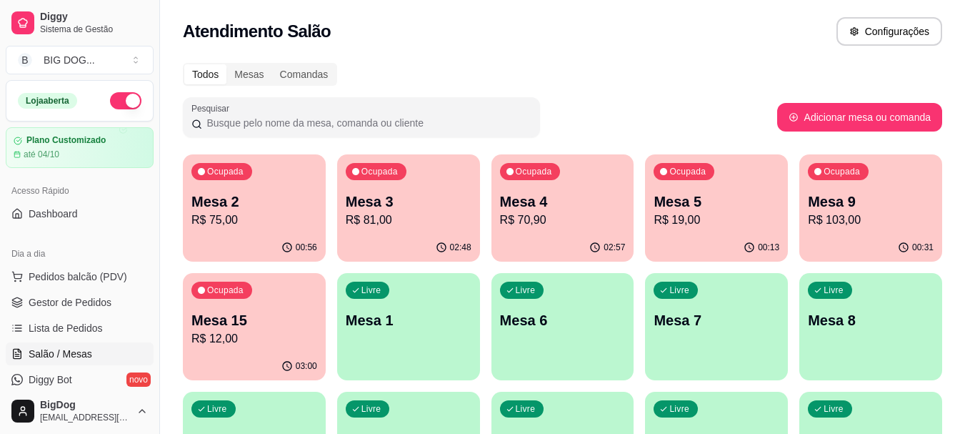
click at [866, 213] on p "R$ 103,00" at bounding box center [871, 219] width 126 height 17
click at [445, 182] on div "Ocupada Mesa 3 R$ 81,00" at bounding box center [408, 193] width 143 height 79
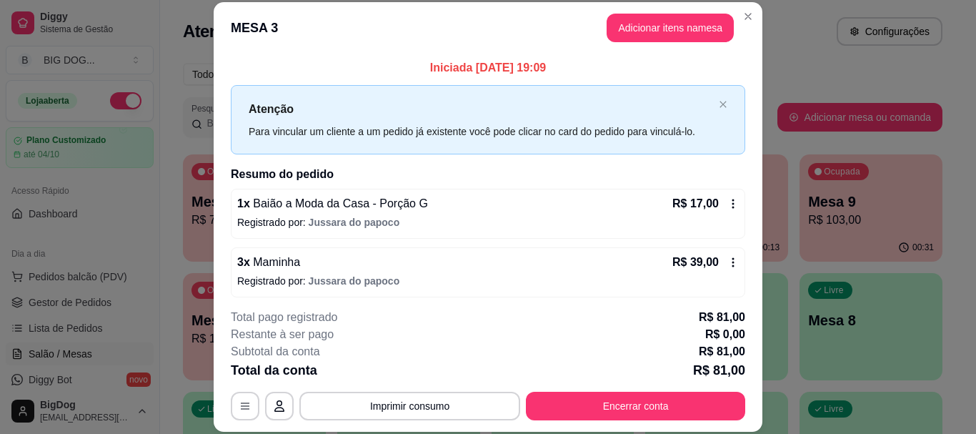
scroll to position [64, 0]
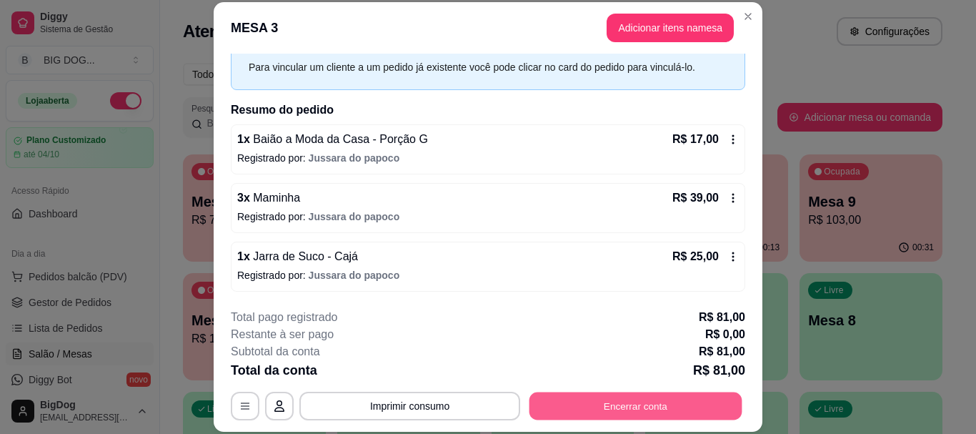
click at [629, 408] on button "Encerrar conta" at bounding box center [635, 406] width 213 height 28
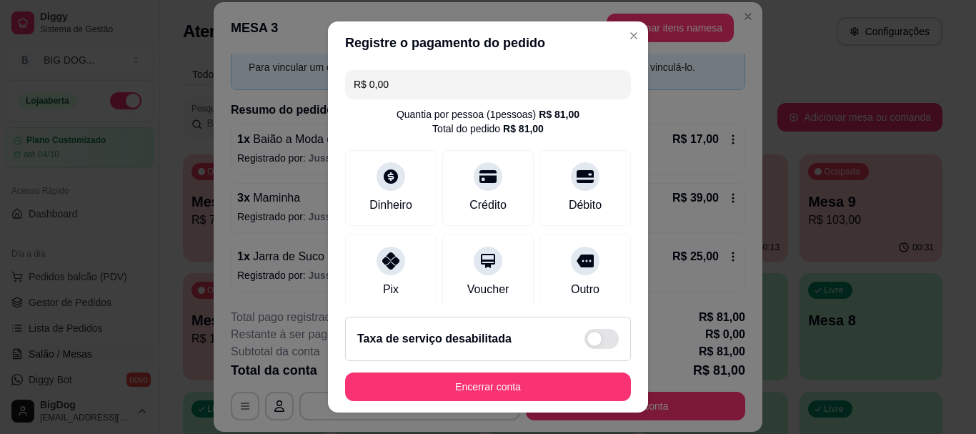
scroll to position [295, 0]
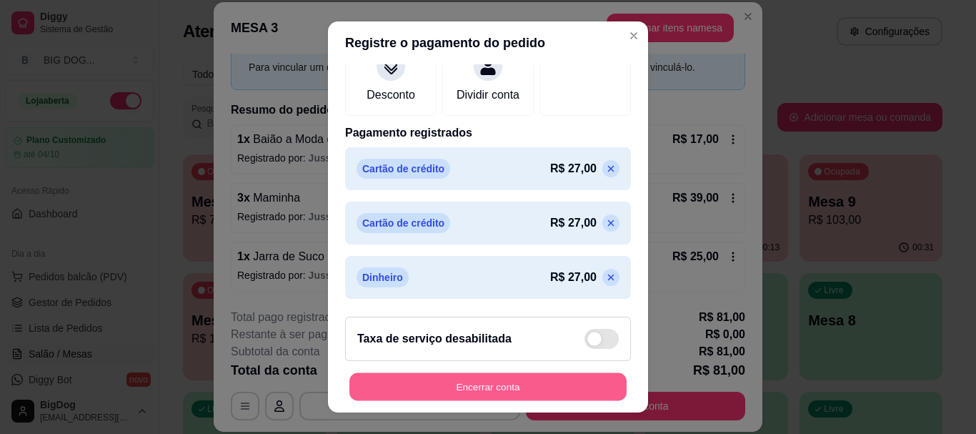
click at [491, 384] on button "Encerrar conta" at bounding box center [487, 386] width 277 height 28
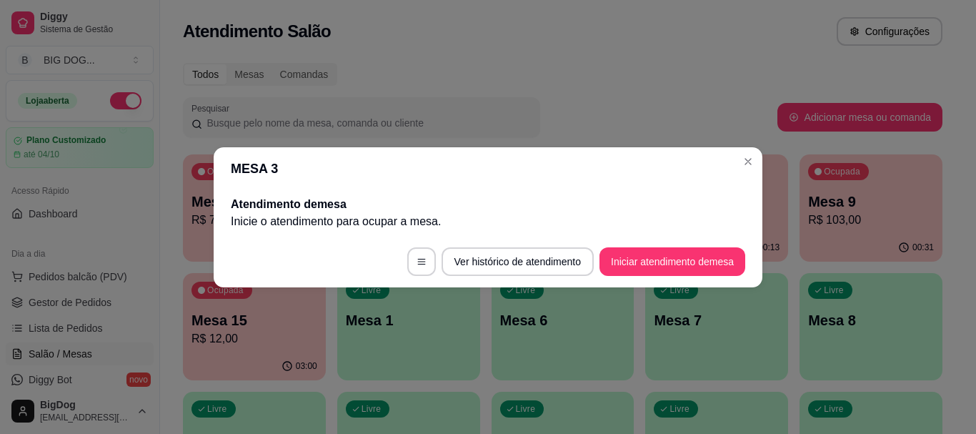
scroll to position [0, 0]
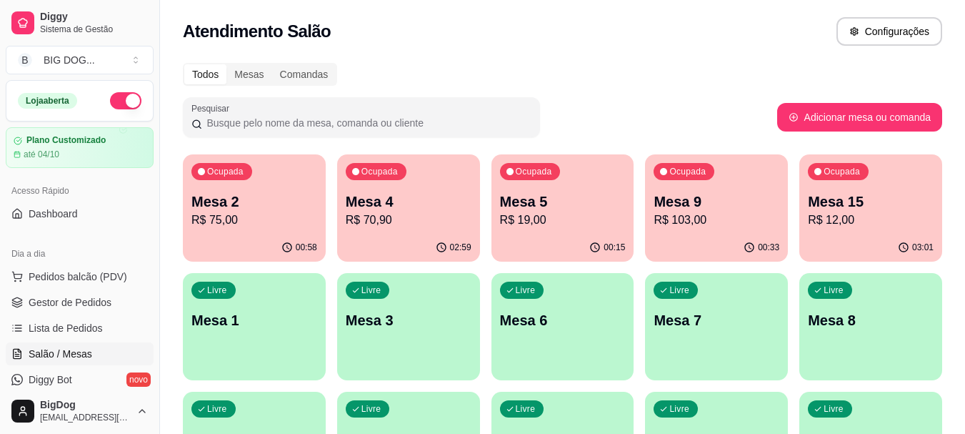
click at [194, 177] on div "Ocupada" at bounding box center [221, 171] width 61 height 17
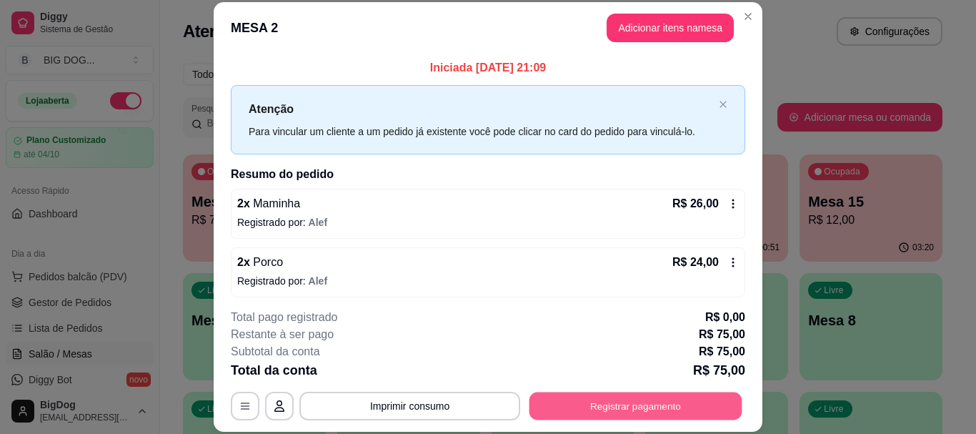
click at [574, 409] on button "Registrar pagamento" at bounding box center [635, 406] width 213 height 28
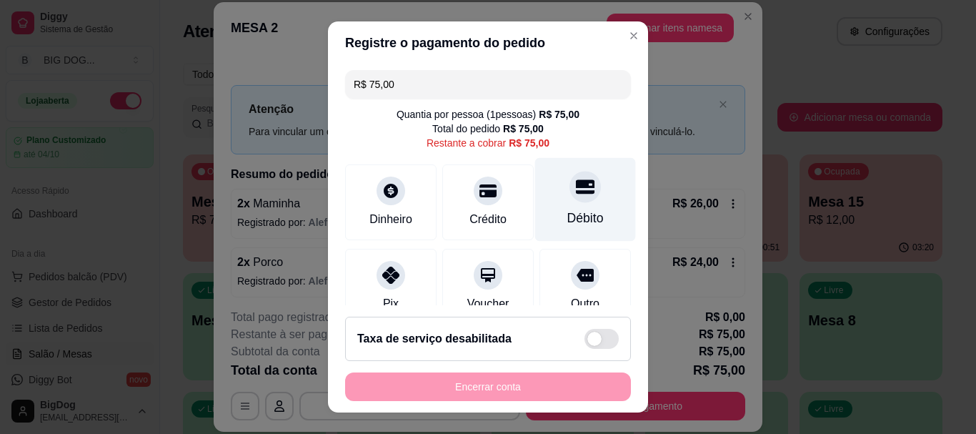
click at [569, 201] on div at bounding box center [584, 186] width 31 height 31
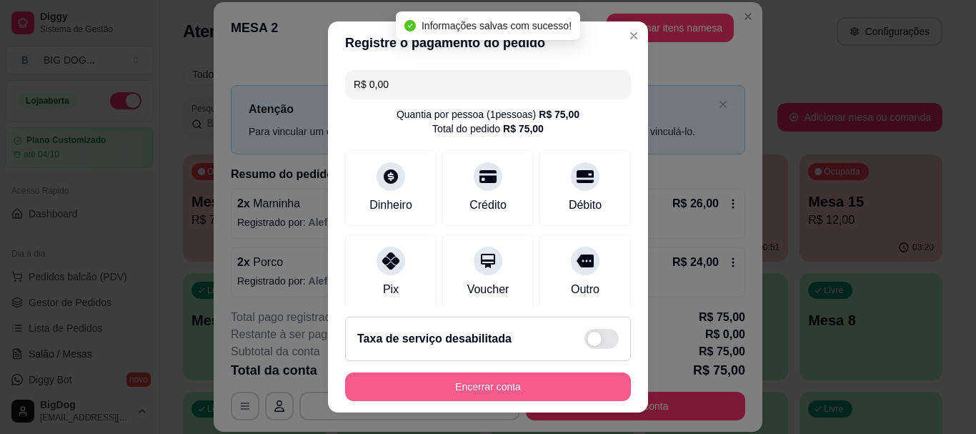
type input "R$ 0,00"
click at [520, 392] on button "Encerrar conta" at bounding box center [487, 386] width 277 height 28
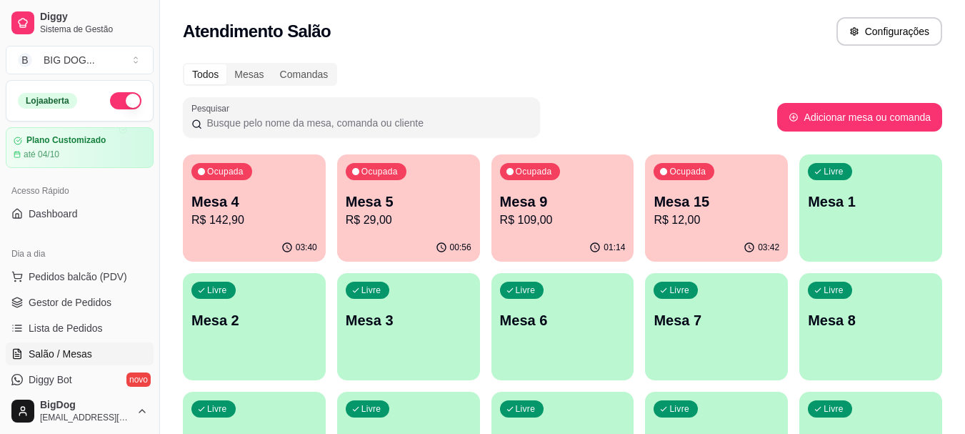
click at [574, 216] on p "R$ 109,00" at bounding box center [563, 219] width 126 height 17
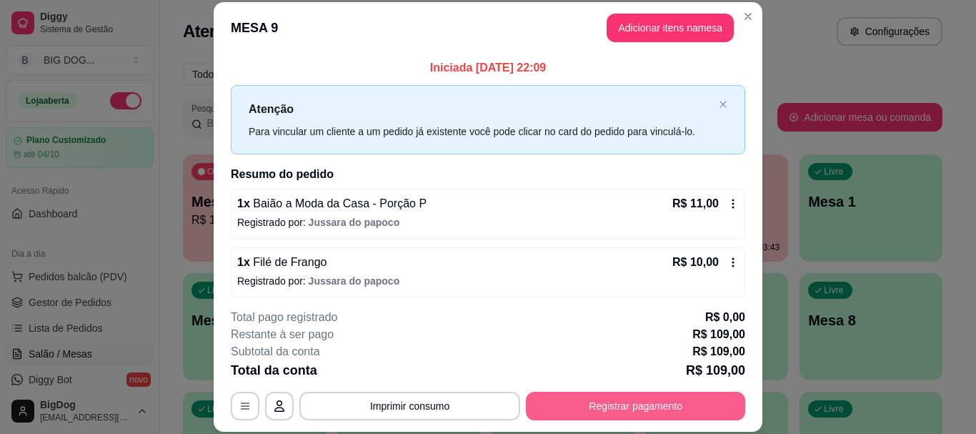
click at [606, 399] on button "Registrar pagamento" at bounding box center [635, 406] width 219 height 29
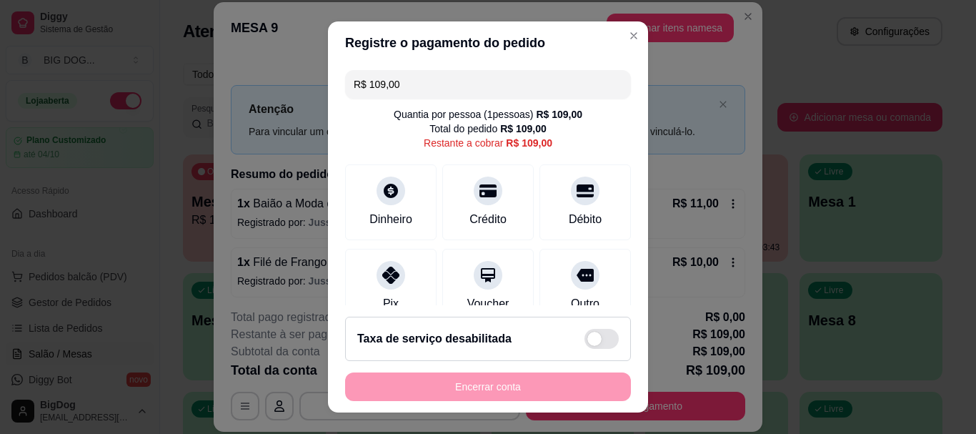
drag, startPoint x: 477, startPoint y: 79, endPoint x: 186, endPoint y: 66, distance: 291.1
click at [186, 66] on div "Registre o pagamento do pedido R$ 109,00 Quantia por pessoa ( 1 pessoas) R$ 109…" at bounding box center [488, 217] width 976 height 434
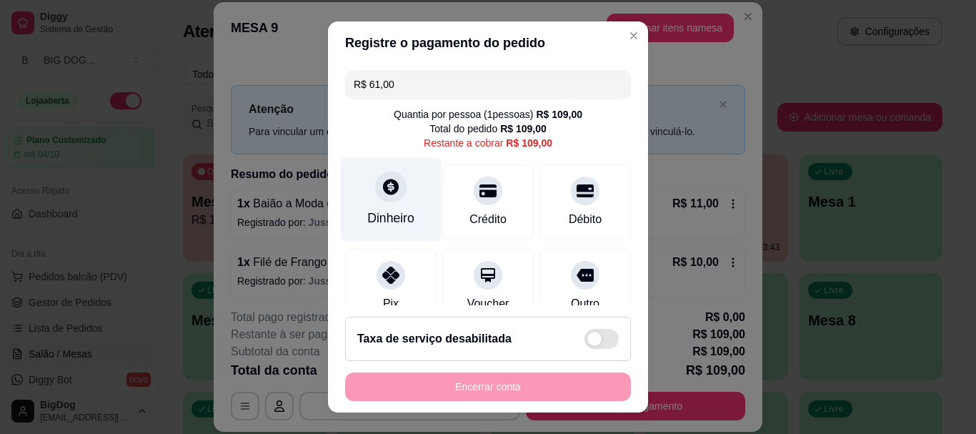
click at [396, 189] on div at bounding box center [390, 186] width 31 height 31
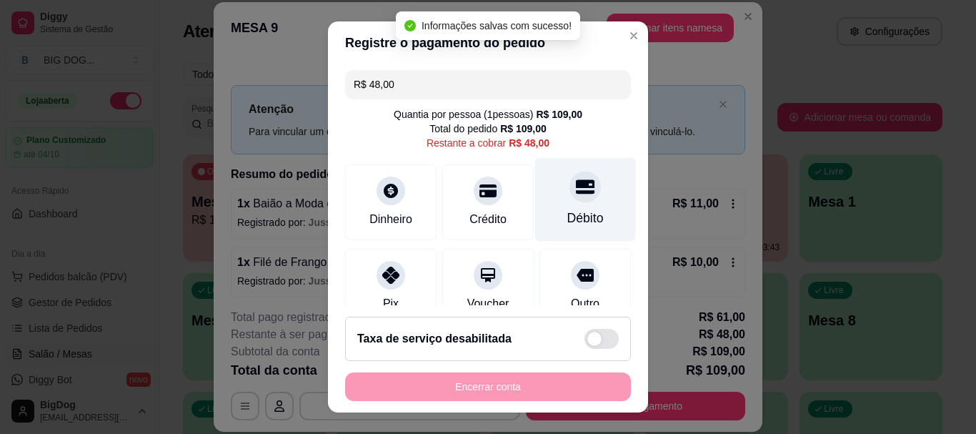
click at [576, 194] on icon at bounding box center [585, 187] width 19 height 14
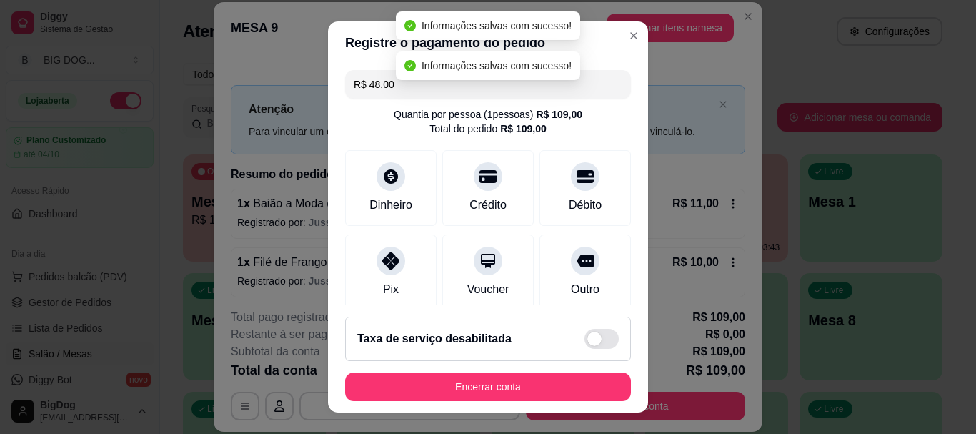
type input "R$ 0,00"
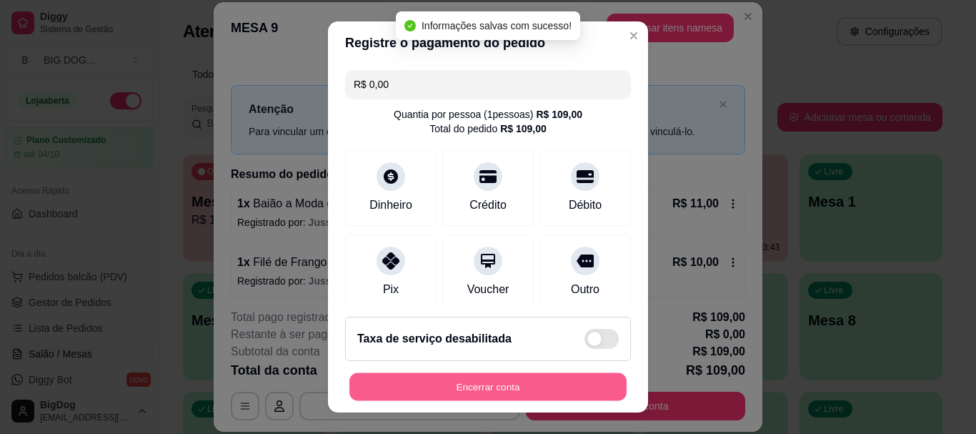
click at [492, 392] on button "Encerrar conta" at bounding box center [487, 386] width 277 height 28
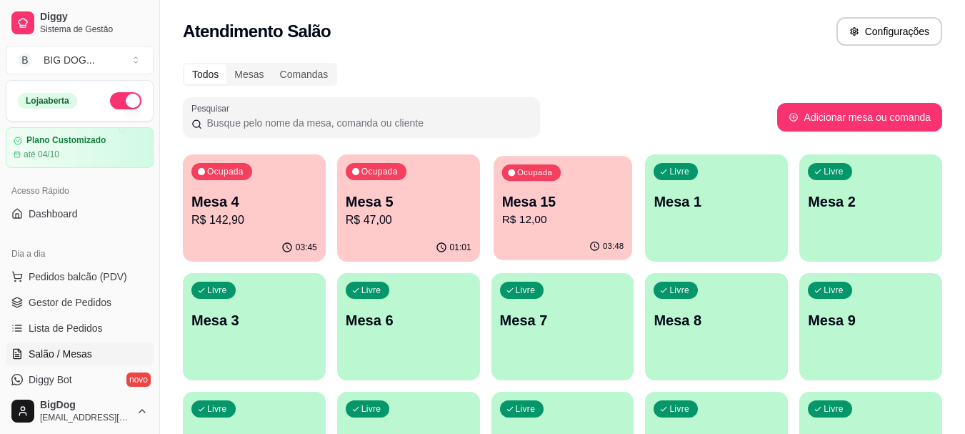
click at [571, 203] on p "Mesa 15" at bounding box center [563, 201] width 122 height 19
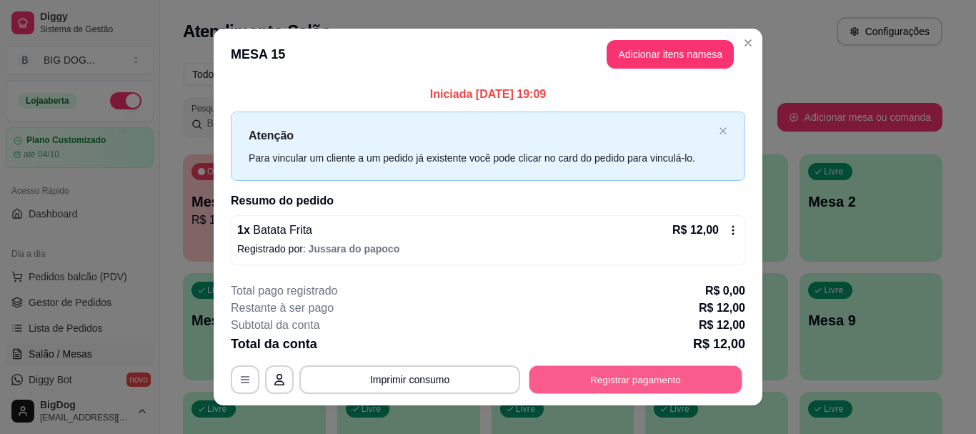
click at [573, 368] on button "Registrar pagamento" at bounding box center [635, 380] width 213 height 28
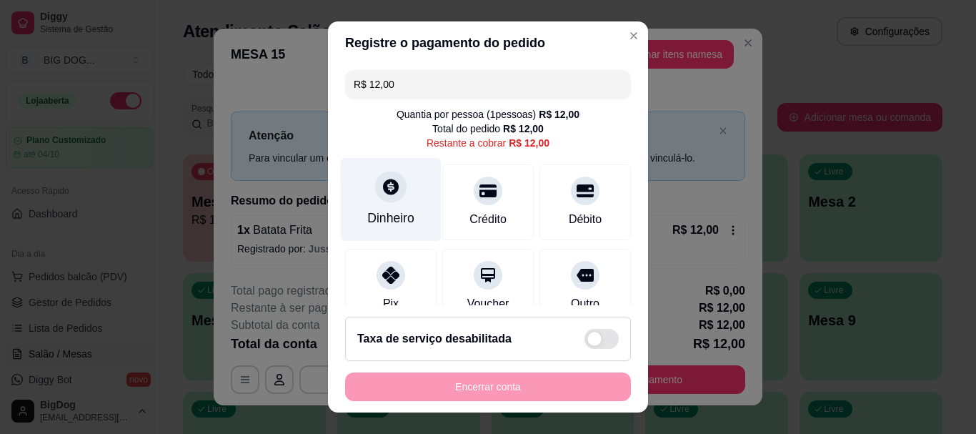
click at [417, 202] on div "Dinheiro" at bounding box center [391, 200] width 101 height 84
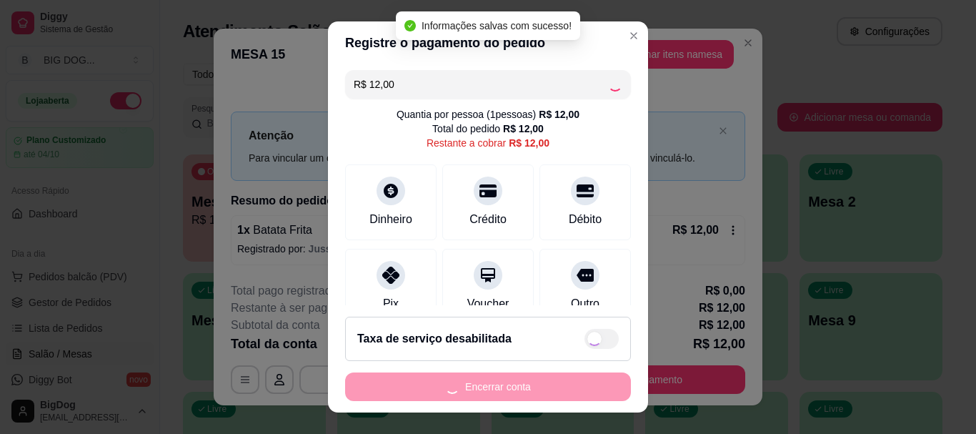
type input "R$ 0,00"
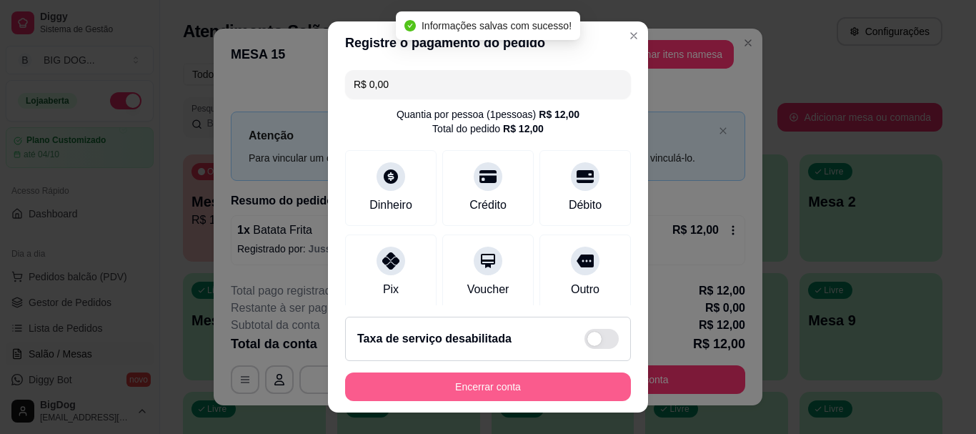
click at [507, 380] on button "Encerrar conta" at bounding box center [488, 386] width 286 height 29
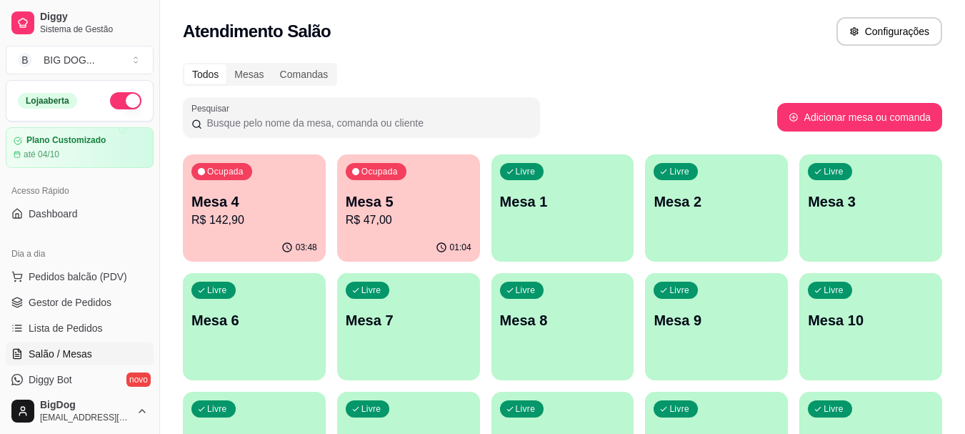
click at [238, 225] on p "R$ 142,90" at bounding box center [254, 219] width 126 height 17
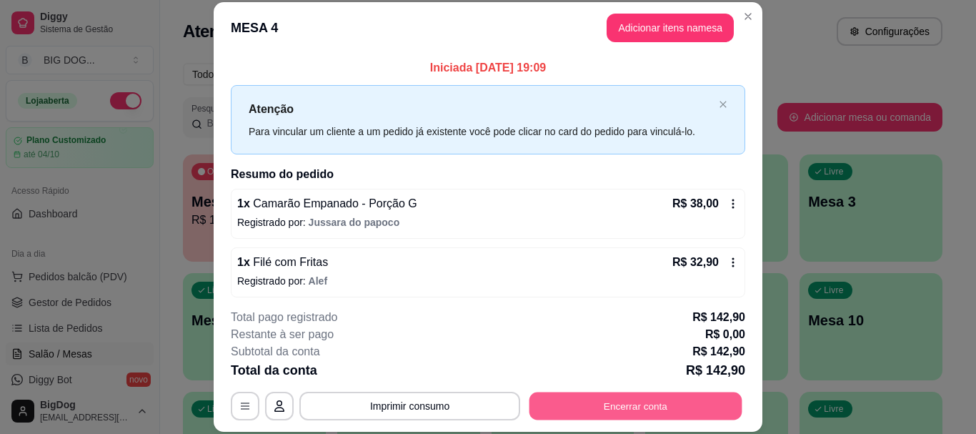
click at [596, 405] on button "Encerrar conta" at bounding box center [635, 406] width 213 height 28
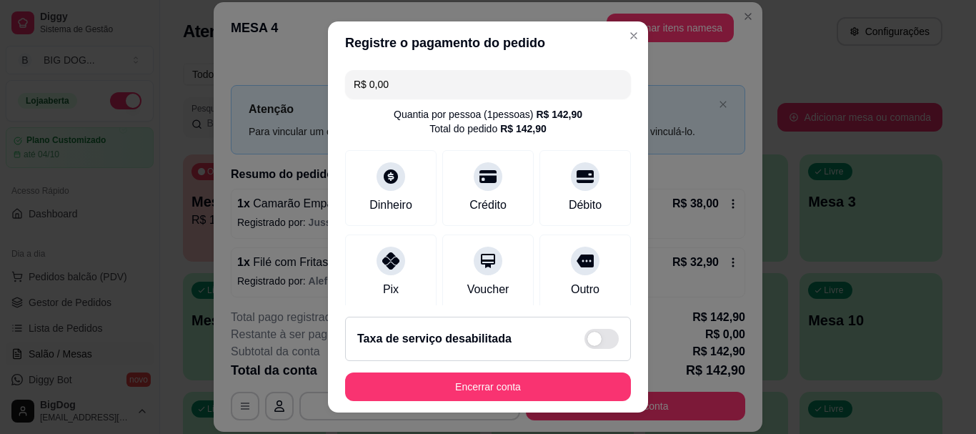
drag, startPoint x: 415, startPoint y: 82, endPoint x: 296, endPoint y: 76, distance: 118.8
click at [296, 76] on div "Registre o pagamento do pedido R$ 0,00 Quantia por pessoa ( 1 pessoas) R$ 142,9…" at bounding box center [488, 217] width 976 height 434
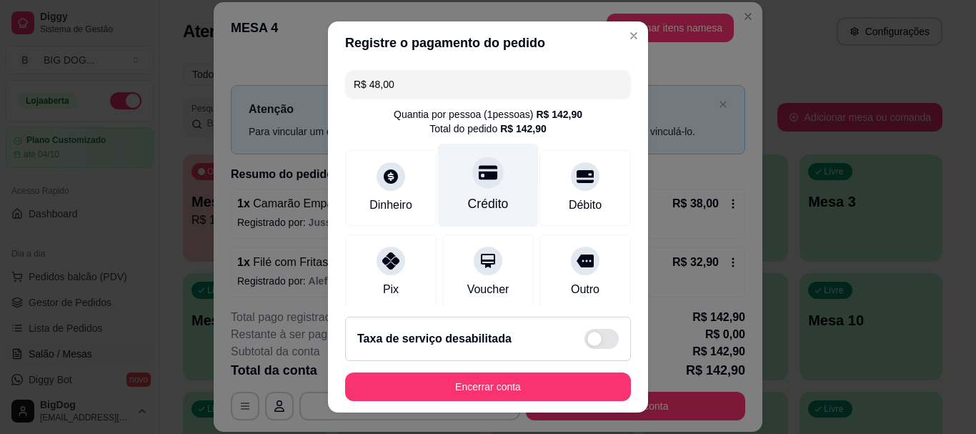
type input "R$ 48,00"
click at [478, 183] on div at bounding box center [487, 172] width 31 height 31
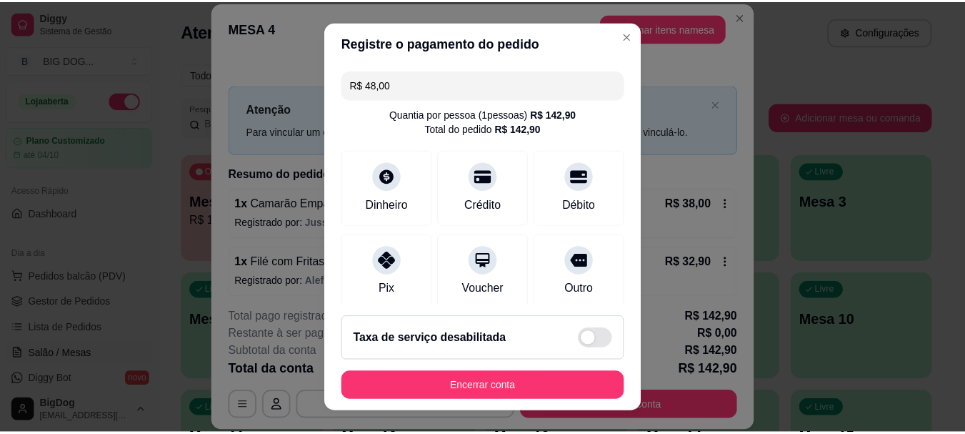
scroll to position [241, 0]
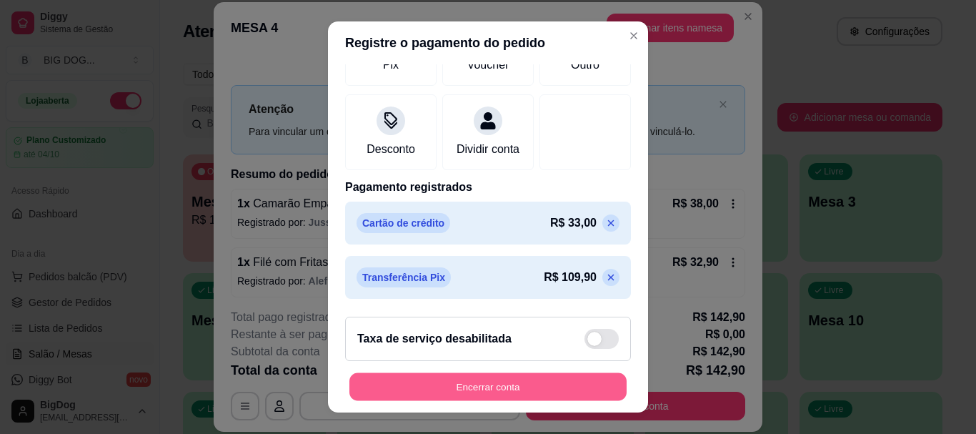
click at [504, 391] on button "Encerrar conta" at bounding box center [487, 386] width 277 height 28
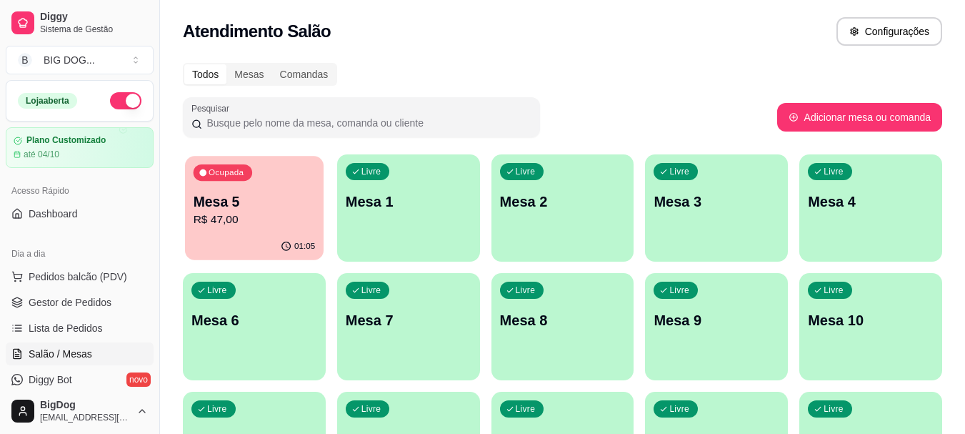
click at [295, 250] on div "01:05" at bounding box center [298, 246] width 35 height 11
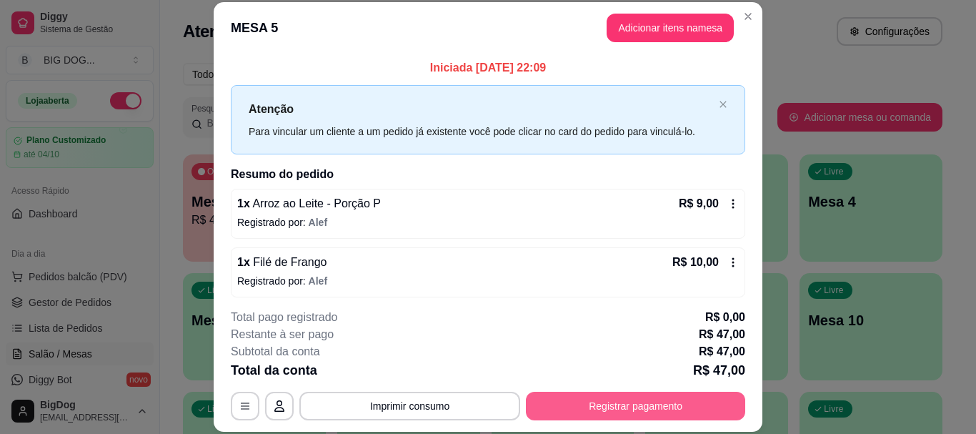
click at [579, 405] on button "Registrar pagamento" at bounding box center [635, 406] width 219 height 29
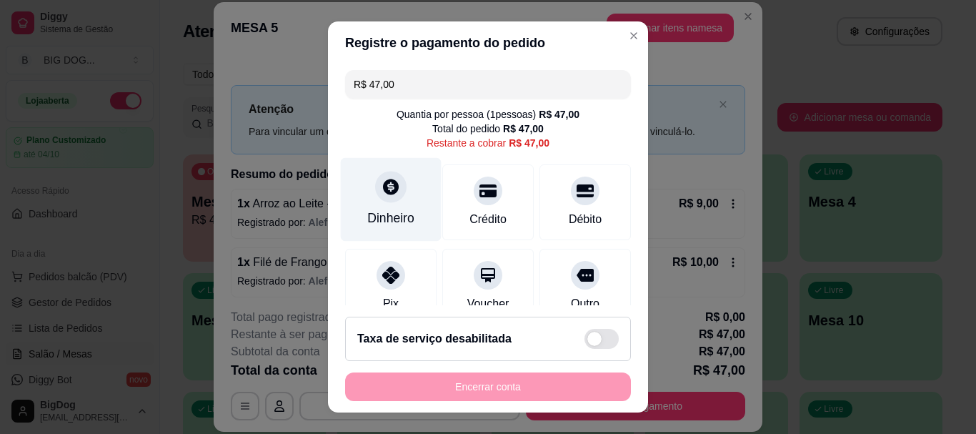
click at [393, 181] on div at bounding box center [390, 186] width 31 height 31
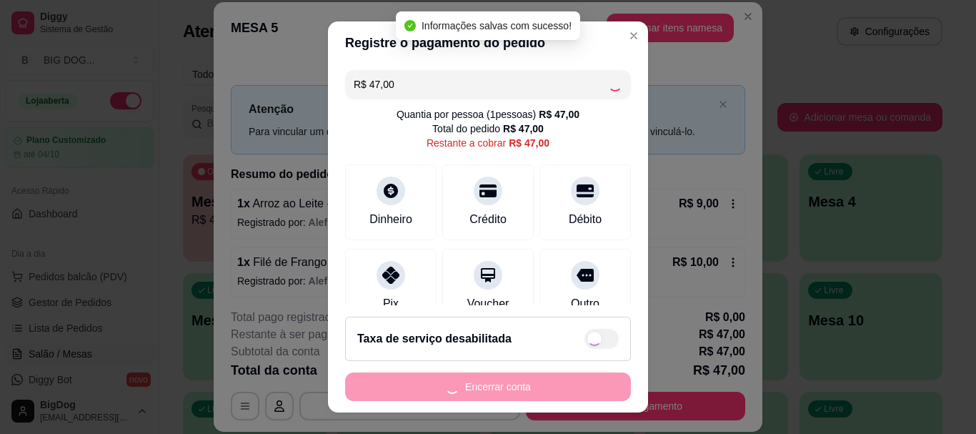
type input "R$ 0,00"
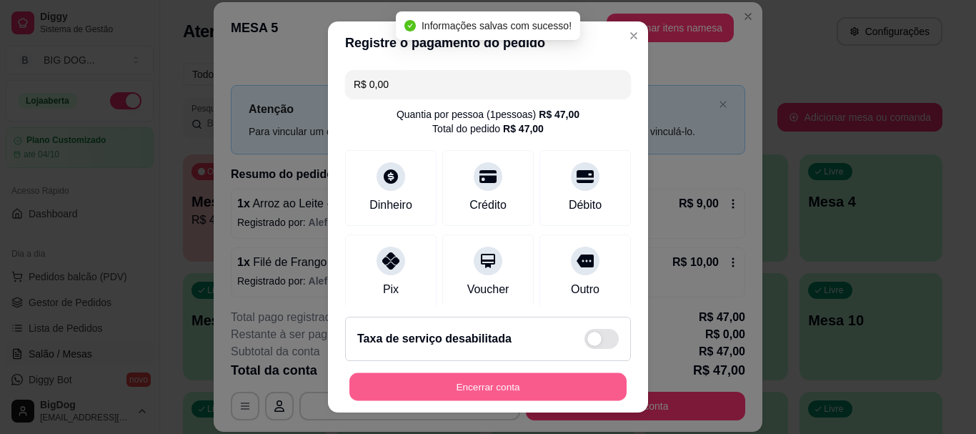
click at [534, 378] on button "Encerrar conta" at bounding box center [487, 386] width 277 height 28
